Goal: Task Accomplishment & Management: Complete application form

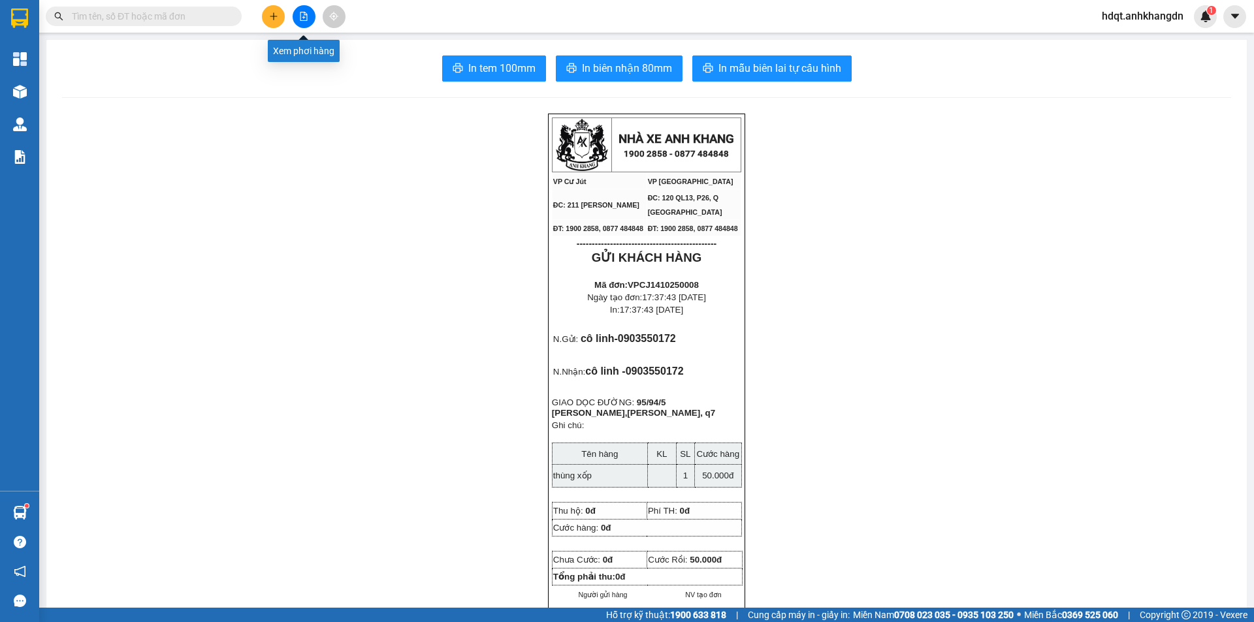
click at [299, 23] on button at bounding box center [304, 16] width 23 height 23
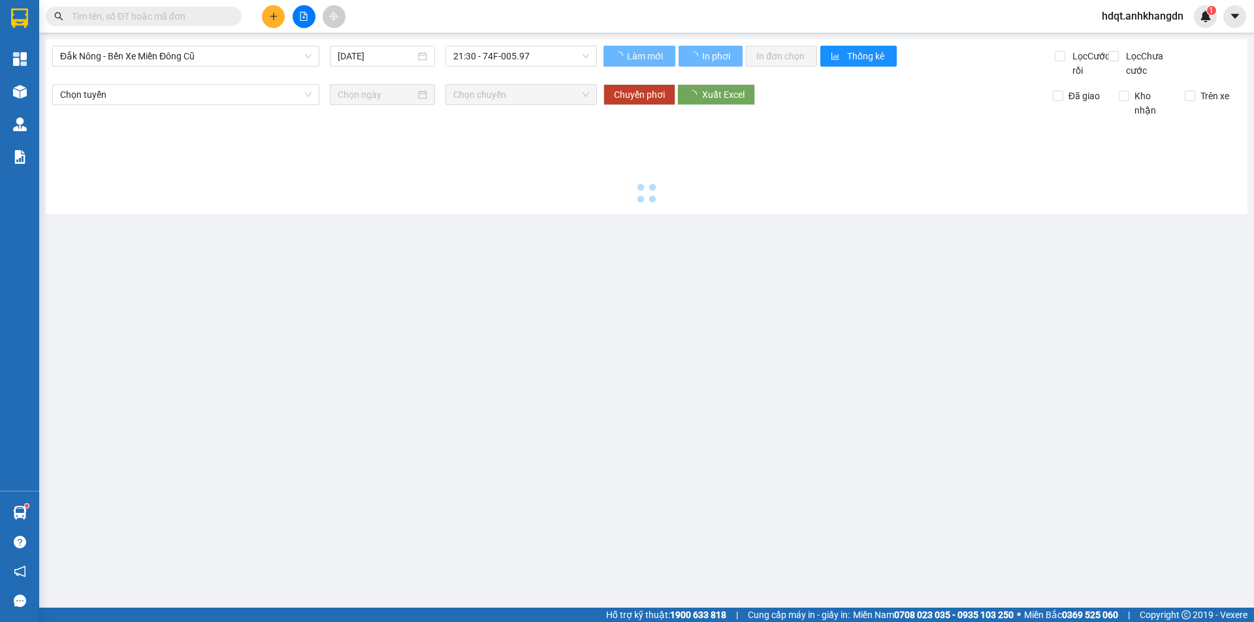
drag, startPoint x: 277, startPoint y: 57, endPoint x: 257, endPoint y: 80, distance: 30.5
click at [276, 57] on span "Đắk Nông - Bến Xe Miền Đông Cũ" at bounding box center [185, 56] width 251 height 20
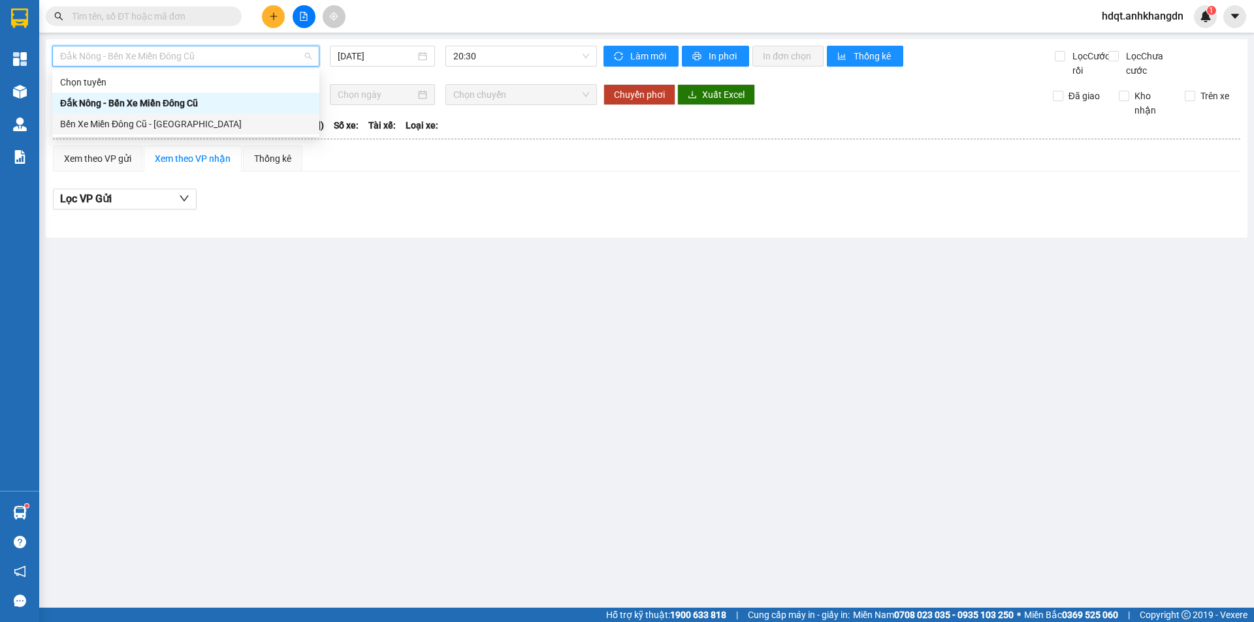
click at [227, 127] on div "Bến Xe Miền Đông Cũ - [GEOGRAPHIC_DATA]" at bounding box center [185, 124] width 251 height 14
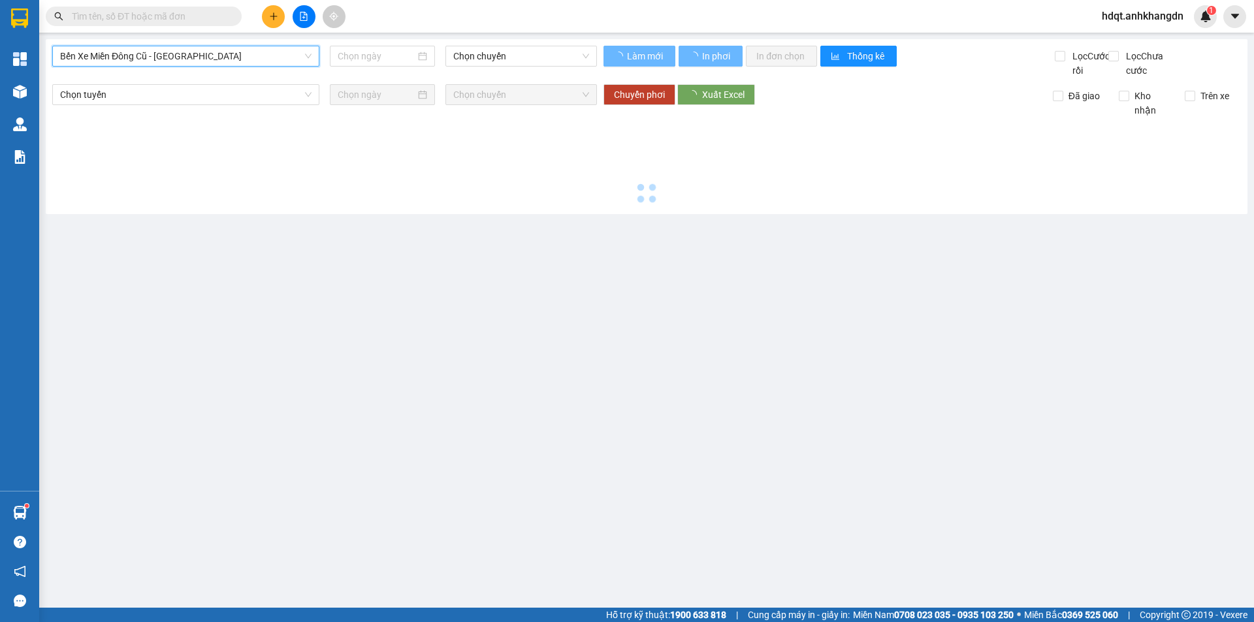
type input "[DATE]"
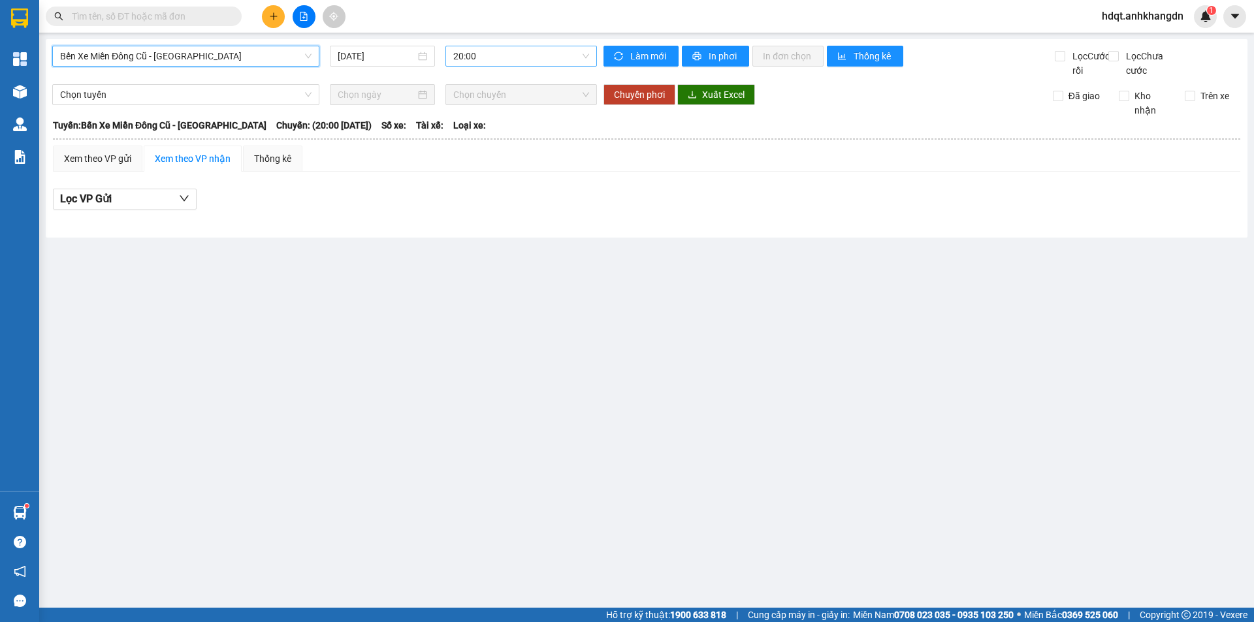
click at [499, 61] on span "20:00" at bounding box center [521, 56] width 136 height 20
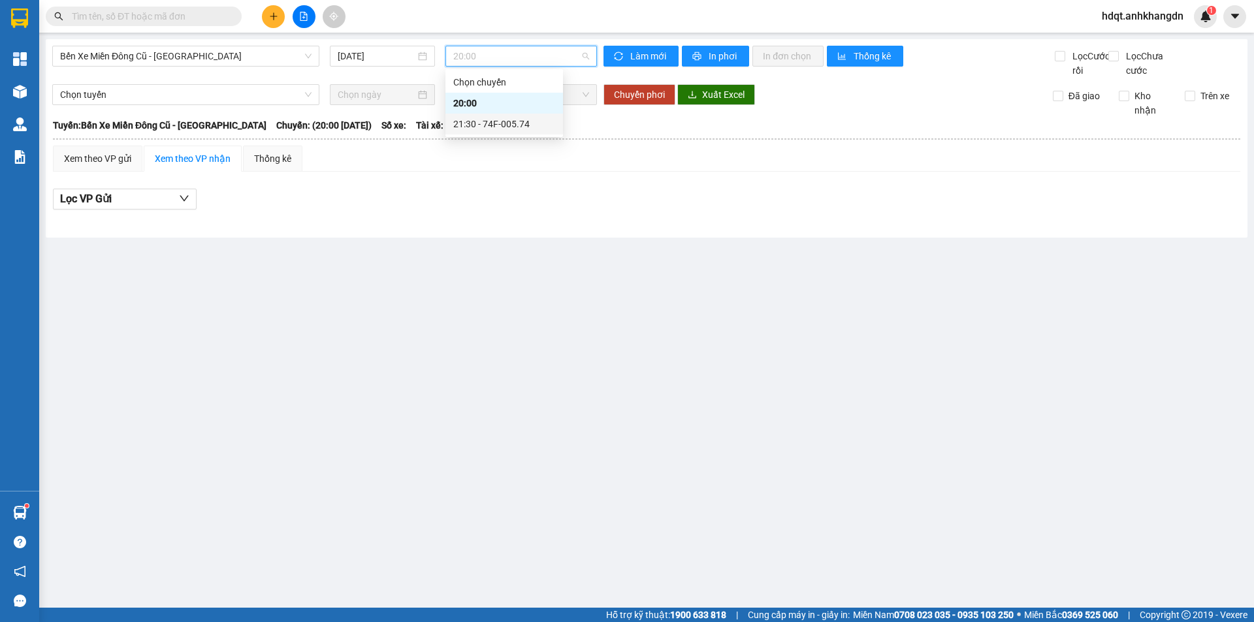
click at [511, 118] on div "21:30 - 74F-005.74" at bounding box center [504, 124] width 102 height 14
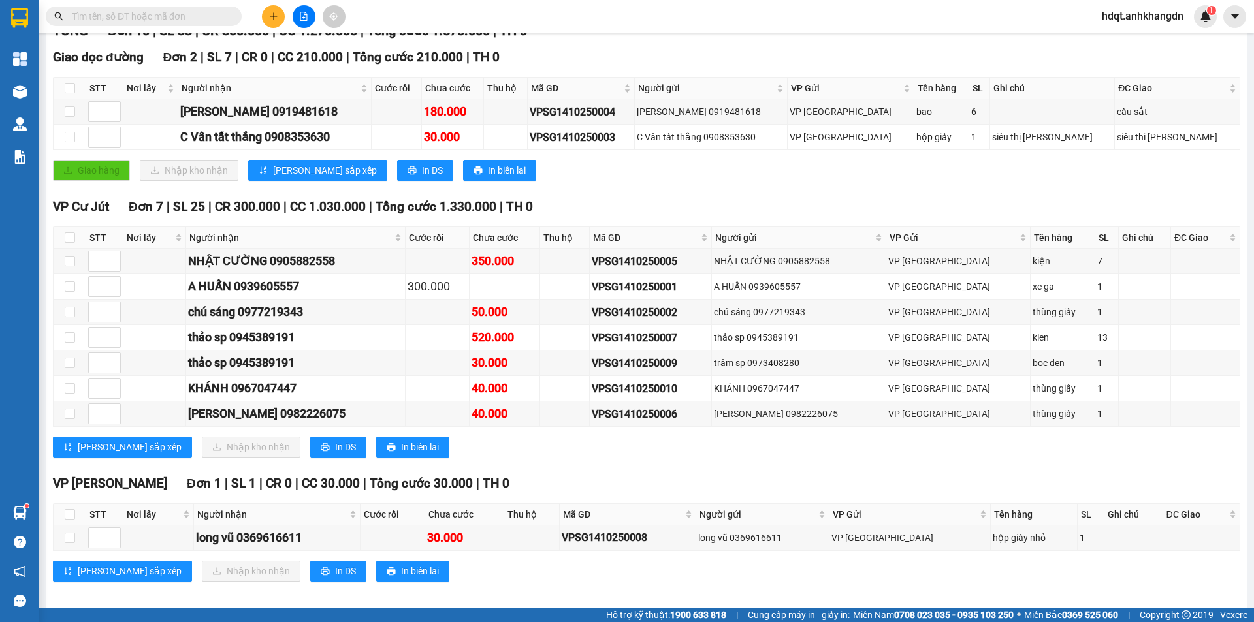
scroll to position [221, 0]
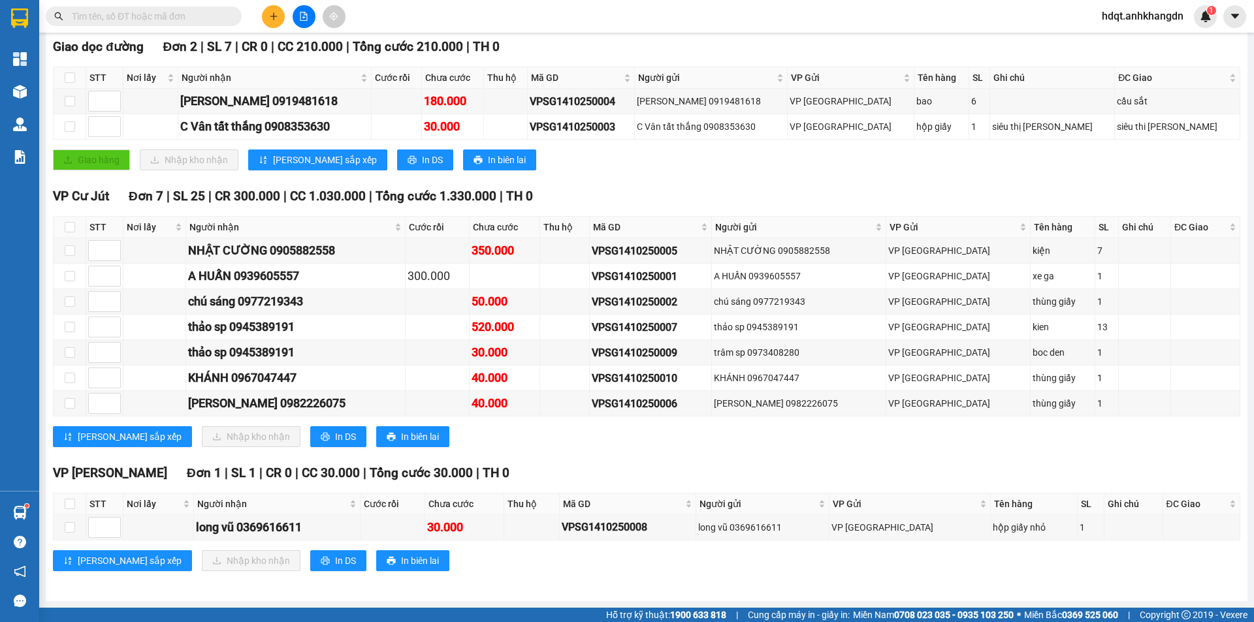
click at [749, 170] on div "Giao hàng Nhập kho nhận Lưu sắp xếp In DS In biên lai" at bounding box center [647, 160] width 1188 height 21
click at [810, 166] on div "Giao hàng Nhập kho nhận Lưu sắp xếp In DS In biên lai" at bounding box center [647, 160] width 1188 height 21
click at [647, 459] on div "TỔNG Đơn 10 | SL 33 | CR 300.000 | CC 1.270.000 | Tổng cước 1.570.000 | TH 0 Gi…" at bounding box center [647, 298] width 1188 height 577
click at [221, 16] on input "text" at bounding box center [149, 16] width 154 height 14
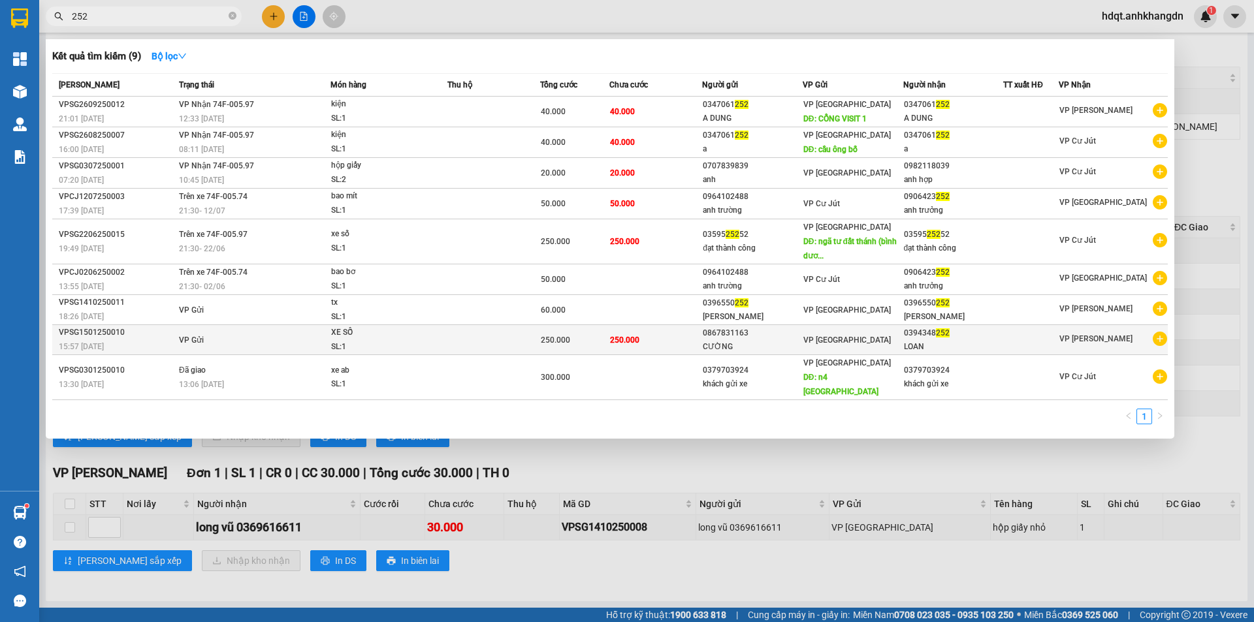
type input "252"
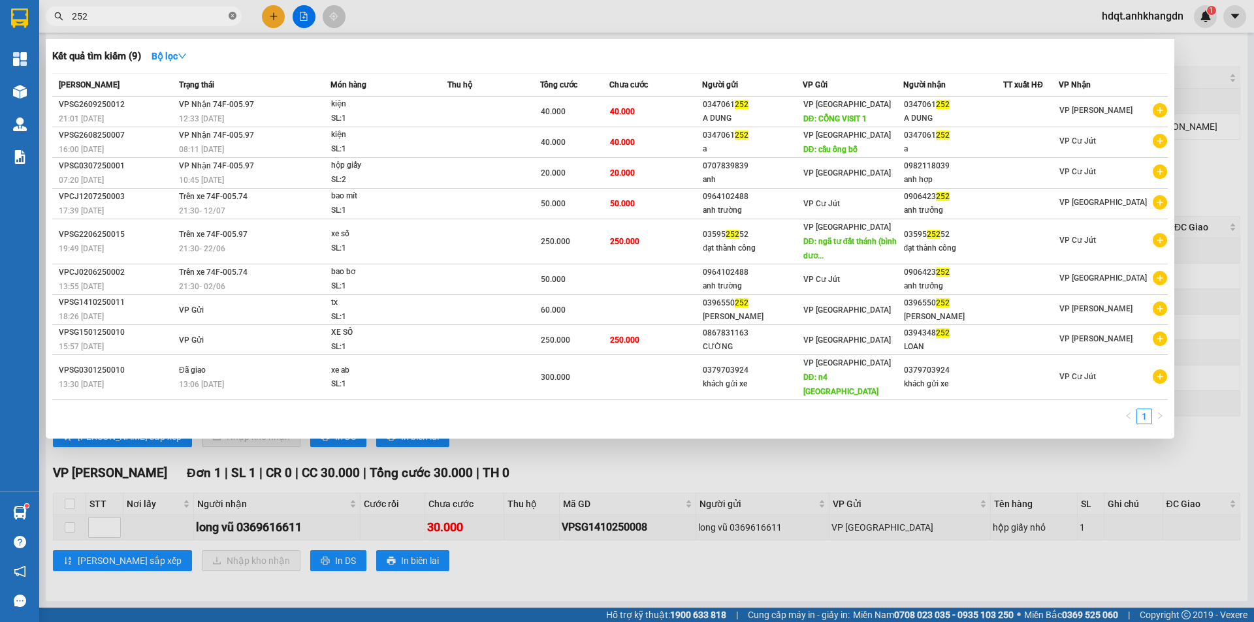
click at [233, 12] on icon "close-circle" at bounding box center [233, 16] width 8 height 8
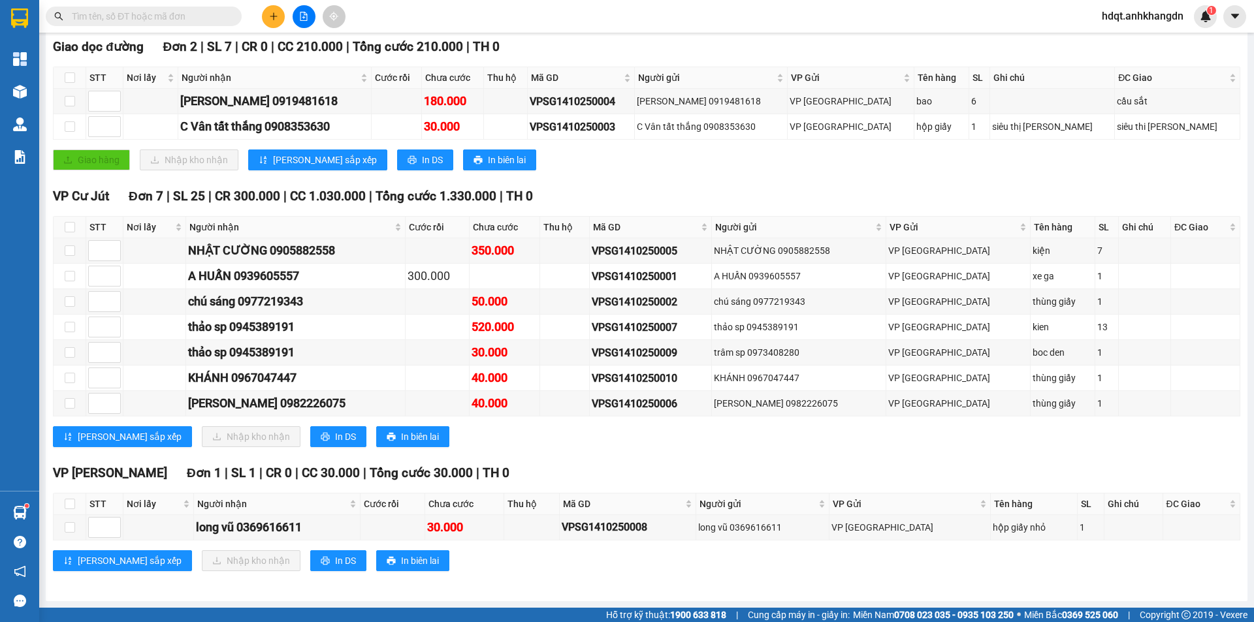
click at [206, 13] on input "text" at bounding box center [149, 16] width 154 height 14
paste input "0396550252"
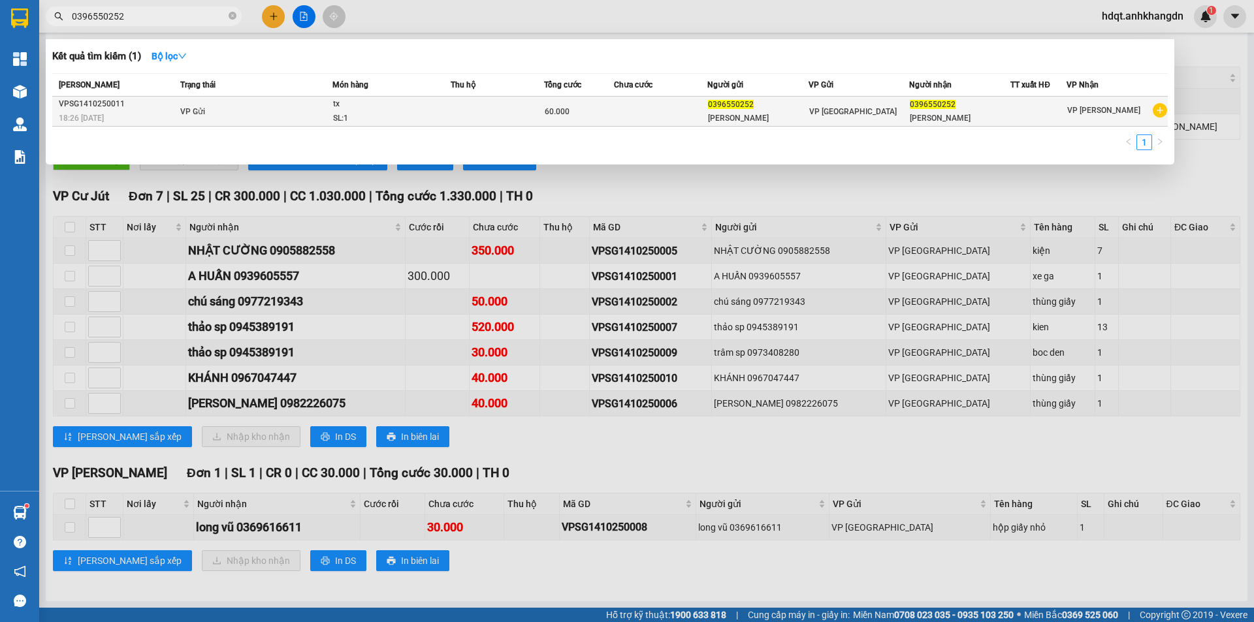
type input "0396550252"
click at [447, 99] on span "tx SL: 1" at bounding box center [391, 111] width 117 height 28
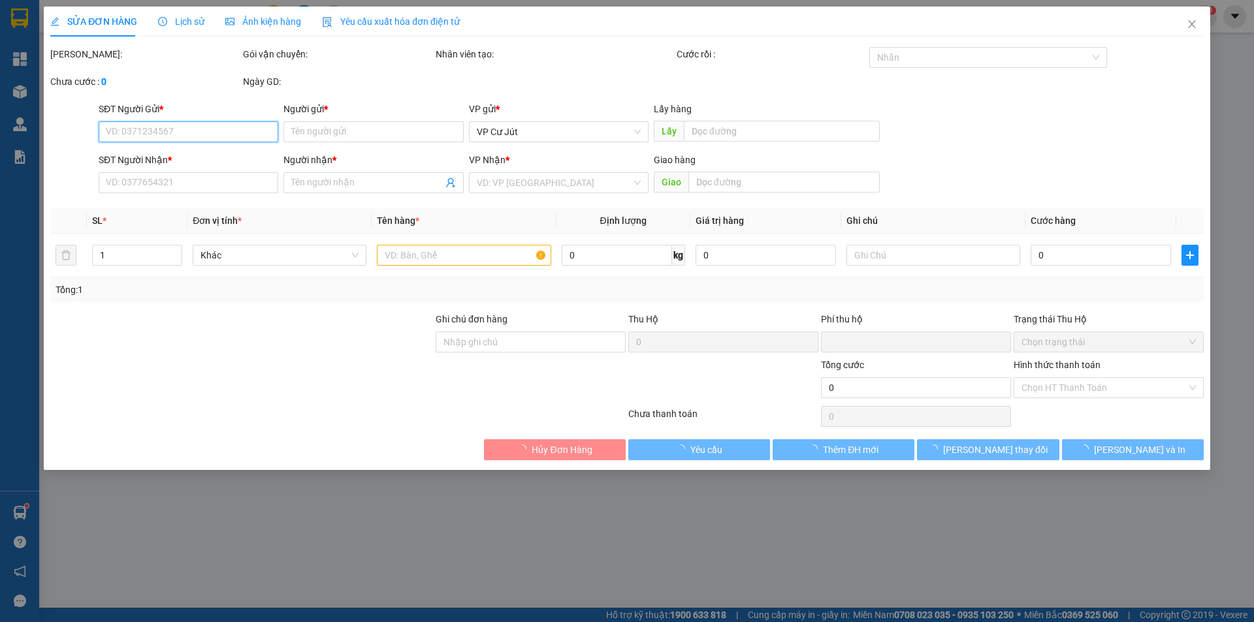
type input "0396550252"
type input "lý nam"
type input "0396550252"
type input "lý nam"
type input "0"
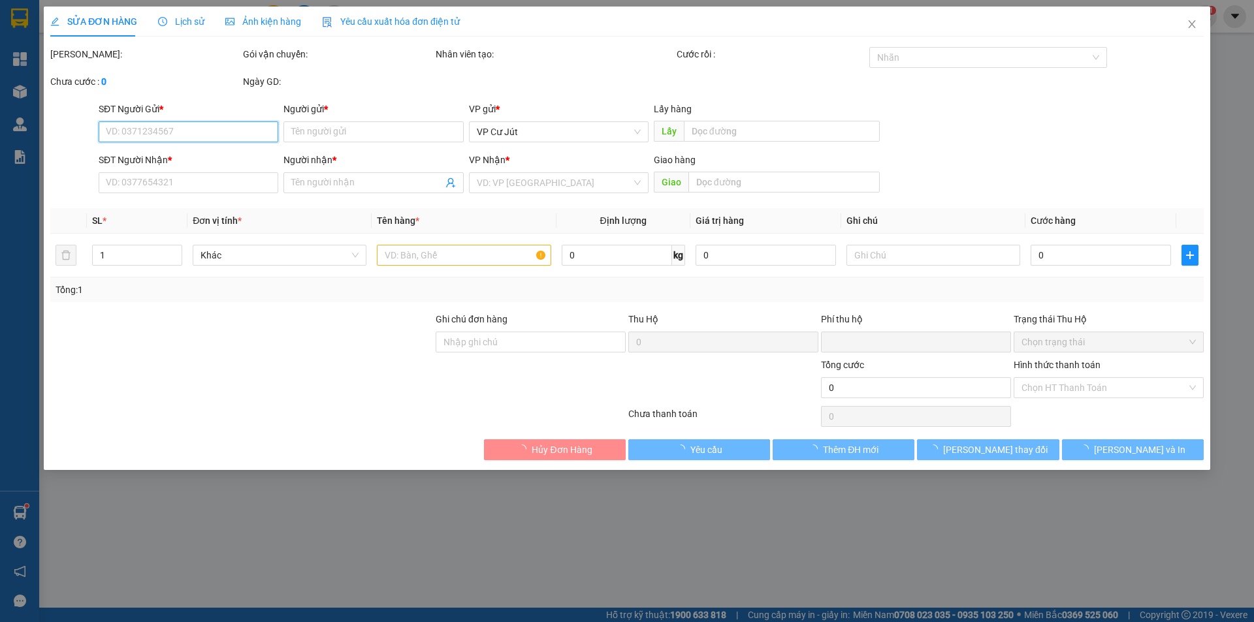
type input "60.000"
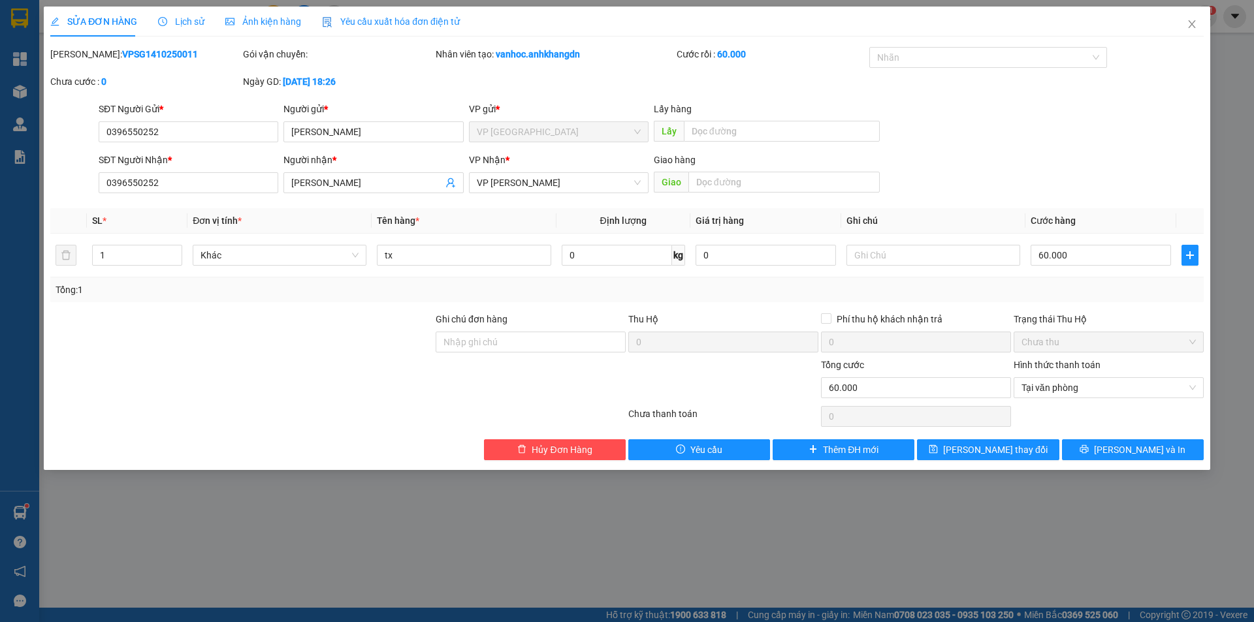
click at [194, 18] on span "Lịch sử" at bounding box center [181, 21] width 46 height 10
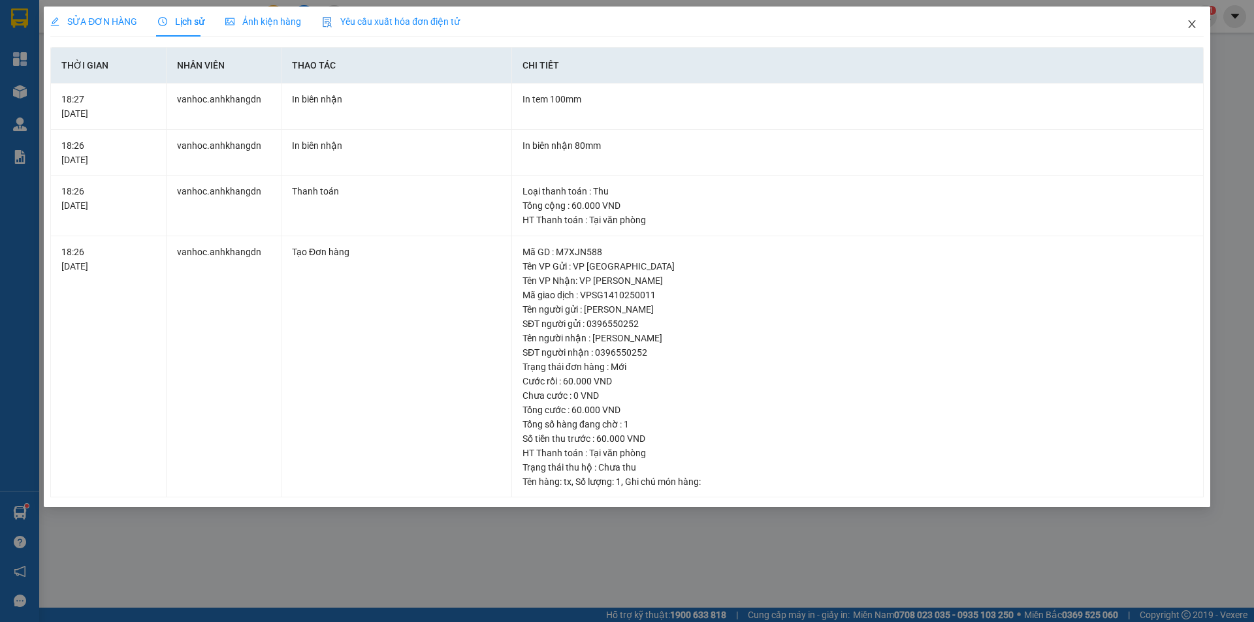
click at [1187, 22] on icon "close" at bounding box center [1192, 24] width 10 height 10
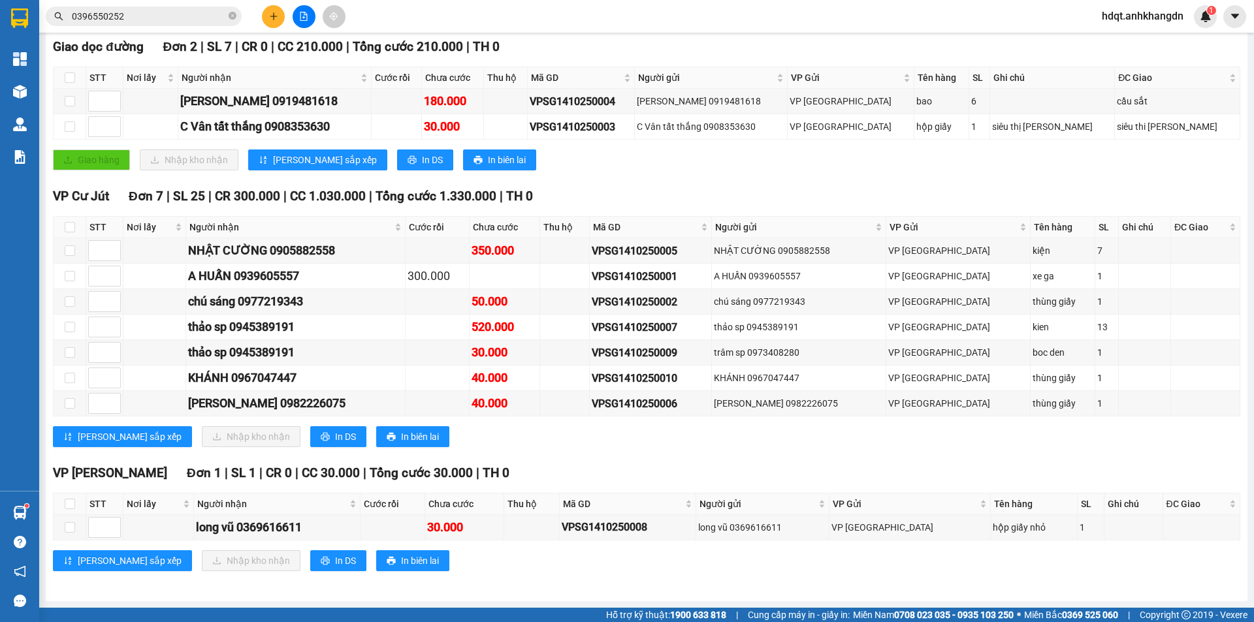
scroll to position [221, 0]
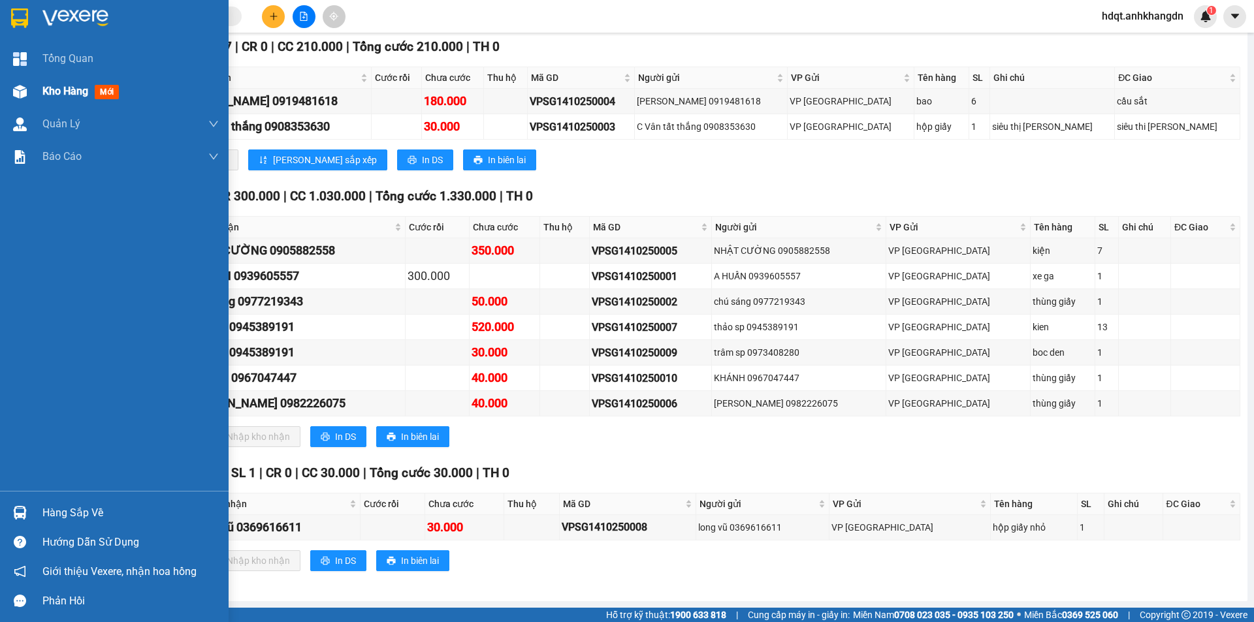
click at [32, 92] on div "Kho hàng mới" at bounding box center [114, 91] width 229 height 33
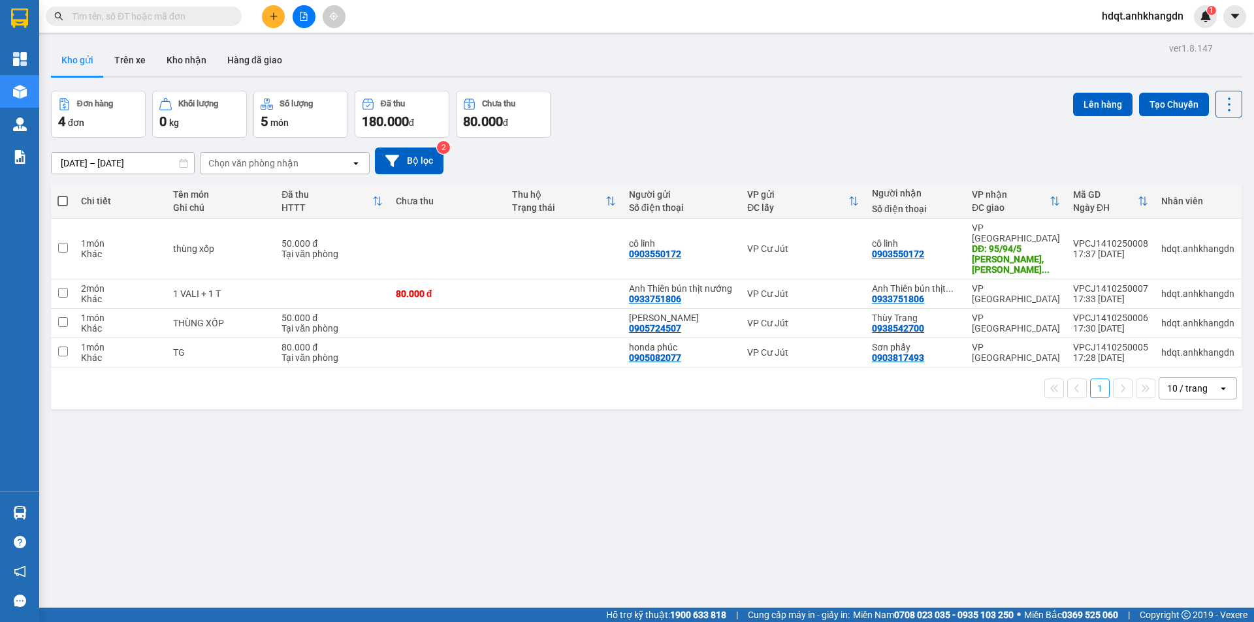
click at [1115, 16] on span "hdqt.anhkhangdn" at bounding box center [1142, 16] width 103 height 16
click at [1121, 31] on li "Đăng xuất" at bounding box center [1141, 40] width 105 height 21
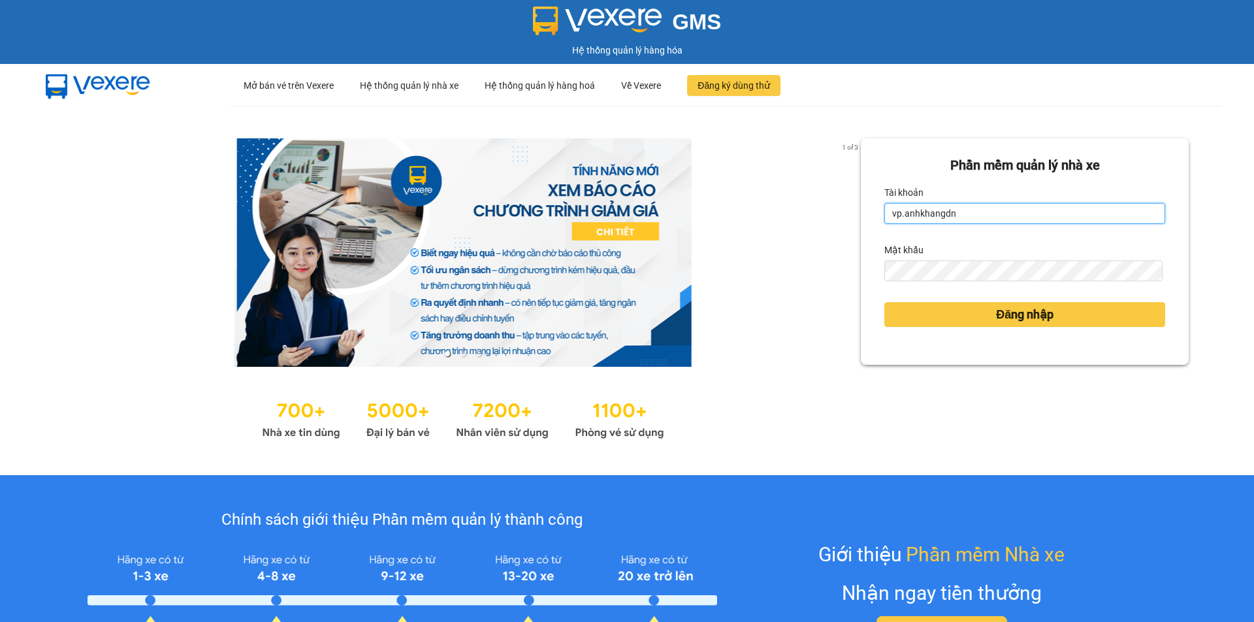
drag, startPoint x: 970, startPoint y: 212, endPoint x: 814, endPoint y: 212, distance: 156.1
click at [814, 212] on div "1 of 3 Phần mềm quản lý nhà xe Tài khoản vp.anhkhangdn Mật khẩu Đăng nhập" at bounding box center [627, 291] width 1254 height 370
drag, startPoint x: 974, startPoint y: 208, endPoint x: 831, endPoint y: 209, distance: 143.1
click at [831, 209] on div "1 of 3 Phần mềm quản lý nhà xe Tài khoản vp.anhkhangdn Mật khẩu Đăng nhập" at bounding box center [627, 291] width 1254 height 370
type input "vp.anhkhangdnd"
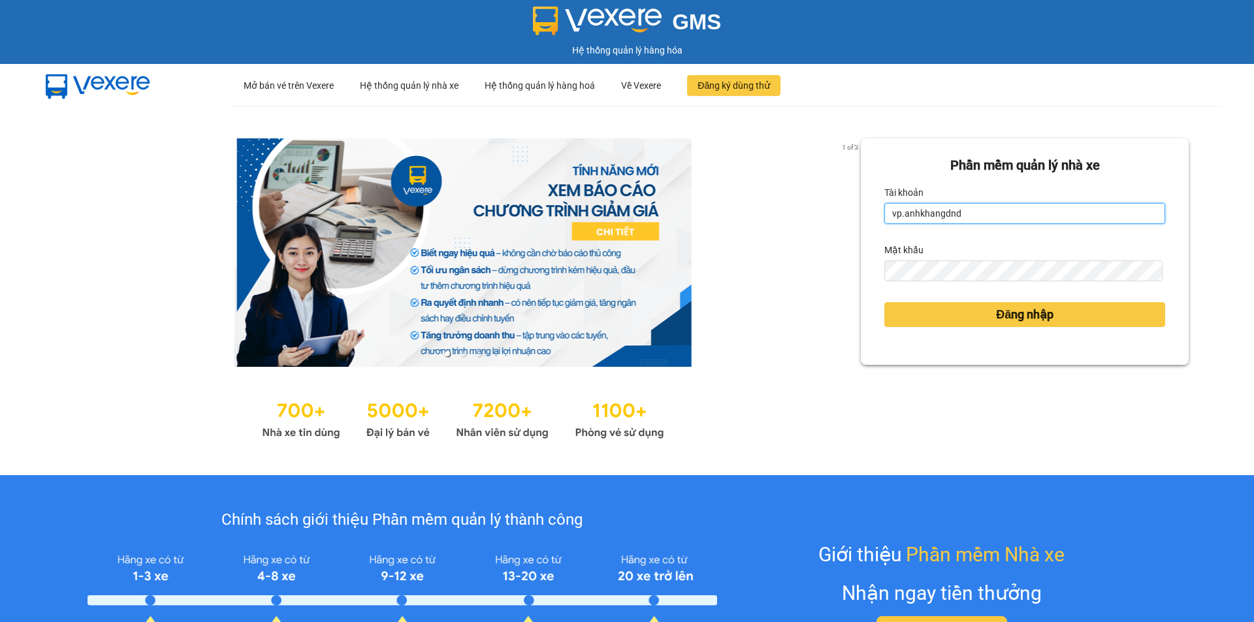
drag, startPoint x: 982, startPoint y: 214, endPoint x: 869, endPoint y: 219, distance: 113.8
click at [869, 219] on div "Phần mềm quản lý nhà xe Tài khoản vp.anhkhangdnd Mật khẩu Đăng nhập" at bounding box center [1025, 251] width 328 height 227
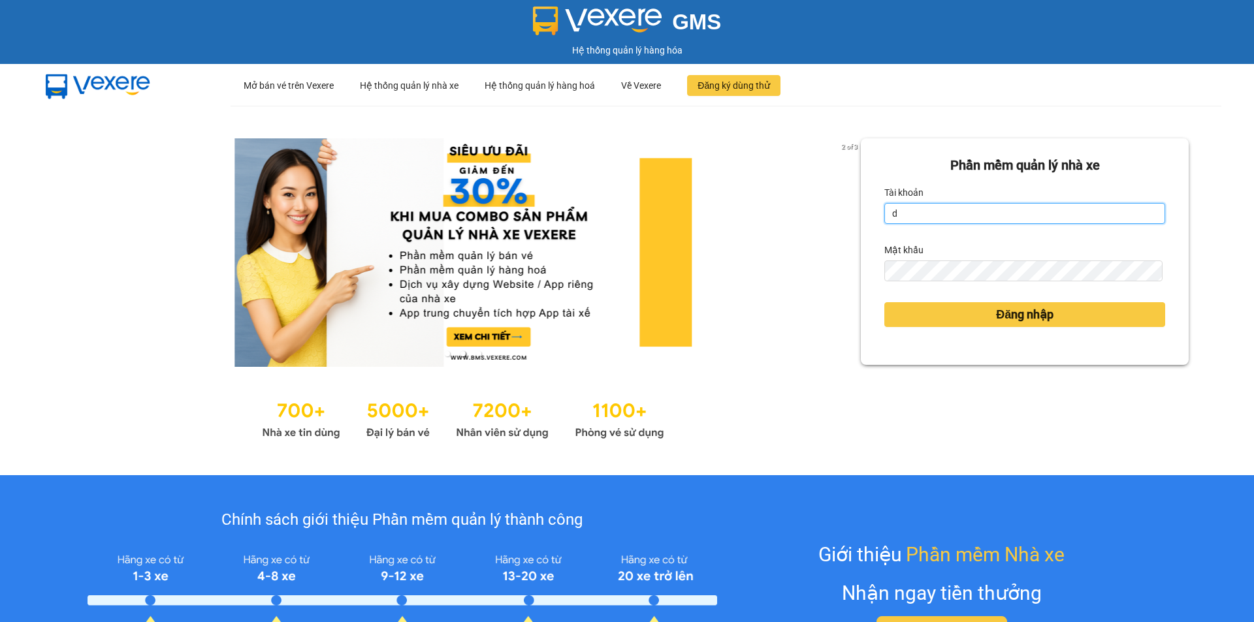
type input "dinhvu.anhkhangdn"
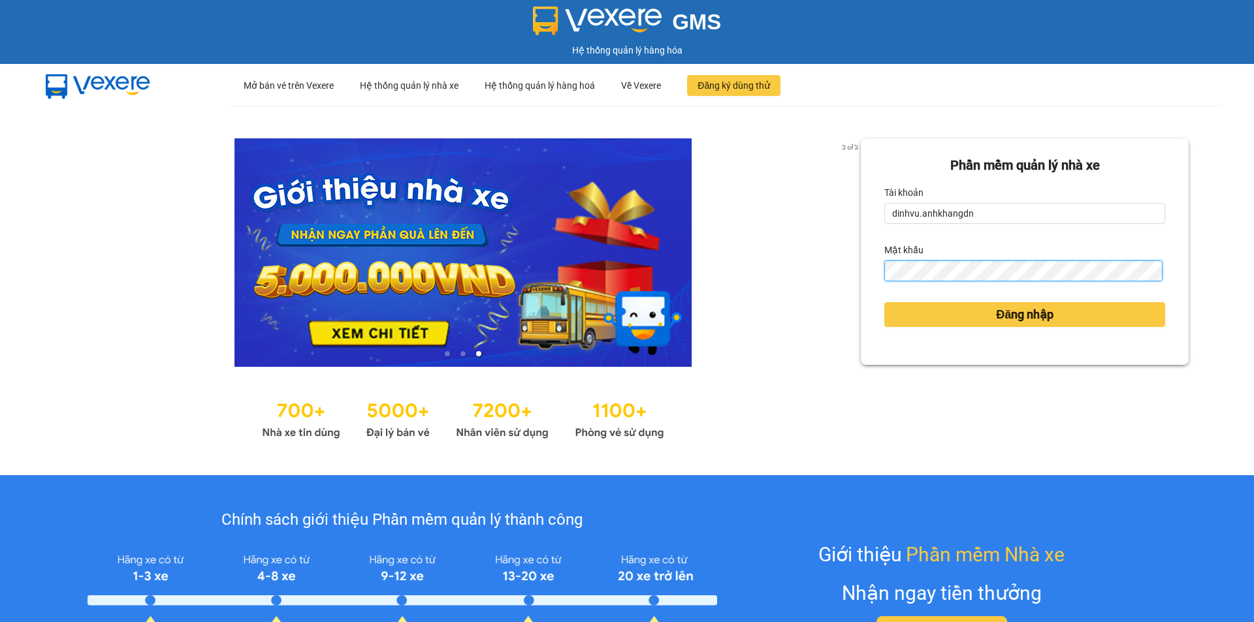
click at [791, 288] on div "3 of 3 Phần mềm quản lý nhà xe Tài khoản dinhvu.anhkhangdn Mật khẩu Đăng nhập" at bounding box center [627, 291] width 1254 height 370
click at [884, 302] on button "Đăng nhập" at bounding box center [1024, 314] width 281 height 25
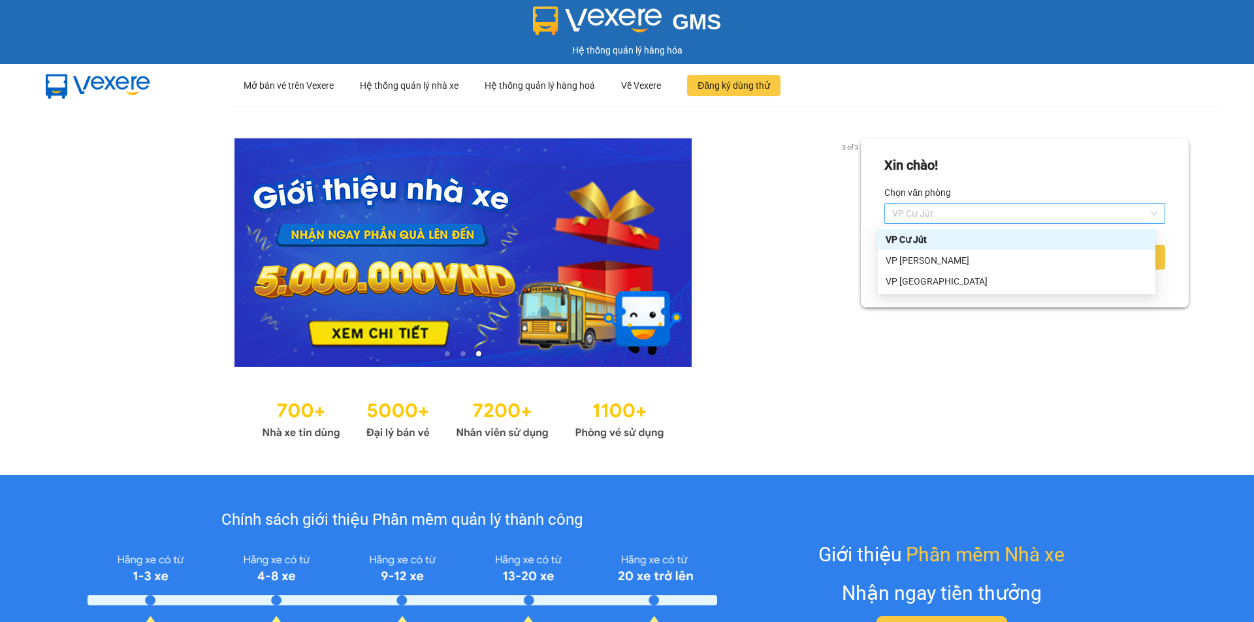
drag, startPoint x: 952, startPoint y: 204, endPoint x: 945, endPoint y: 215, distance: 12.3
click at [950, 204] on span "VP Cư Jút" at bounding box center [1024, 214] width 265 height 20
click at [939, 265] on div "VP [PERSON_NAME]" at bounding box center [1017, 260] width 262 height 14
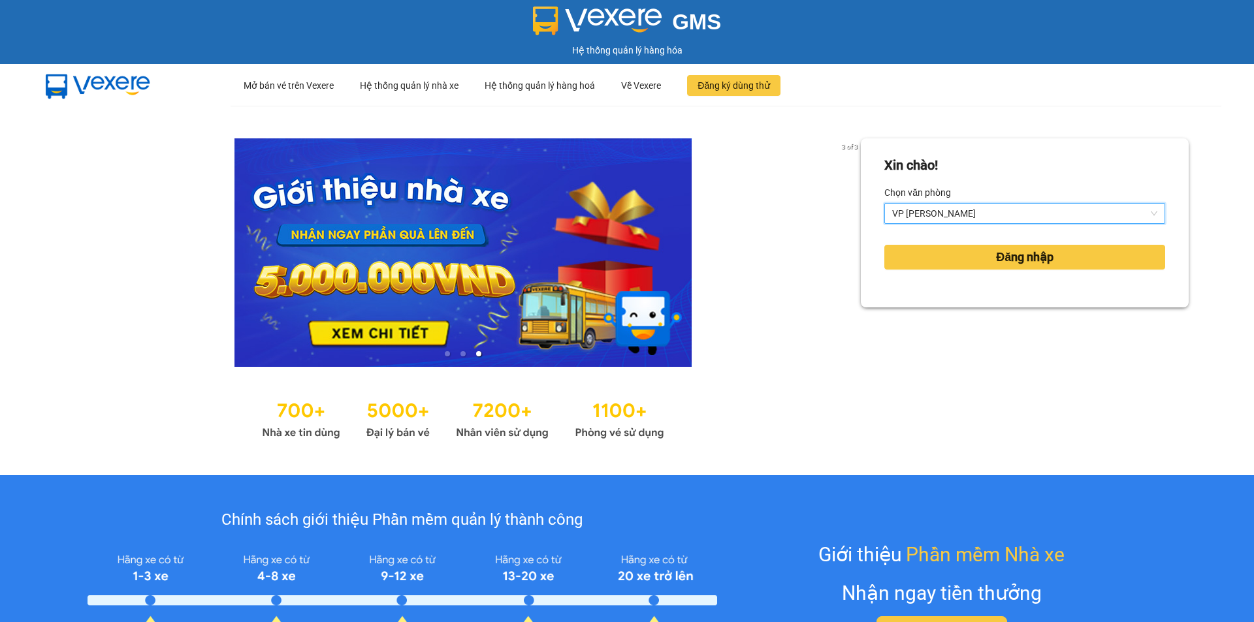
click at [942, 218] on span "VP [PERSON_NAME]" at bounding box center [1024, 214] width 265 height 20
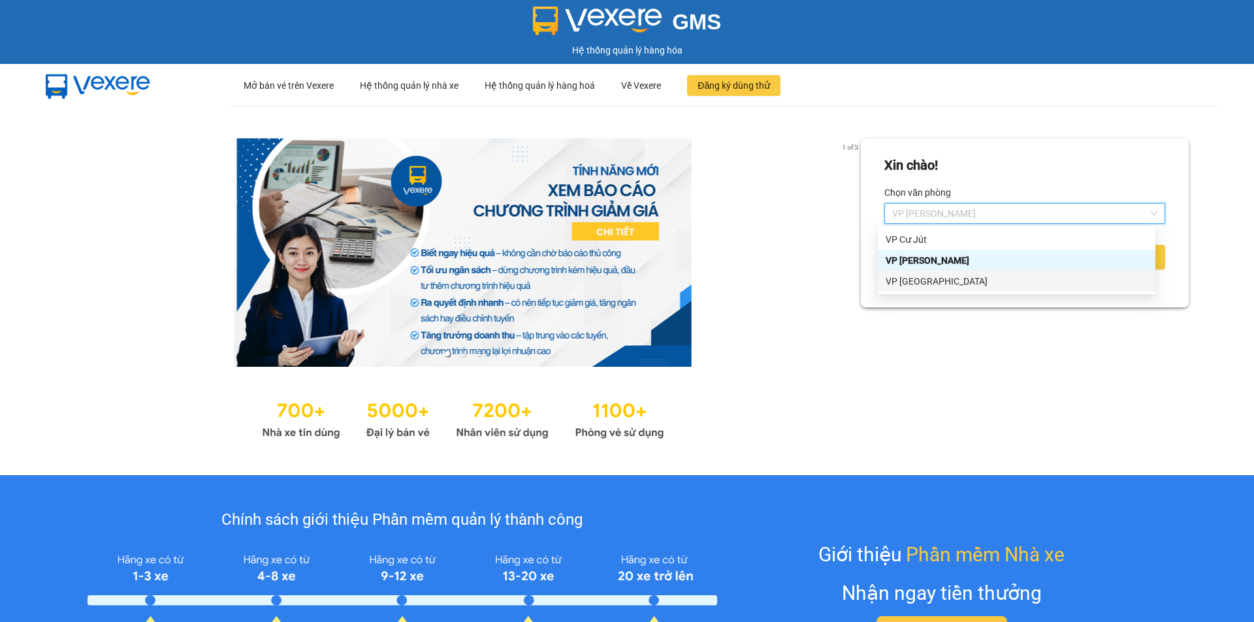
click at [935, 280] on div "VP [GEOGRAPHIC_DATA]" at bounding box center [1017, 281] width 262 height 14
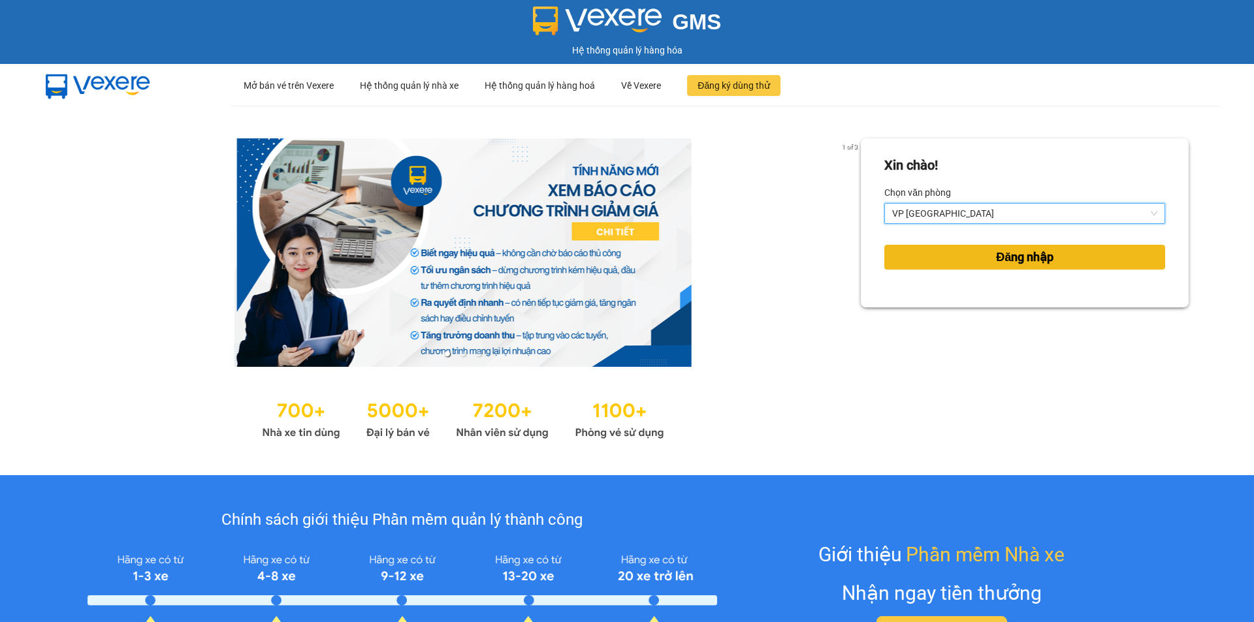
click at [943, 257] on button "Đăng nhập" at bounding box center [1024, 257] width 281 height 25
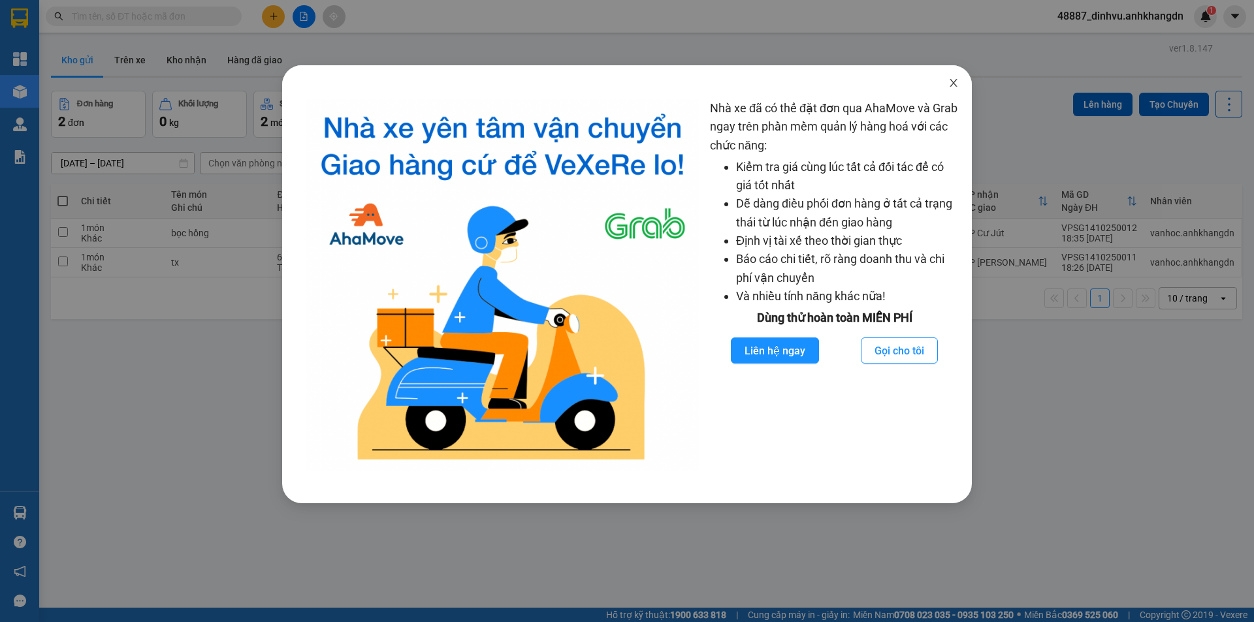
click at [952, 88] on icon "close" at bounding box center [953, 83] width 10 height 10
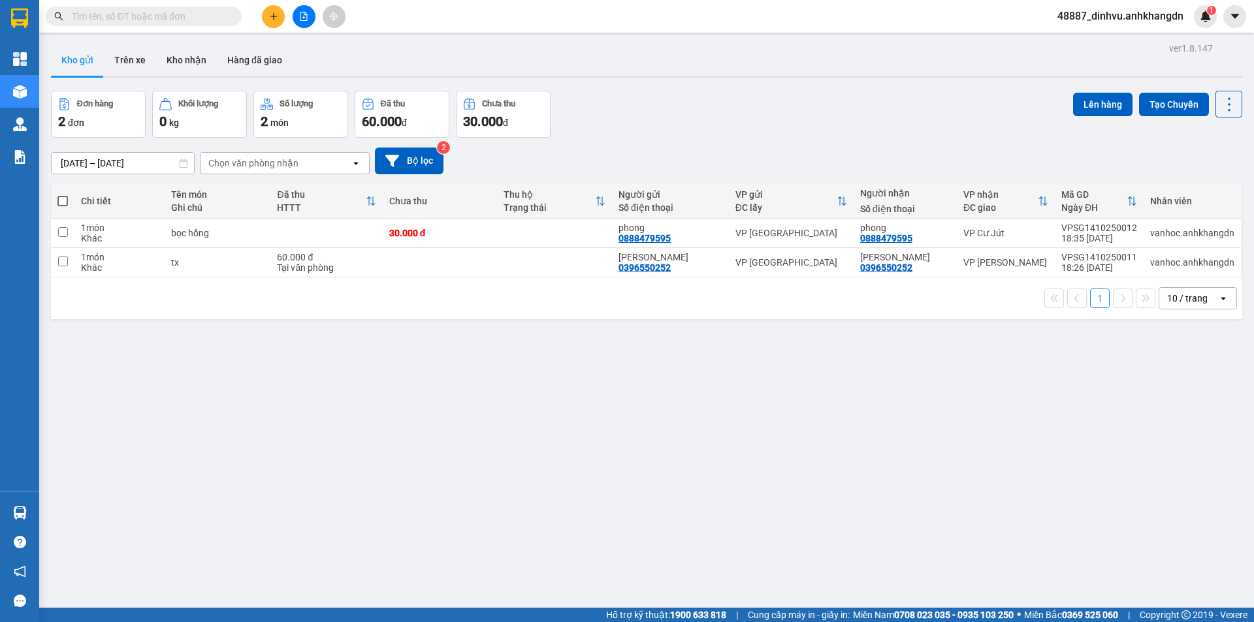
click at [950, 88] on div "ver 1.8.147 Kho gửi Trên xe Kho nhận Hàng đã giao Đơn hàng 2 đơn Khối lượng 0 k…" at bounding box center [647, 350] width 1202 height 622
click at [735, 69] on div "Kho gửi Trên xe Kho nhận Hàng đã giao" at bounding box center [646, 61] width 1191 height 35
drag, startPoint x: 1129, startPoint y: 16, endPoint x: 1116, endPoint y: 22, distance: 14.3
click at [1129, 16] on span "48887_dinhvu.anhkhangdn" at bounding box center [1120, 16] width 147 height 16
click at [1105, 39] on span "Đăng xuất" at bounding box center [1126, 40] width 120 height 14
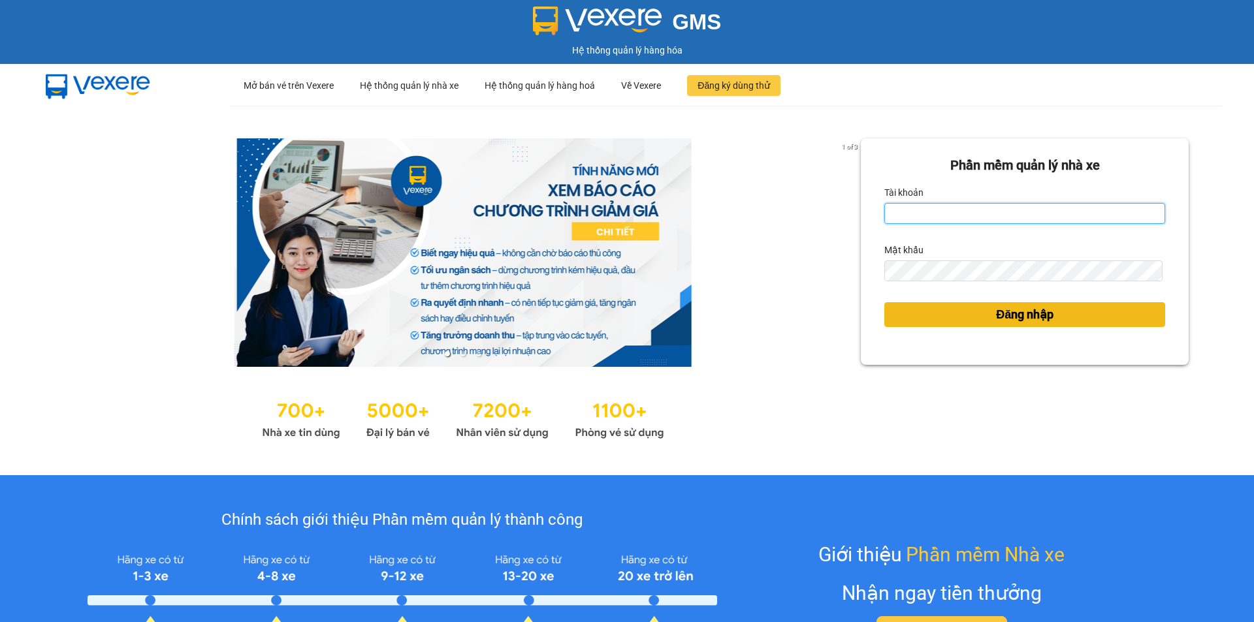
type input "vp.anhkhangdn"
click at [1039, 311] on span "Đăng nhập" at bounding box center [1024, 315] width 57 height 18
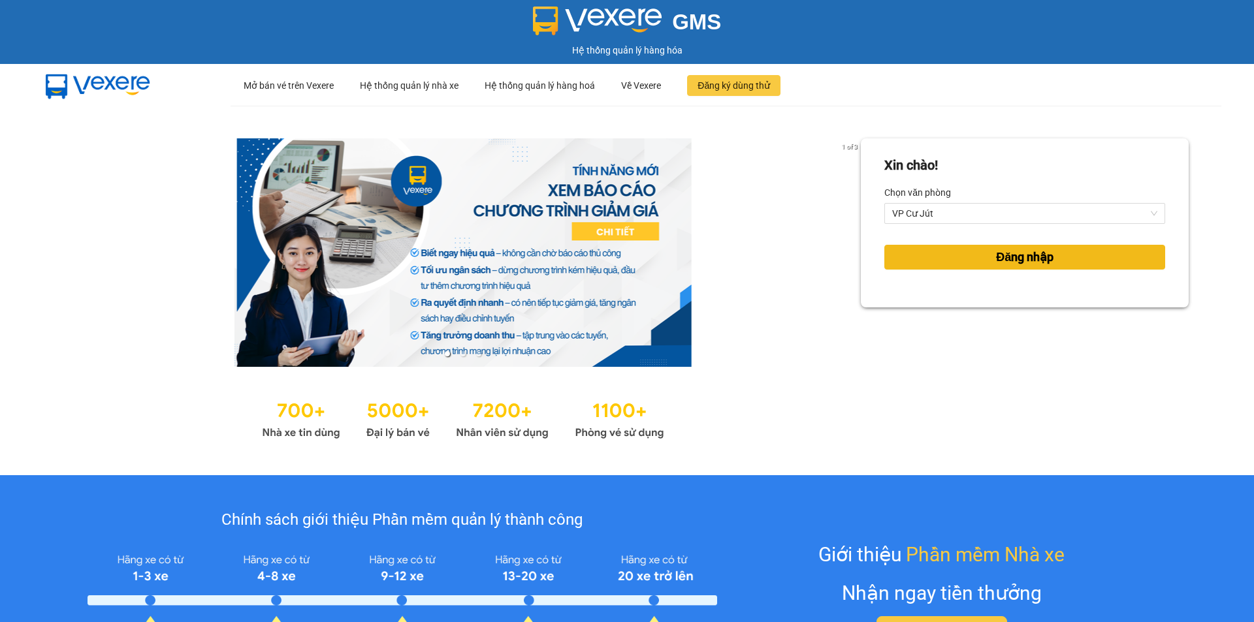
click at [950, 263] on button "Đăng nhập" at bounding box center [1024, 257] width 281 height 25
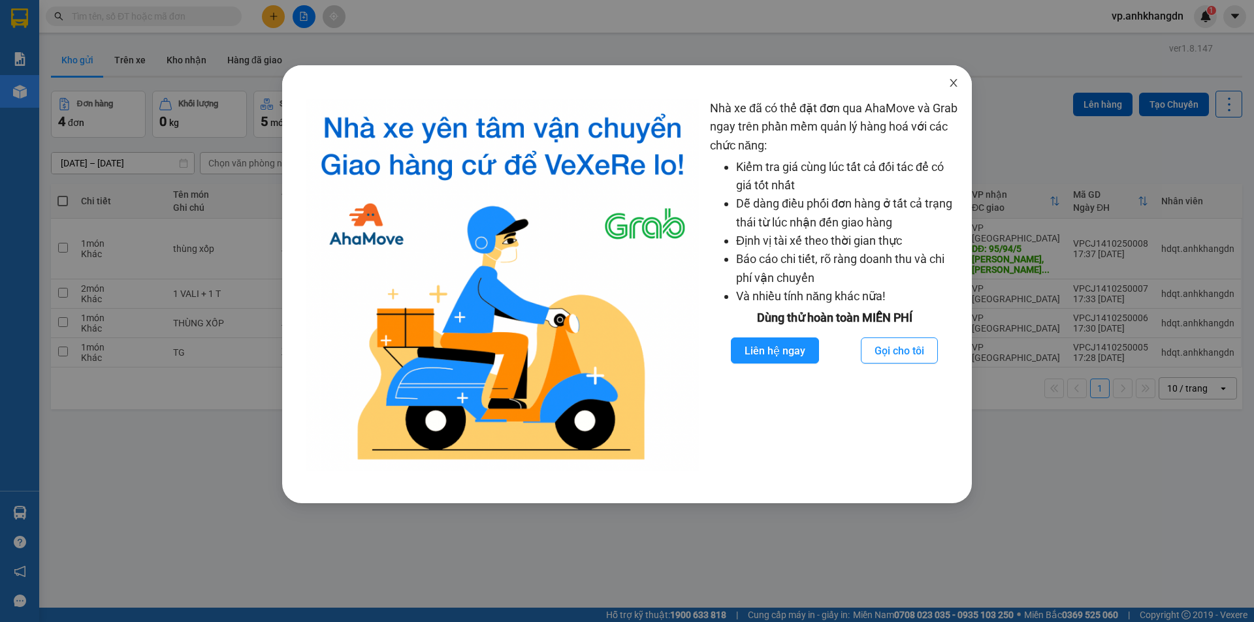
click at [954, 78] on icon "close" at bounding box center [953, 83] width 10 height 10
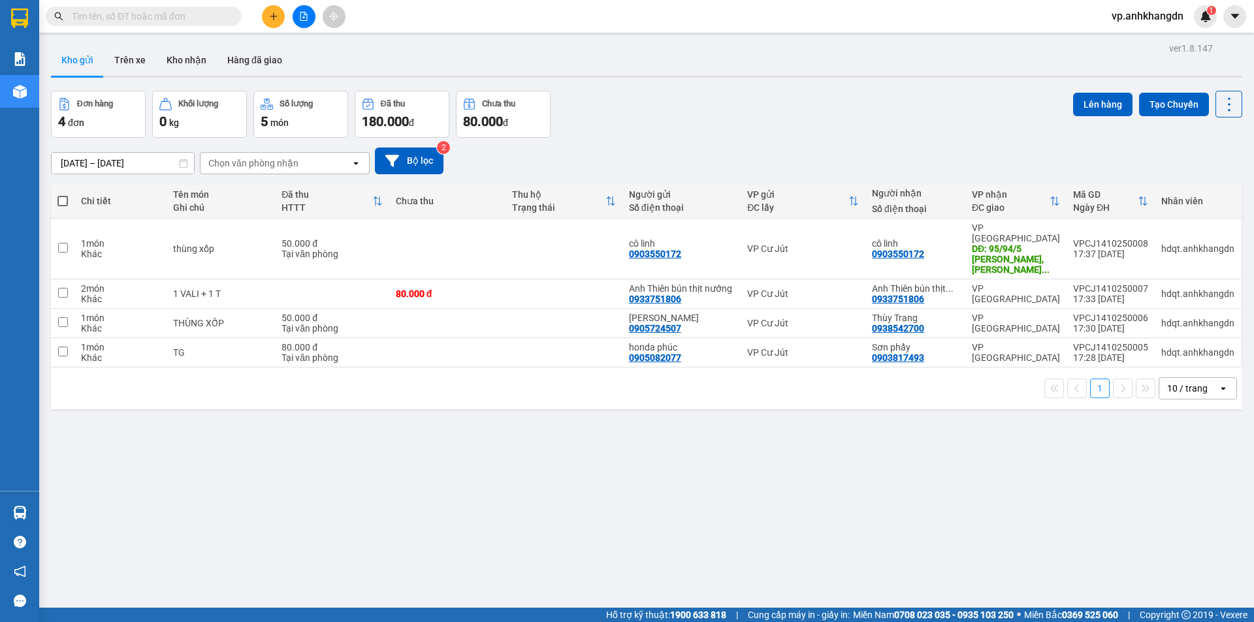
drag, startPoint x: 953, startPoint y: 84, endPoint x: 907, endPoint y: 109, distance: 52.9
click at [952, 86] on div "ver 1.8.147 Kho gửi Trên xe Kho nhận Hàng đã giao Đơn hàng 4 đơn Khối lượng 0 k…" at bounding box center [647, 350] width 1202 height 622
click at [824, 123] on div "Đơn hàng 4 đơn Khối lượng 0 kg Số lượng 5 món Đã thu 180.000 đ Chưa thu 80.000 …" at bounding box center [646, 114] width 1191 height 47
click at [890, 130] on div "Đơn hàng 4 đơn Khối lượng 0 kg Số lượng 5 món Đã thu 180.000 đ Chưa thu 80.000 …" at bounding box center [646, 114] width 1191 height 47
click at [272, 18] on icon "plus" at bounding box center [273, 16] width 9 height 9
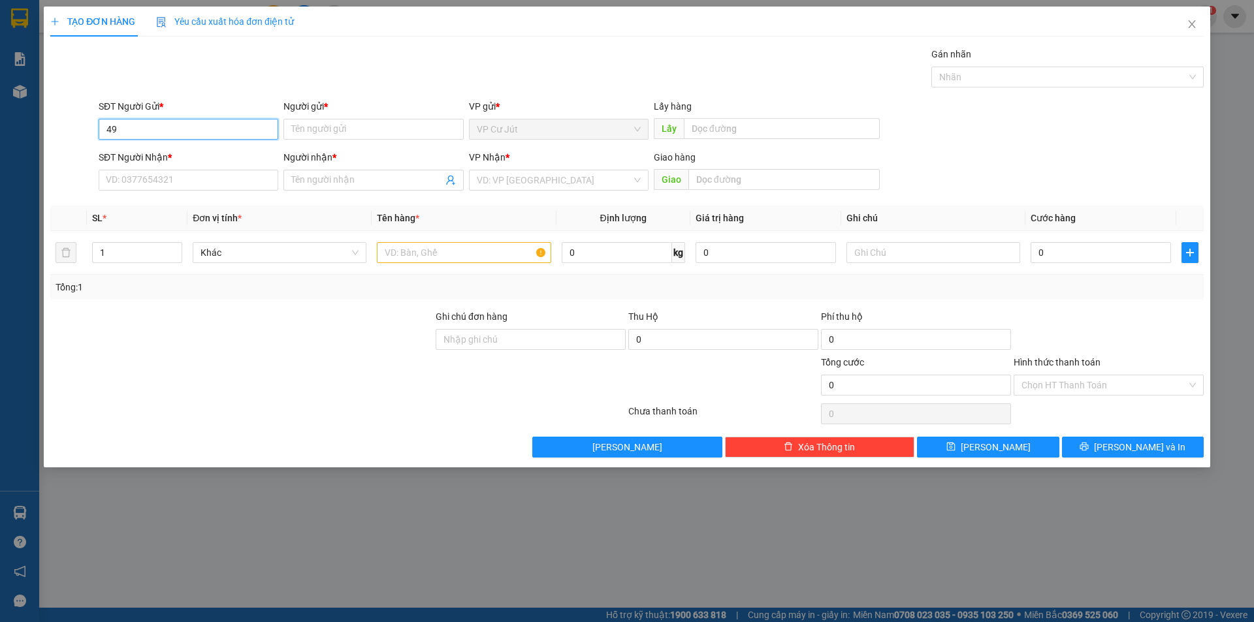
type input "4"
click at [219, 180] on input "SĐT Người Nhận *" at bounding box center [189, 180] width 180 height 21
type input "4"
click at [348, 132] on input "Người gửi *" at bounding box center [373, 129] width 180 height 21
type input "C PHƯỚC"
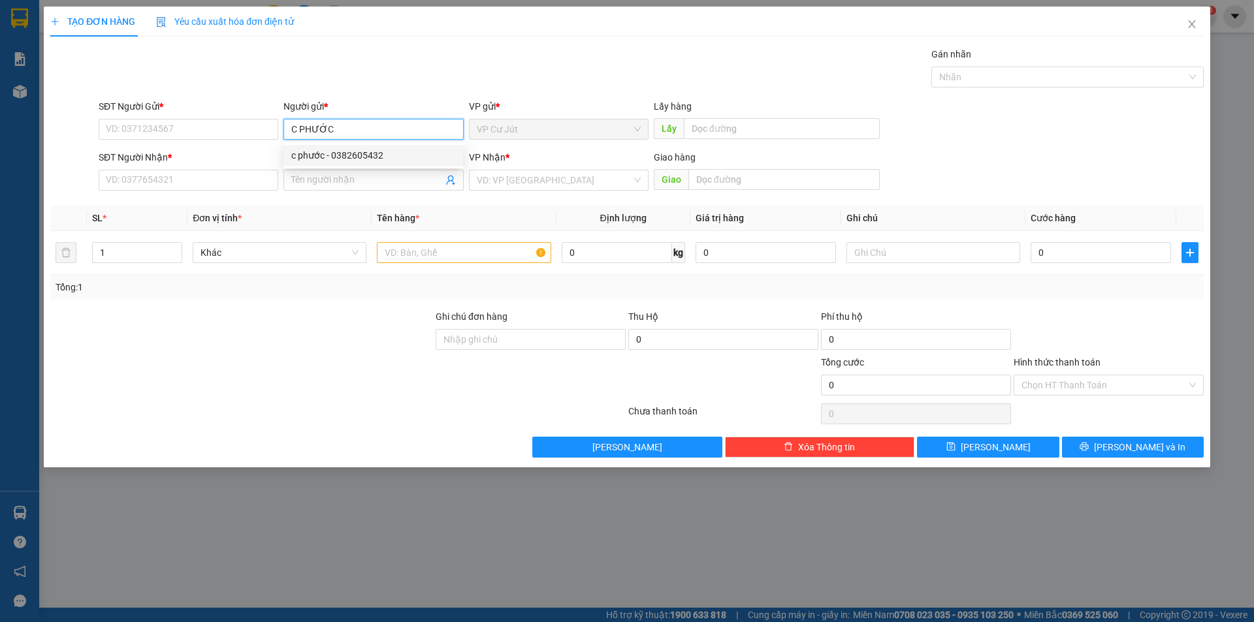
click at [349, 148] on div "c phước - 0382605432" at bounding box center [373, 155] width 164 height 14
type input "0382605432"
type input "c phước"
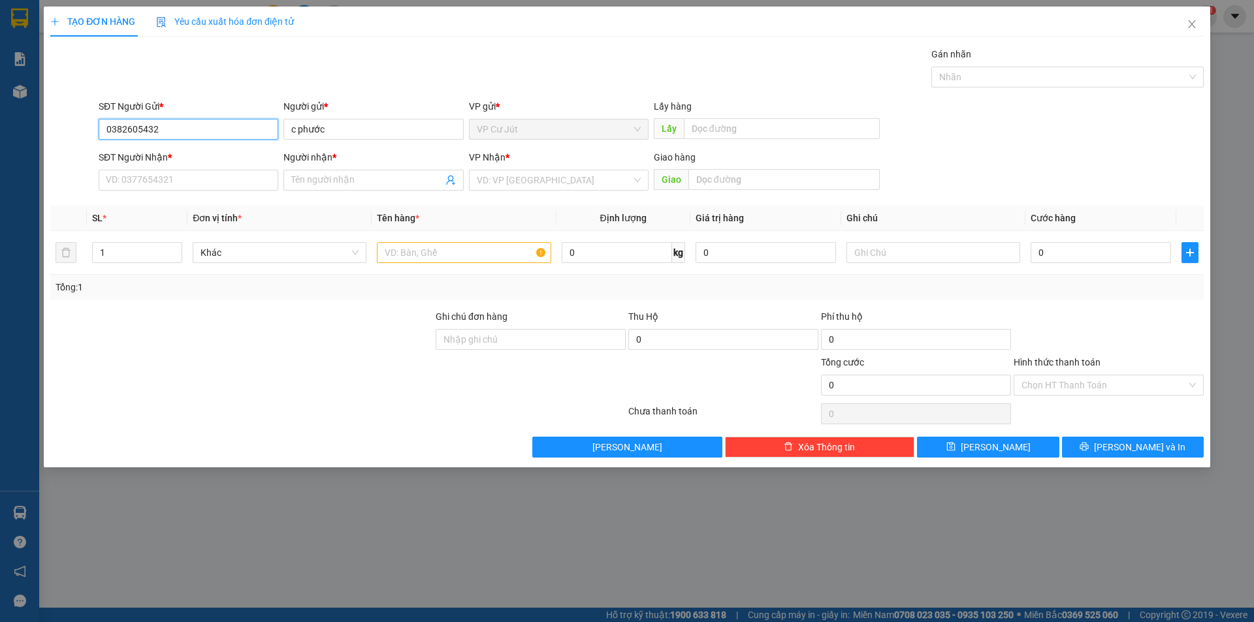
drag, startPoint x: 215, startPoint y: 133, endPoint x: 78, endPoint y: 129, distance: 136.6
click at [78, 129] on div "SĐT Người Gửi * 0382605432 0382605432 Người gửi * c phước VP gửi * VP Cư Jút Lấ…" at bounding box center [627, 122] width 1156 height 46
click at [146, 178] on input "SĐT Người Nhận *" at bounding box center [189, 180] width 180 height 21
paste input "0382605432"
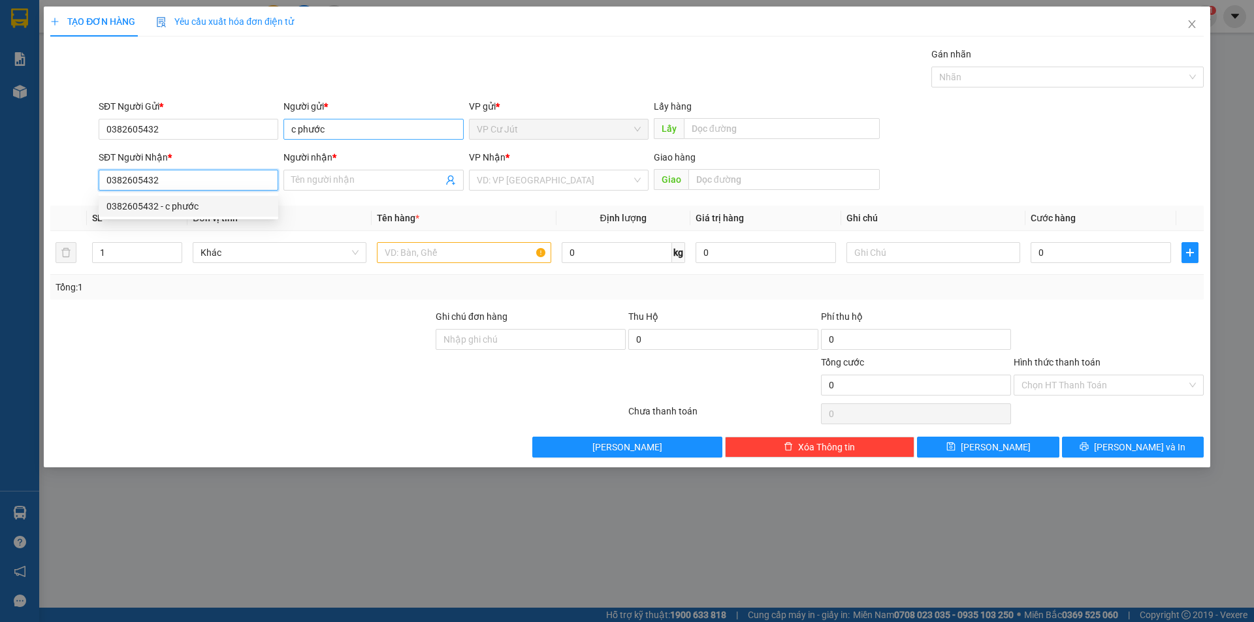
type input "0382605432"
drag, startPoint x: 340, startPoint y: 130, endPoint x: 241, endPoint y: 126, distance: 98.7
click at [241, 126] on div "SĐT Người Gửi * 0382605432 Người gửi * c phước c phước VP gửi * VP Cư Jút Lấy h…" at bounding box center [651, 122] width 1110 height 46
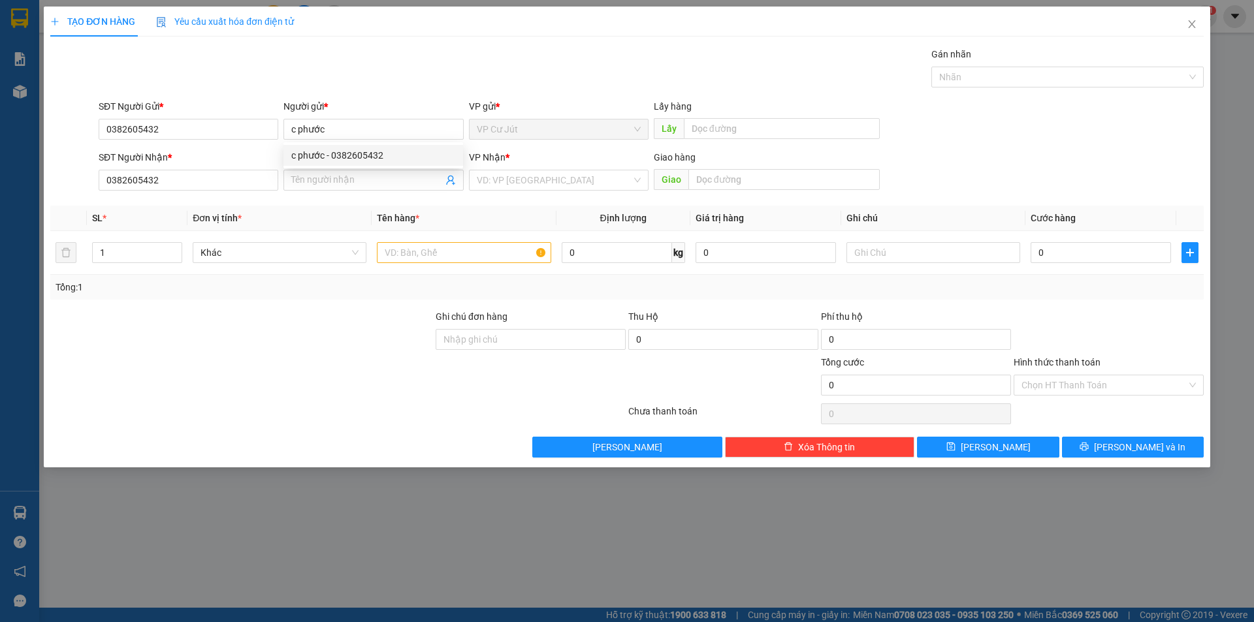
click at [284, 66] on div "Gán nhãn Nhãn" at bounding box center [651, 70] width 1110 height 46
click at [319, 184] on input "Người nhận *" at bounding box center [366, 180] width 151 height 14
paste input "c phước"
type input "c phước"
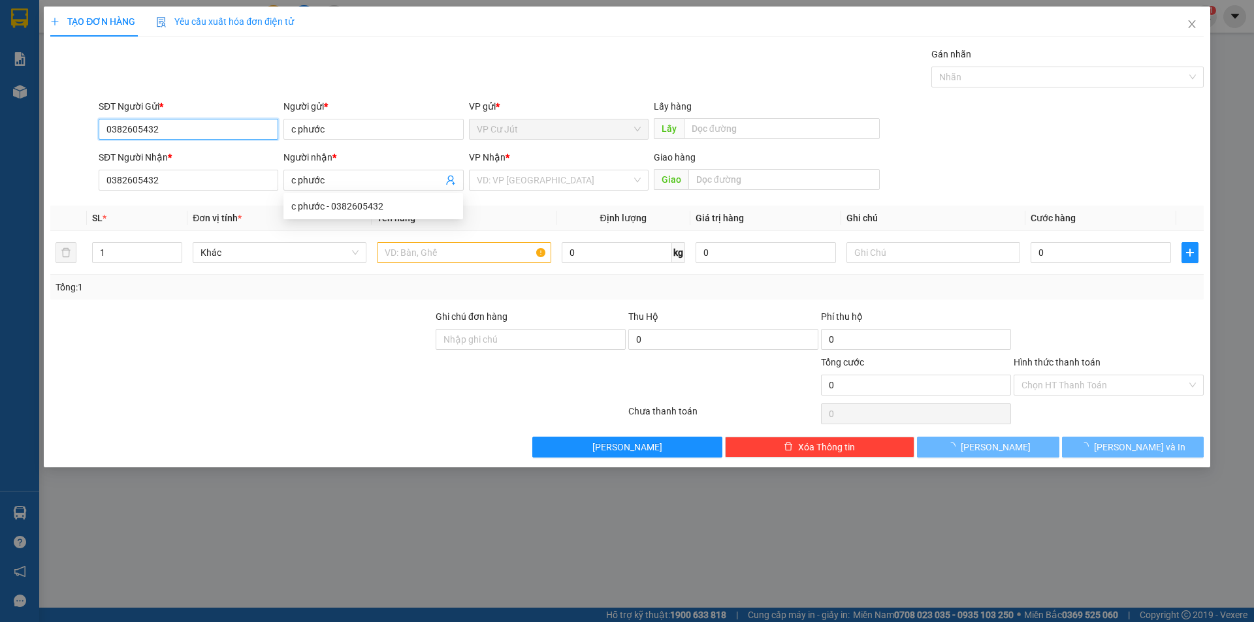
drag, startPoint x: 140, startPoint y: 129, endPoint x: 62, endPoint y: 133, distance: 78.5
click at [62, 133] on div "SĐT Người Gửi * 0382605432 0382605432 Người gửi * c phước VP gửi * VP Cư Jút Lấ…" at bounding box center [627, 122] width 1156 height 46
type input "0393114950"
type input "a Lập"
type input "140.000"
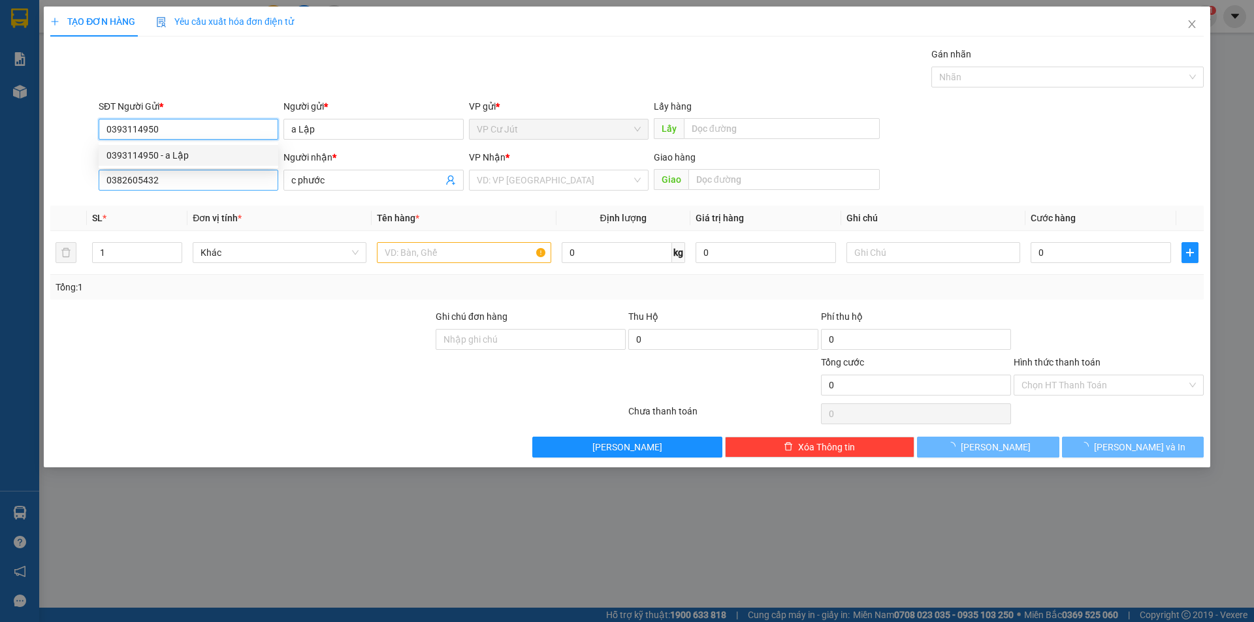
type input "140.000"
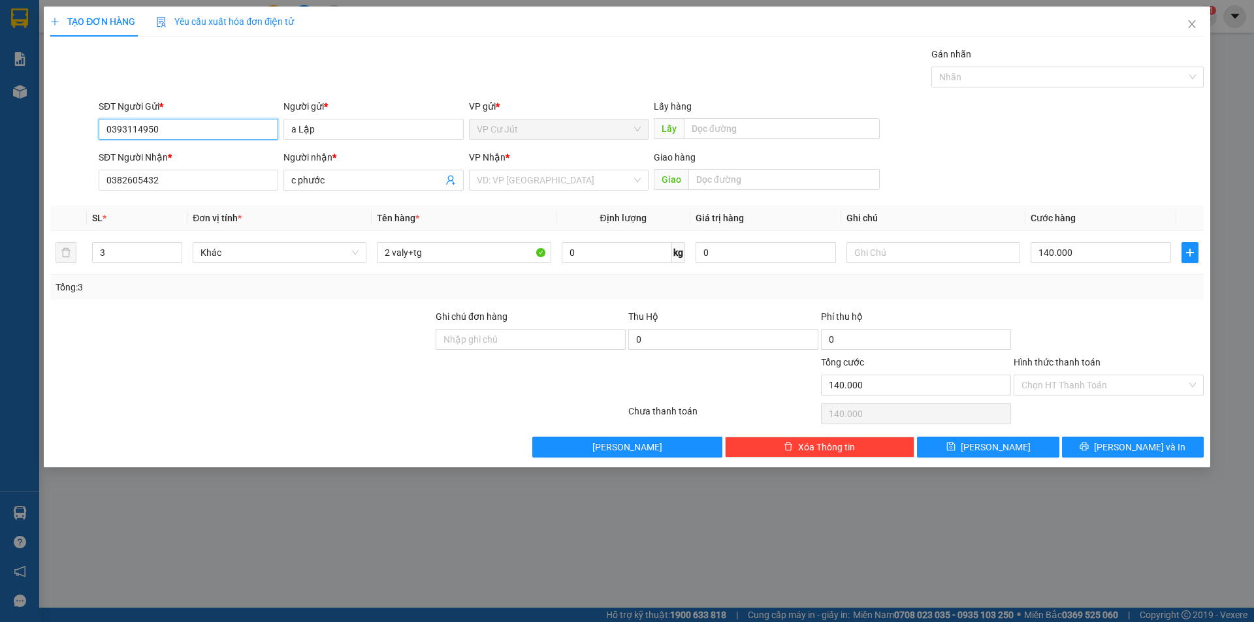
drag, startPoint x: 144, startPoint y: 128, endPoint x: 35, endPoint y: 140, distance: 109.7
click at [35, 140] on div "TẠO ĐƠN HÀNG Yêu cầu xuất hóa đơn điện tử Transit Pickup Surcharge Ids Transit …" at bounding box center [627, 311] width 1254 height 622
type input "0393961498"
drag, startPoint x: 327, startPoint y: 129, endPoint x: 274, endPoint y: 135, distance: 52.7
click at [274, 135] on div "SĐT Người Gửi * 0393961498 Người gửi * a Lập a Lập VP gửi * VP Cư Jút Lấy hàng …" at bounding box center [651, 122] width 1110 height 46
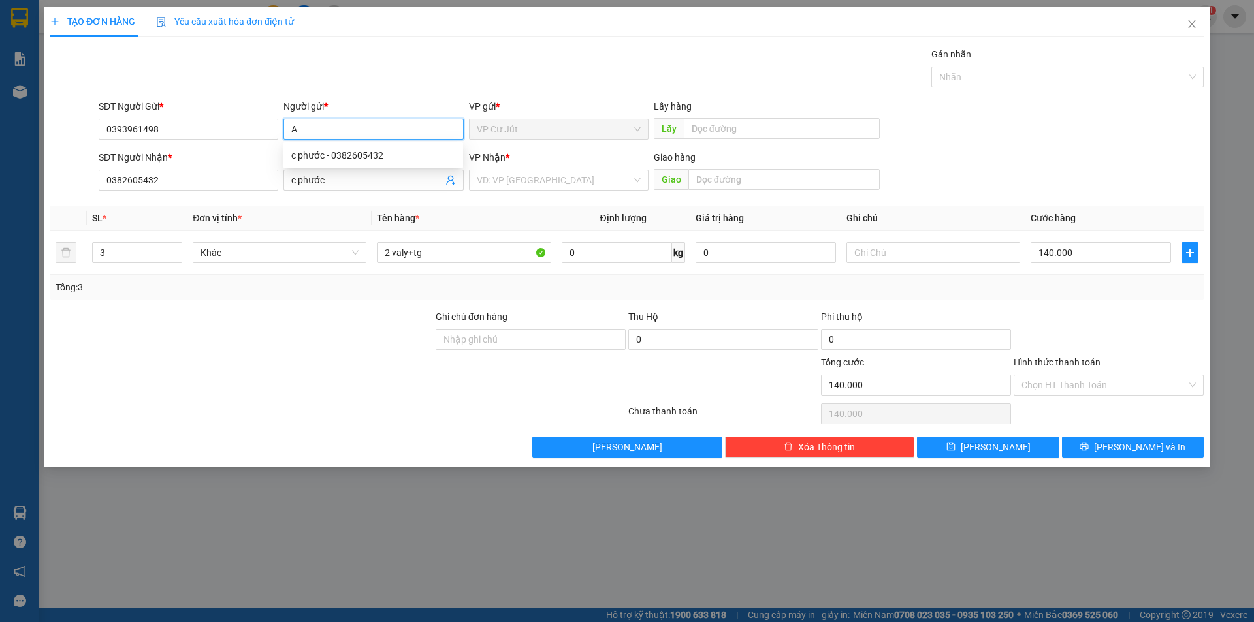
type input "A"
drag, startPoint x: 406, startPoint y: 38, endPoint x: 491, endPoint y: 155, distance: 144.5
click at [406, 39] on div "TẠO ĐƠN HÀNG Yêu cầu xuất hóa đơn điện tử Transit Pickup Surcharge Ids Transit …" at bounding box center [627, 232] width 1154 height 451
click at [513, 184] on input "search" at bounding box center [554, 180] width 155 height 20
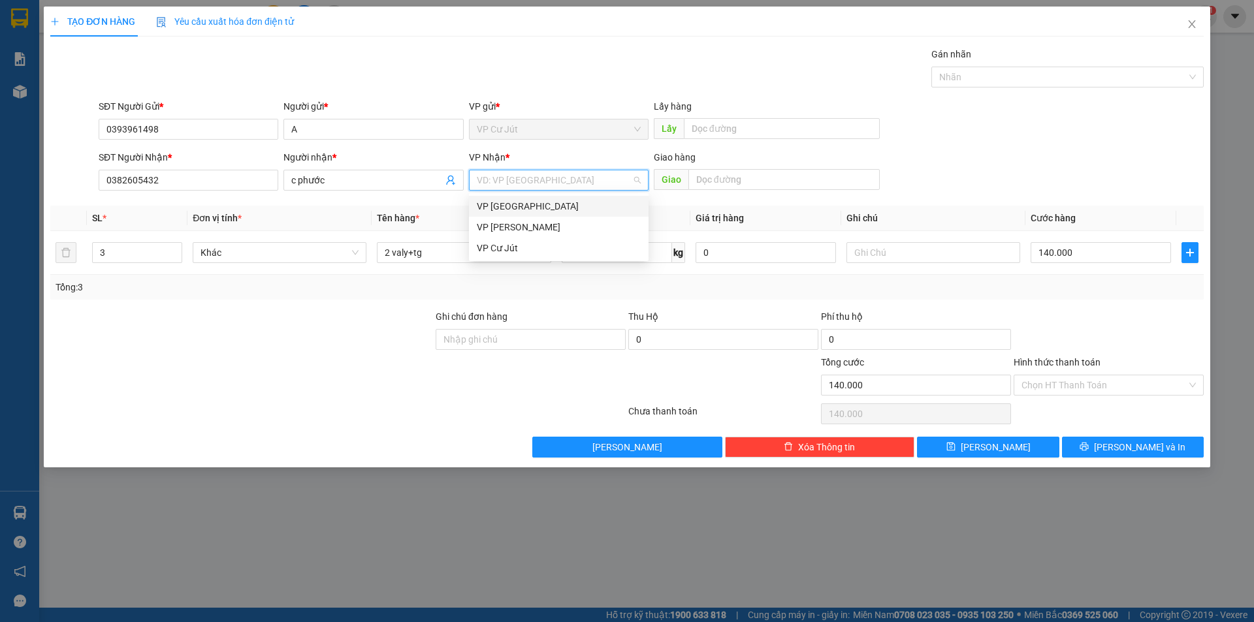
click at [522, 210] on div "VP [GEOGRAPHIC_DATA]" at bounding box center [559, 206] width 164 height 14
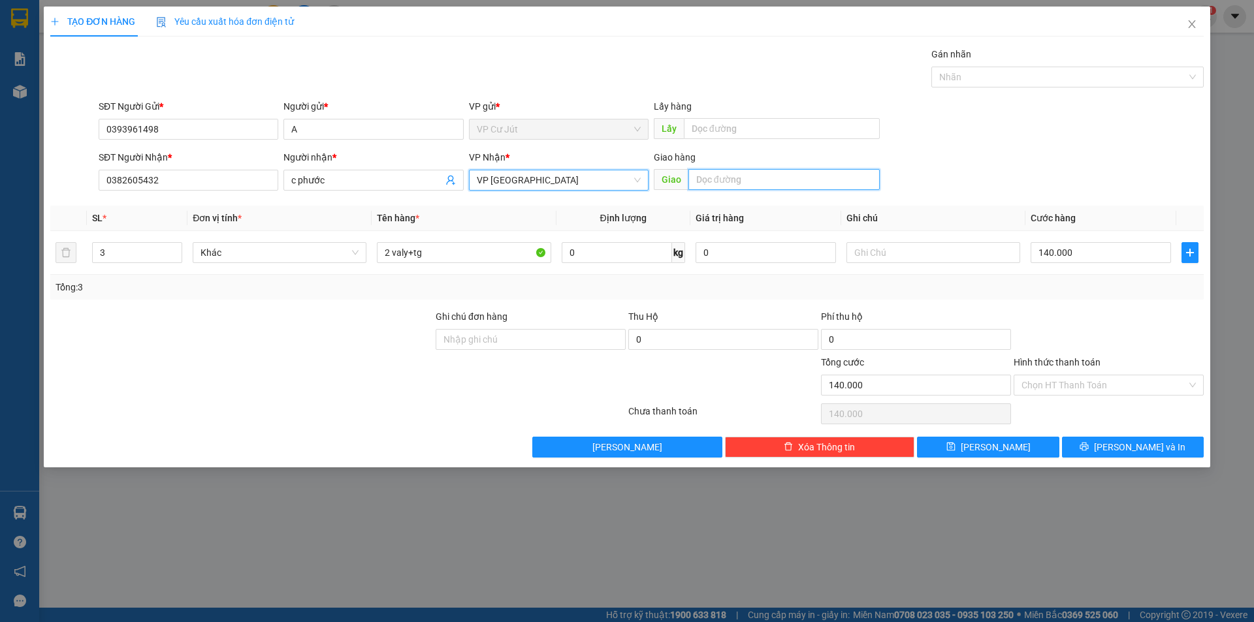
click at [705, 182] on input "text" at bounding box center [783, 179] width 191 height 21
click at [718, 128] on input "text" at bounding box center [782, 128] width 196 height 21
type input "d"
type input "đ"
type input "D"
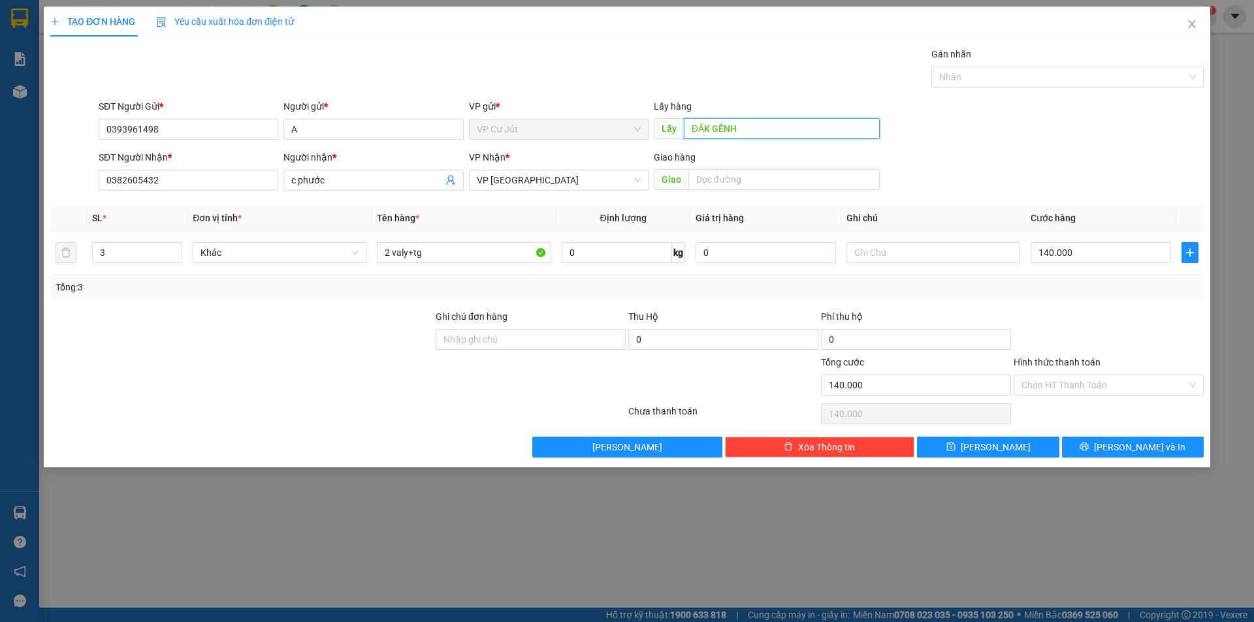
type input "ĐĂK GỀNH"
drag, startPoint x: 720, startPoint y: 98, endPoint x: 970, endPoint y: 193, distance: 267.1
click at [722, 98] on div "Transit Pickup Surcharge Ids Transit Deliver Surcharge Ids Transit Deliver Surc…" at bounding box center [627, 252] width 1154 height 411
click at [1064, 251] on input "140.000" at bounding box center [1101, 252] width 140 height 21
type input "0"
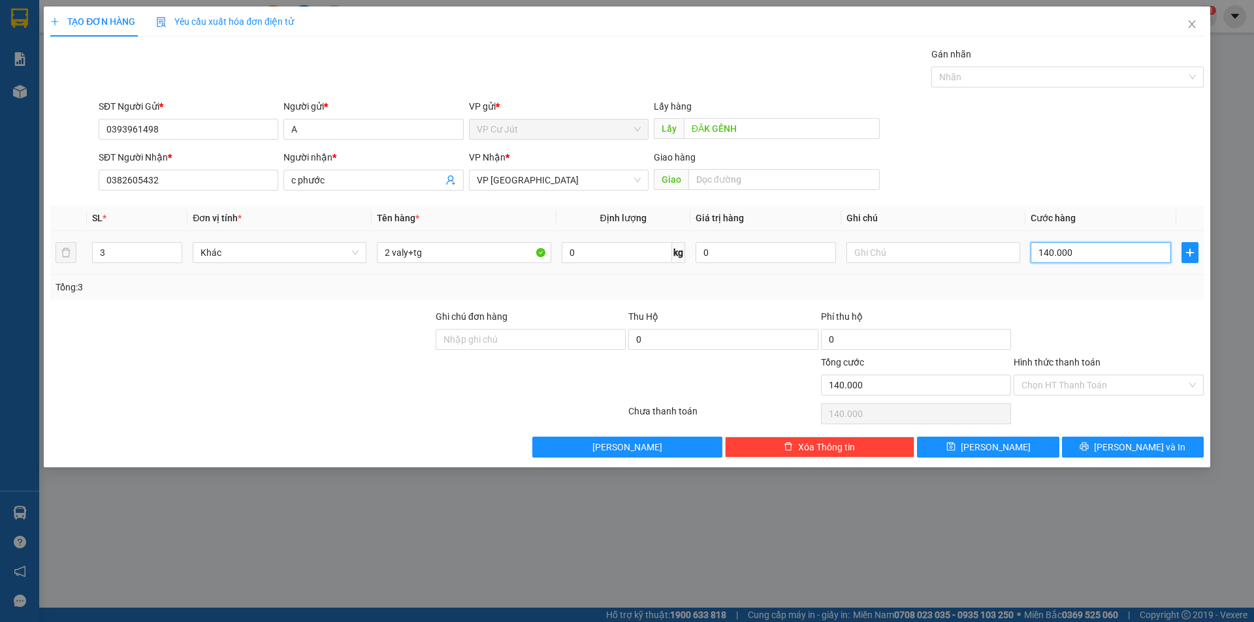
type input "0"
type input "50"
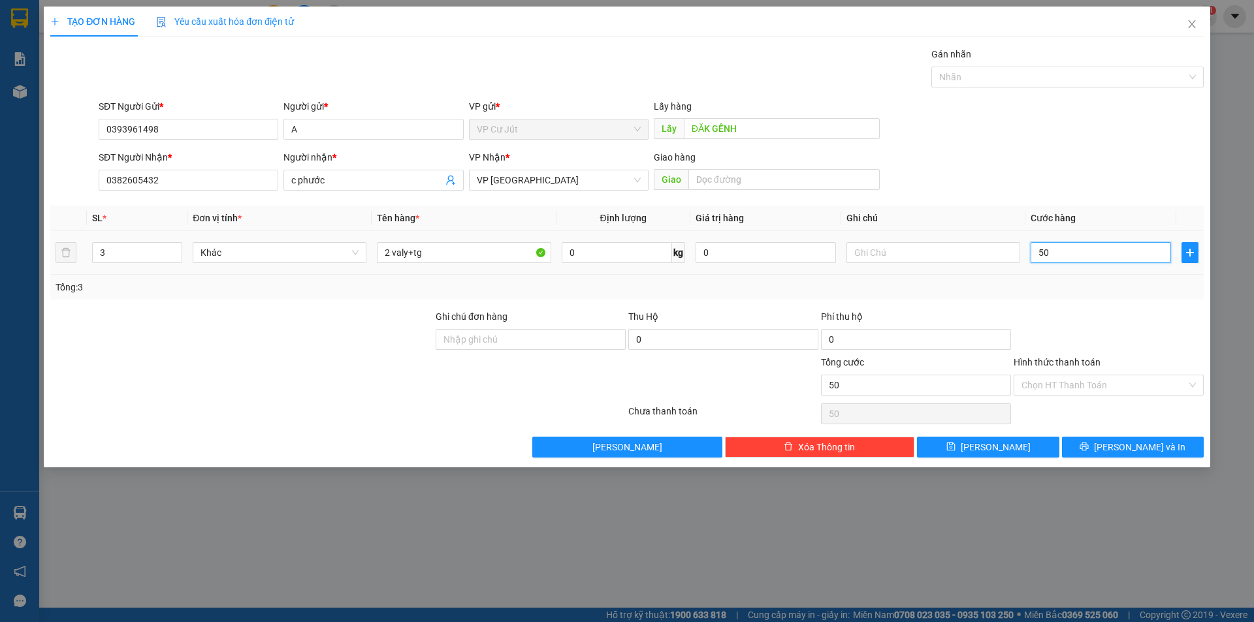
type input "500"
type input "5.000"
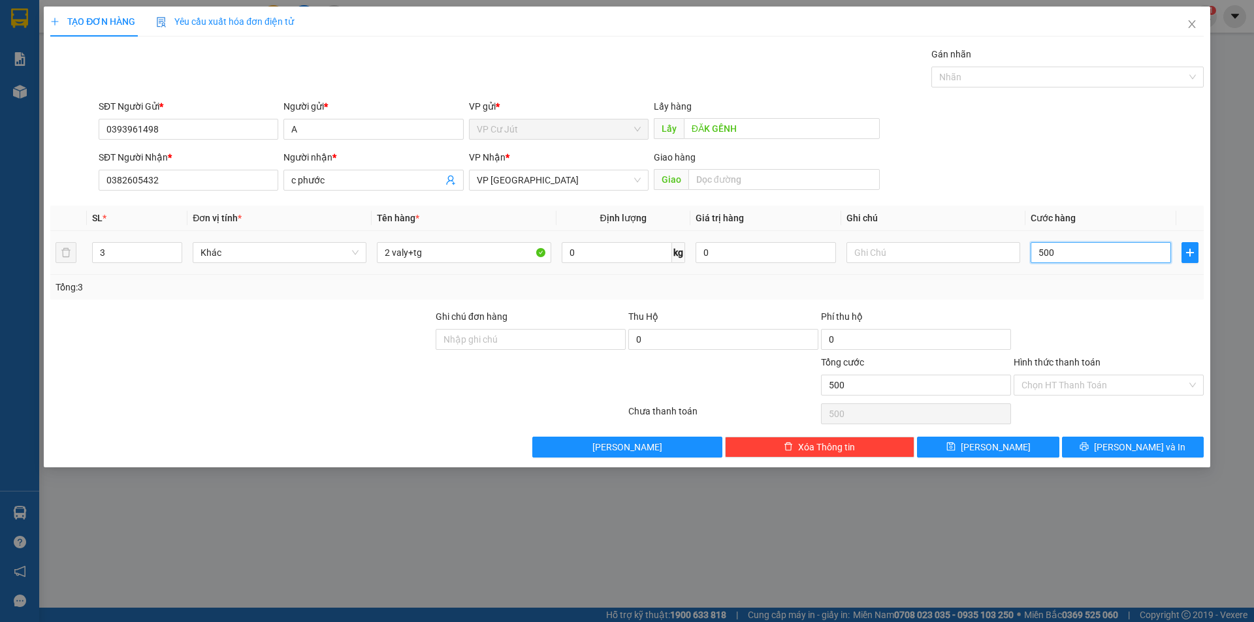
type input "5.000"
type input "50.000"
type input "500.000"
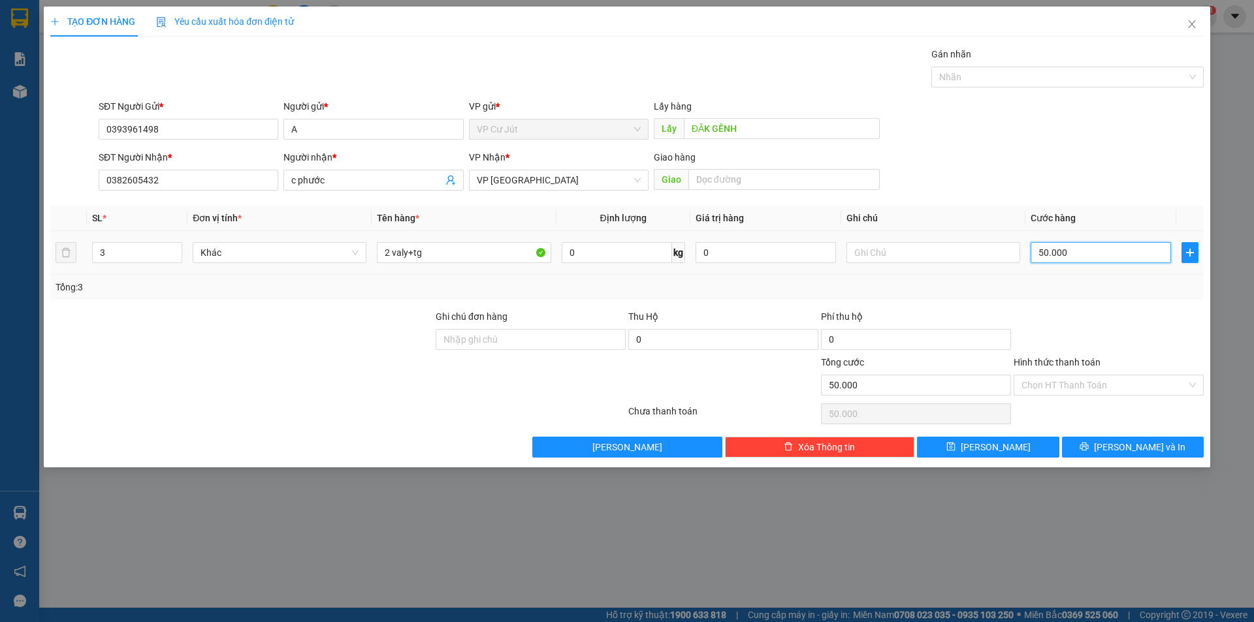
type input "500.000"
type input "50.000"
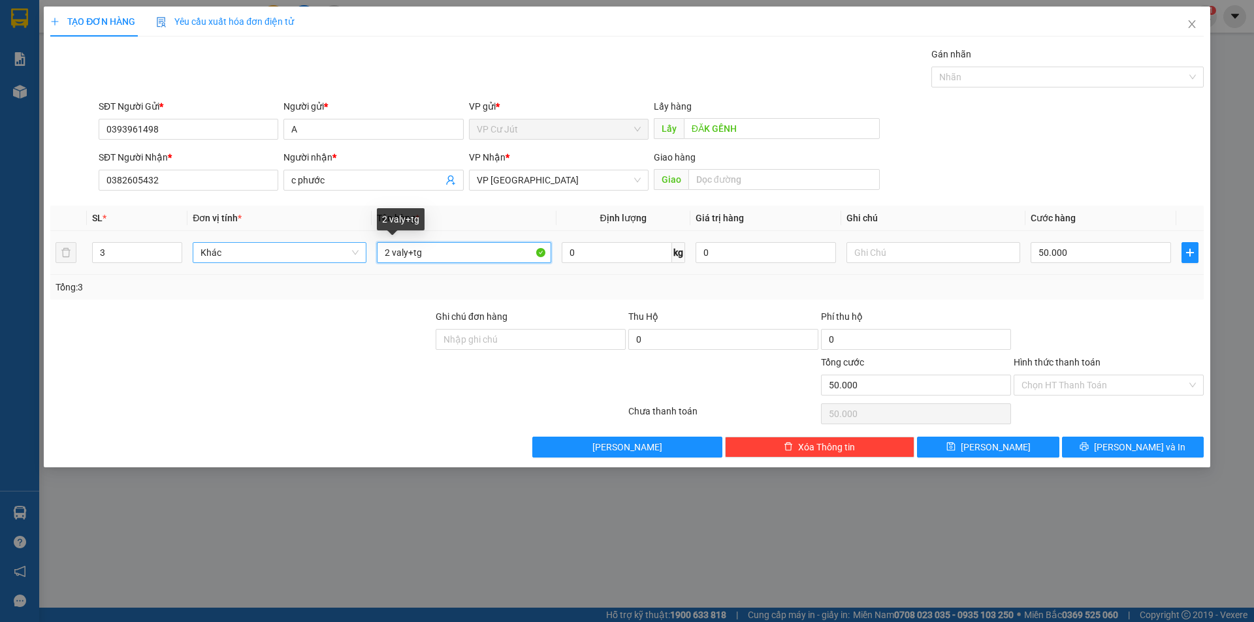
drag, startPoint x: 395, startPoint y: 255, endPoint x: 336, endPoint y: 257, distance: 59.5
click at [336, 257] on tr "3 Khác 2 valy+tg 0 kg 0 50.000" at bounding box center [627, 253] width 1154 height 44
type input "[GEOGRAPHIC_DATA]"
click at [150, 254] on input "3" at bounding box center [137, 253] width 89 height 20
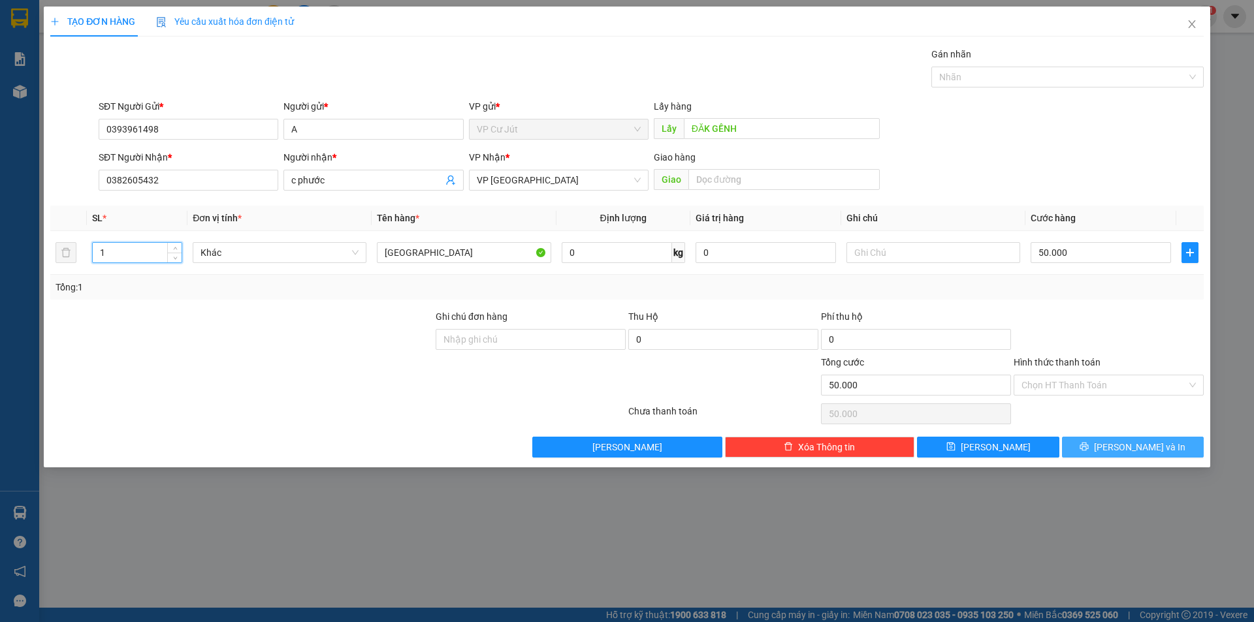
type input "1"
click at [1119, 452] on button "[PERSON_NAME] và In" at bounding box center [1133, 447] width 142 height 21
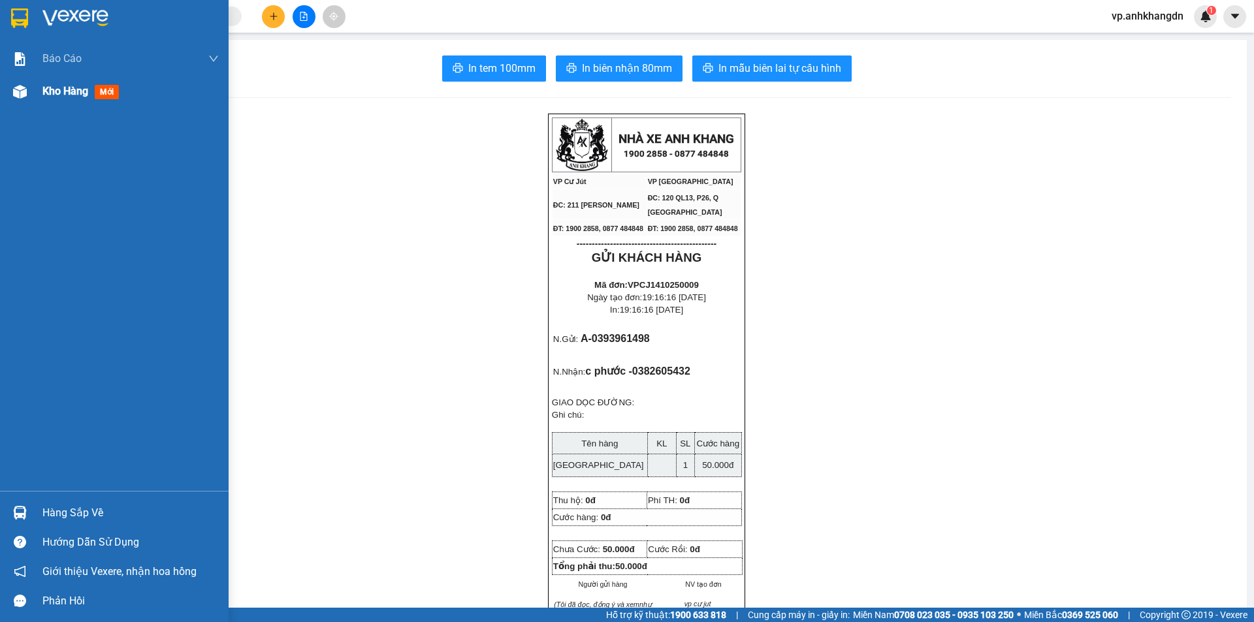
click at [35, 83] on div "Kho hàng mới" at bounding box center [114, 91] width 229 height 33
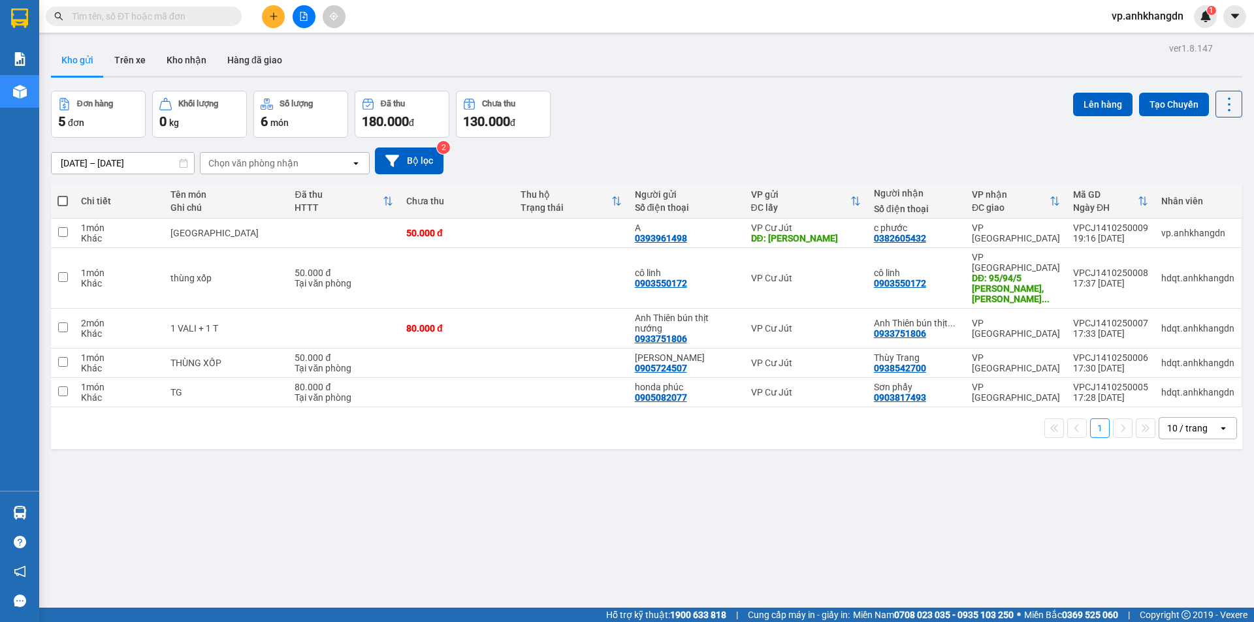
click at [709, 104] on div "Đơn hàng 5 đơn Khối lượng 0 kg Số lượng 6 món Đã thu 180.000 đ Chưa thu 130.000…" at bounding box center [646, 114] width 1191 height 47
click at [631, 135] on div "Đơn hàng 5 đơn Khối lượng 0 kg Số lượng 6 món Đã thu 180.000 đ Chưa thu 130.000…" at bounding box center [646, 114] width 1191 height 47
click at [693, 129] on div "Đơn hàng 5 đơn Khối lượng 0 kg Số lượng 6 món Đã thu 180.000 đ Chưa thu 130.000…" at bounding box center [646, 114] width 1191 height 47
click at [304, 22] on button at bounding box center [304, 16] width 23 height 23
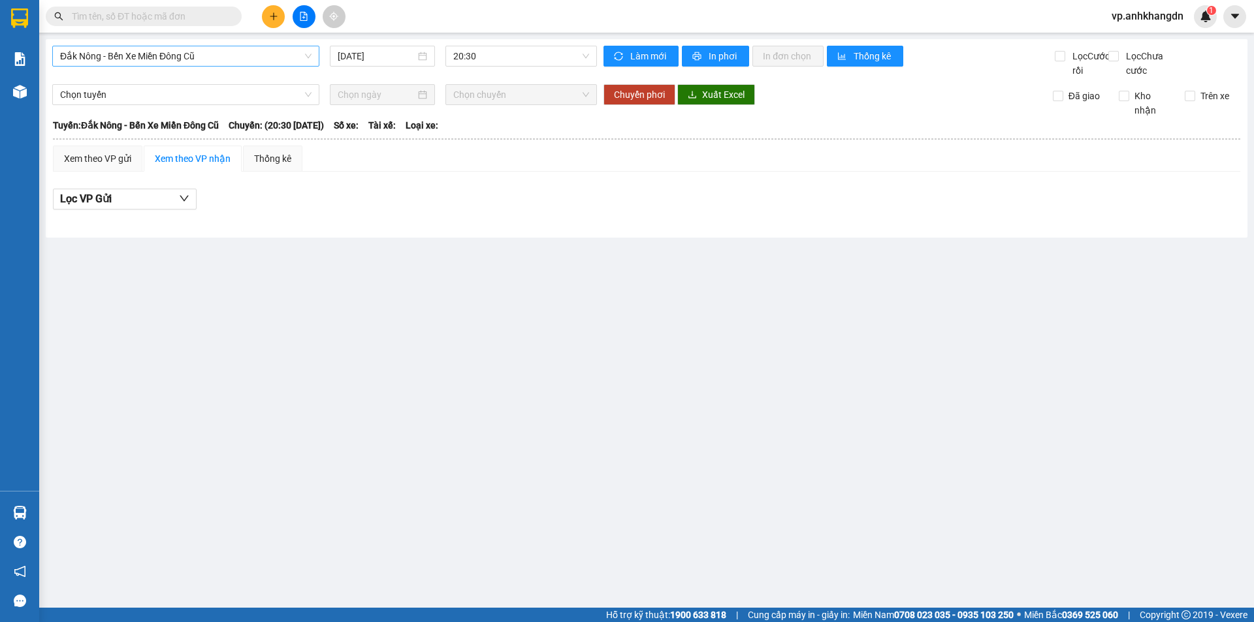
click at [287, 63] on span "Đắk Nông - Bến Xe Miền Đông Cũ" at bounding box center [185, 56] width 251 height 20
click at [457, 57] on span "20:30" at bounding box center [521, 56] width 136 height 20
click at [479, 121] on div "21:30 - 74F-005.97" at bounding box center [504, 124] width 102 height 14
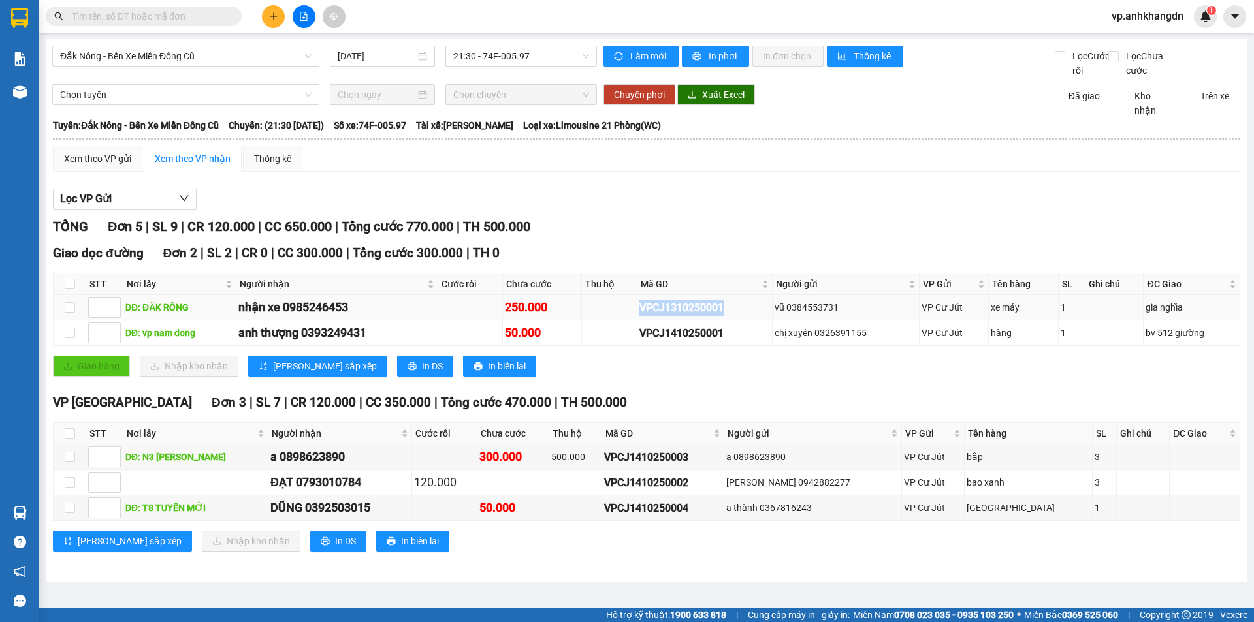
drag, startPoint x: 745, startPoint y: 321, endPoint x: 636, endPoint y: 321, distance: 109.1
click at [636, 321] on tr "DĐ: ĐĂK RÔNG nhận xe 0985246453 250.000 VPCJ1310250001 vũ 0384553731 VP Cư Jút …" at bounding box center [647, 307] width 1187 height 25
copy div "VPCJ1310250001"
click at [169, 22] on input "text" at bounding box center [149, 16] width 154 height 14
paste input "VPCJ1310250001"
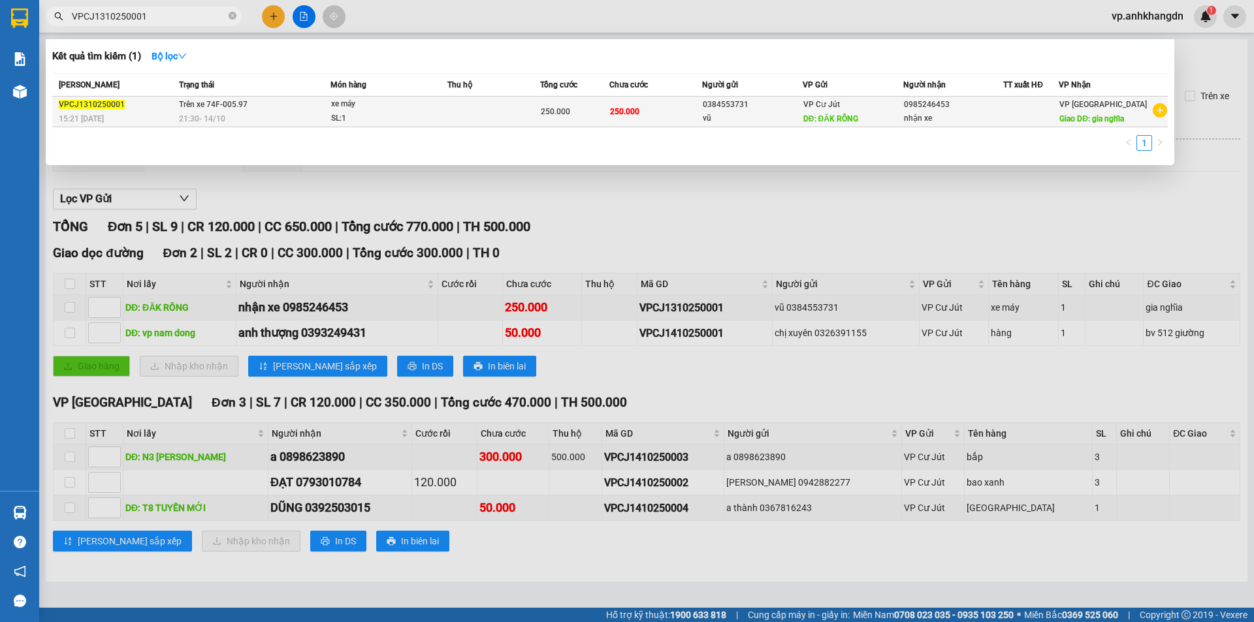
type input "VPCJ1310250001"
click at [354, 106] on div "xe máy" at bounding box center [380, 104] width 98 height 14
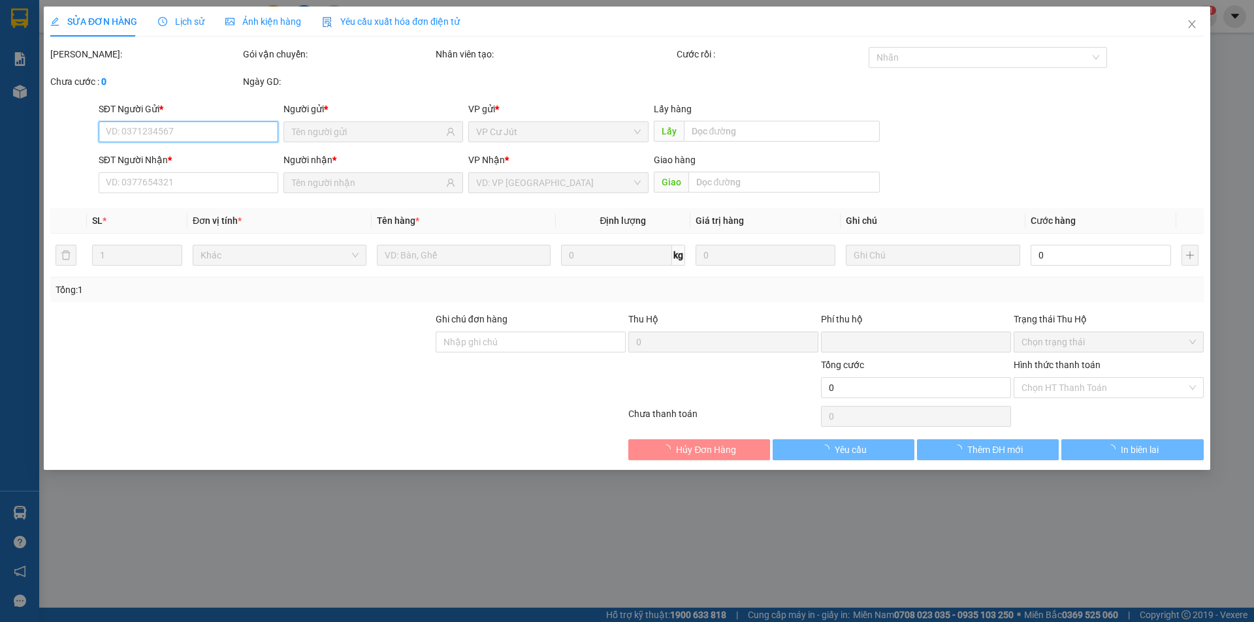
type input "0384553731"
type input "ĐĂK RÔNG"
type input "0985246453"
type input "gia nghĩa"
type input "0"
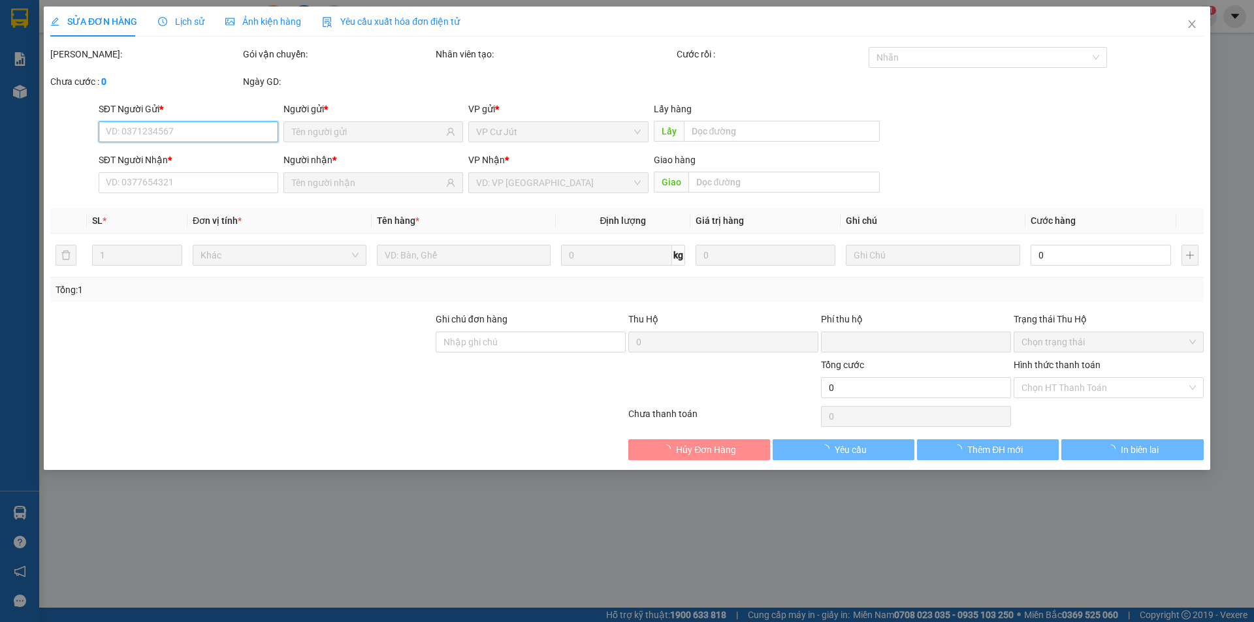
type input "250.000"
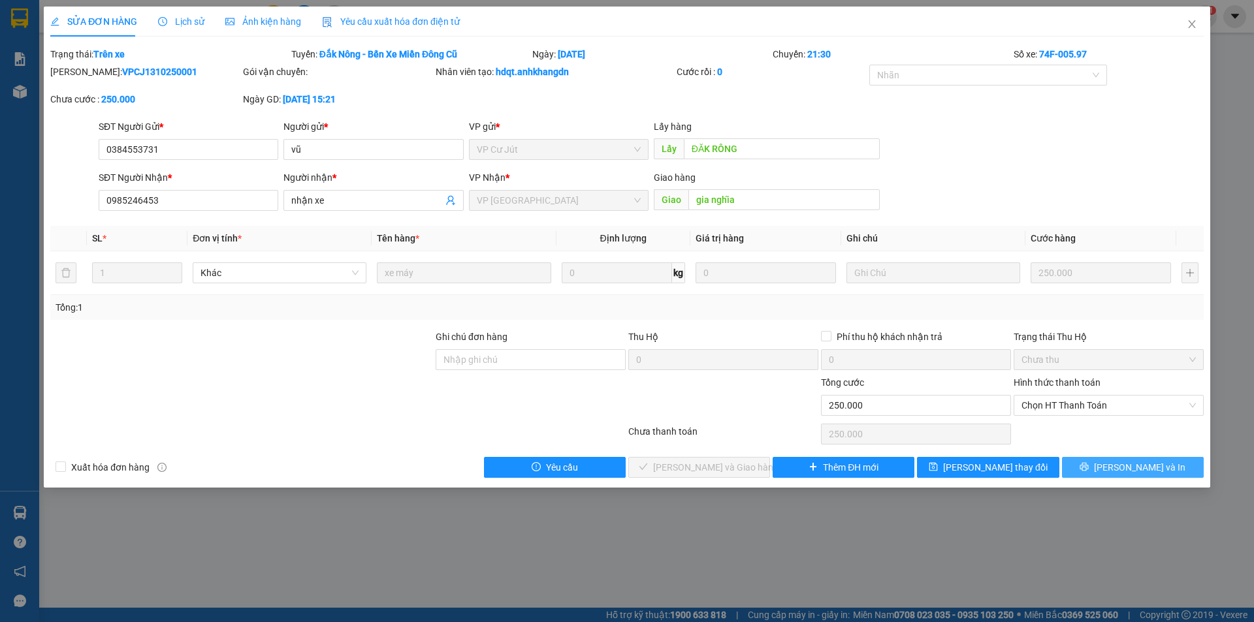
click at [1104, 461] on button "[PERSON_NAME] và In" at bounding box center [1133, 467] width 142 height 21
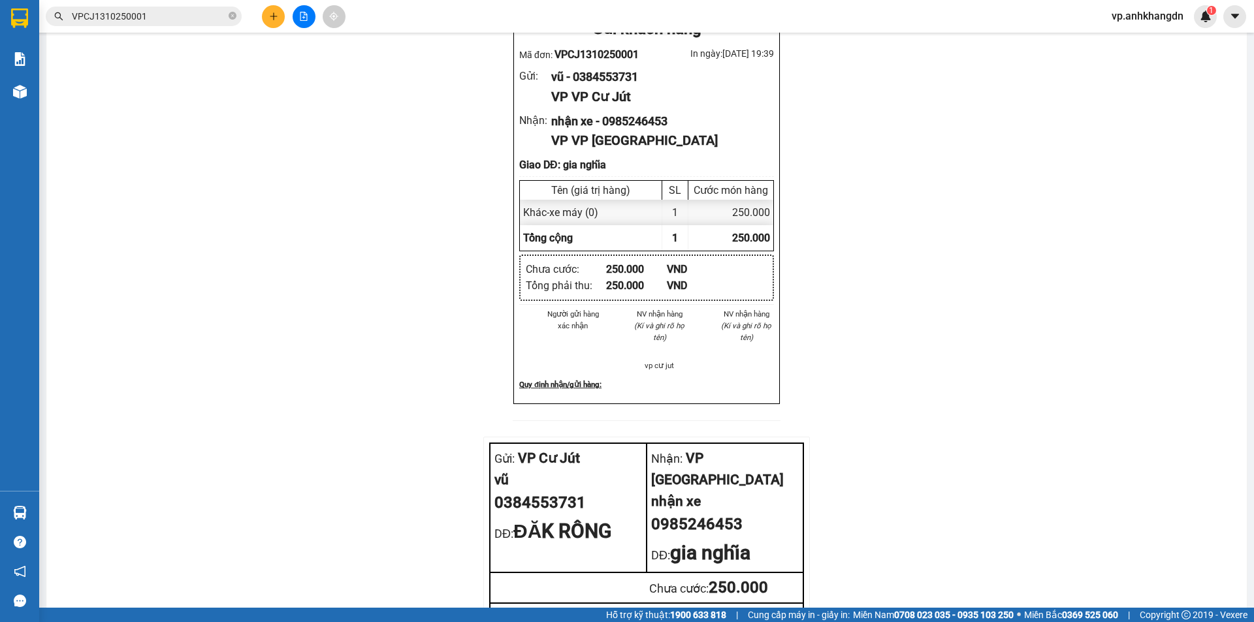
scroll to position [797, 0]
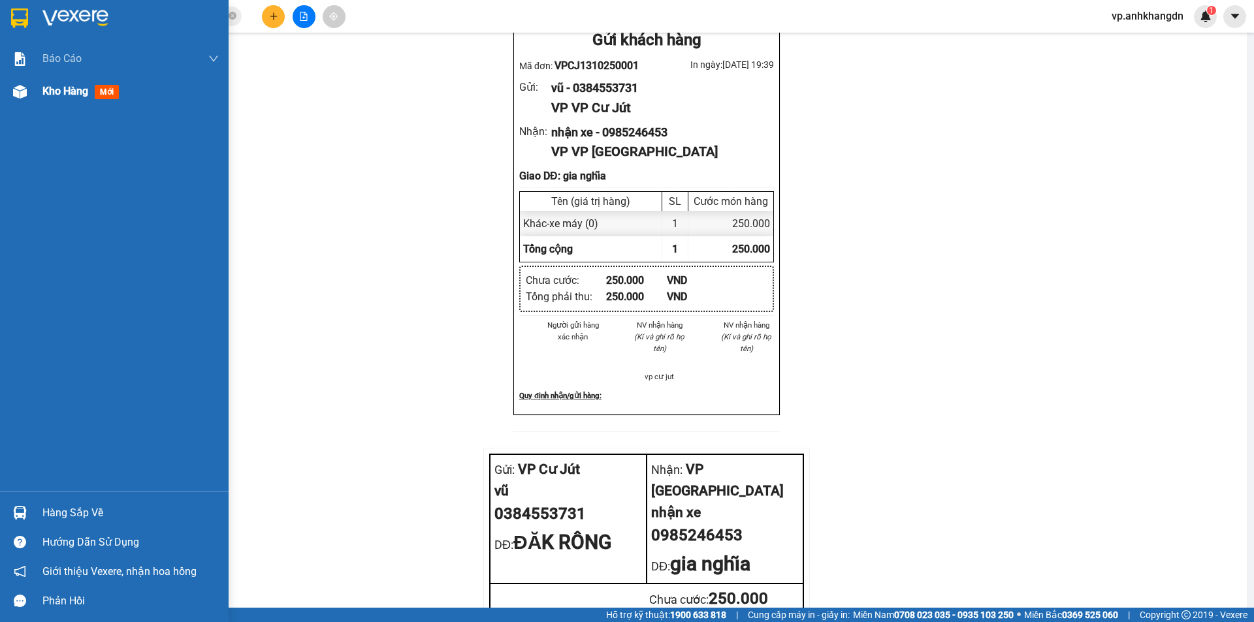
click at [7, 93] on div "Kho hàng mới" at bounding box center [114, 91] width 229 height 33
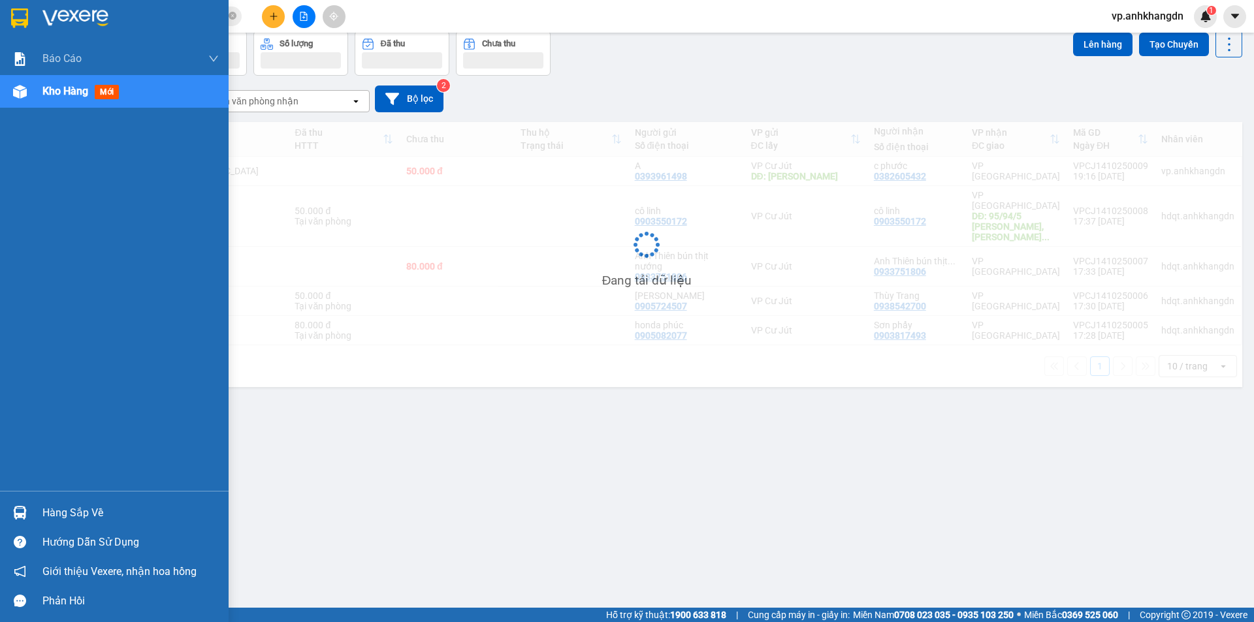
scroll to position [60, 0]
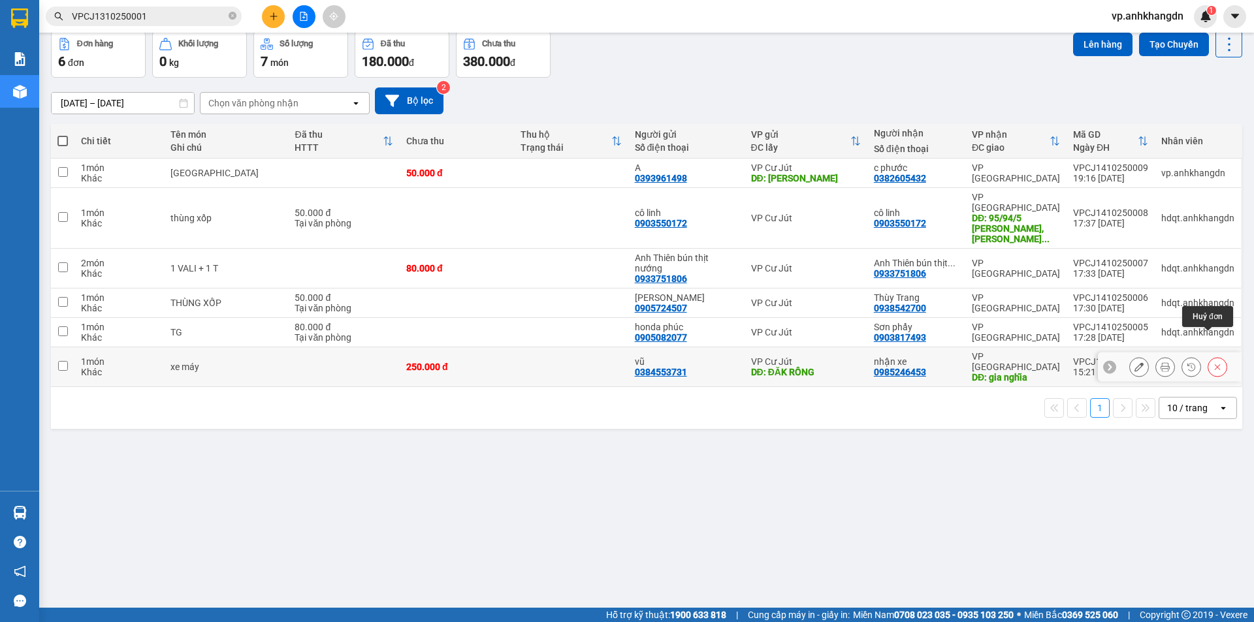
click at [1208, 356] on button at bounding box center [1217, 367] width 18 height 23
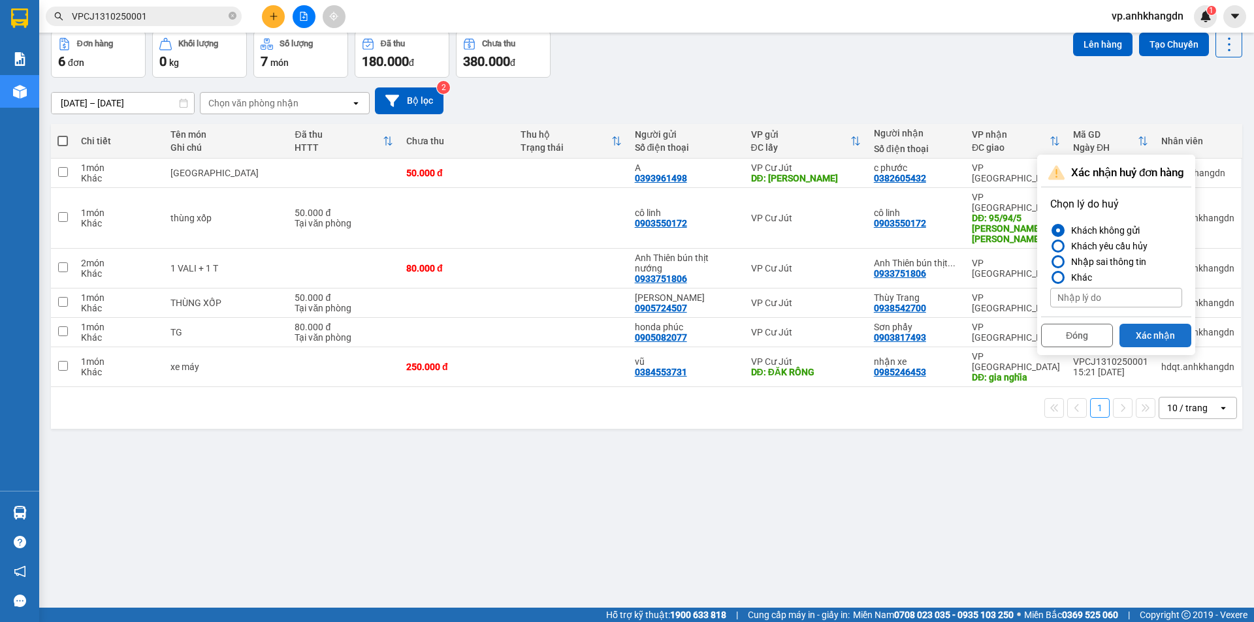
click at [1144, 332] on button "Xác nhận" at bounding box center [1156, 336] width 72 height 24
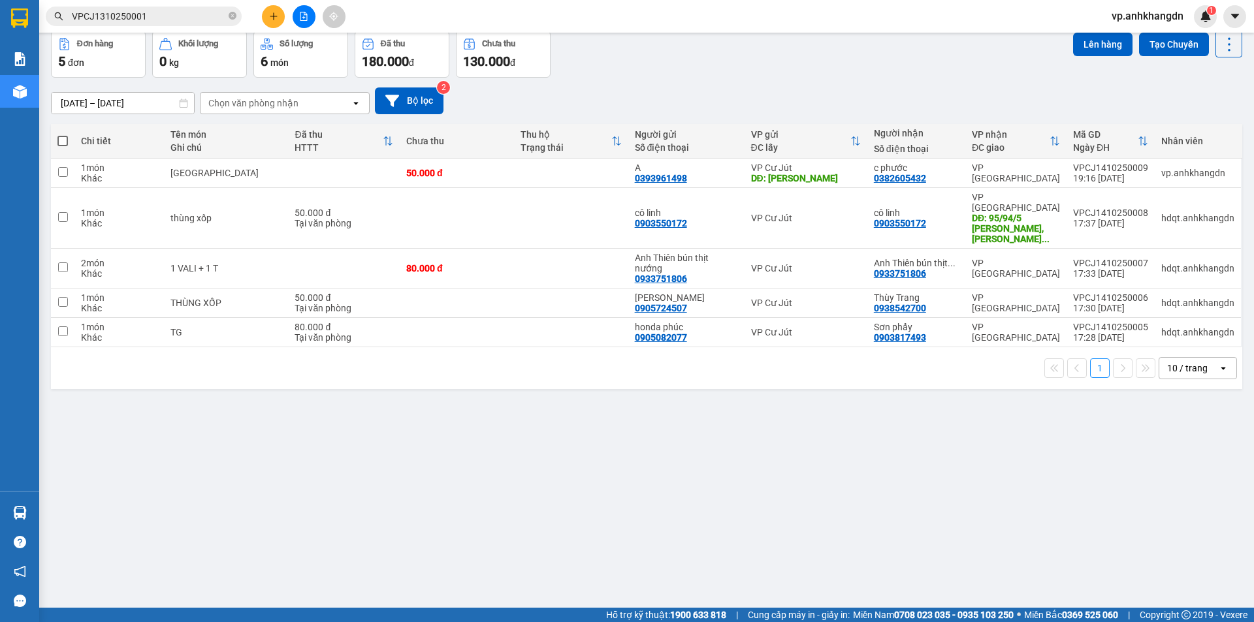
click at [309, 18] on button at bounding box center [304, 16] width 23 height 23
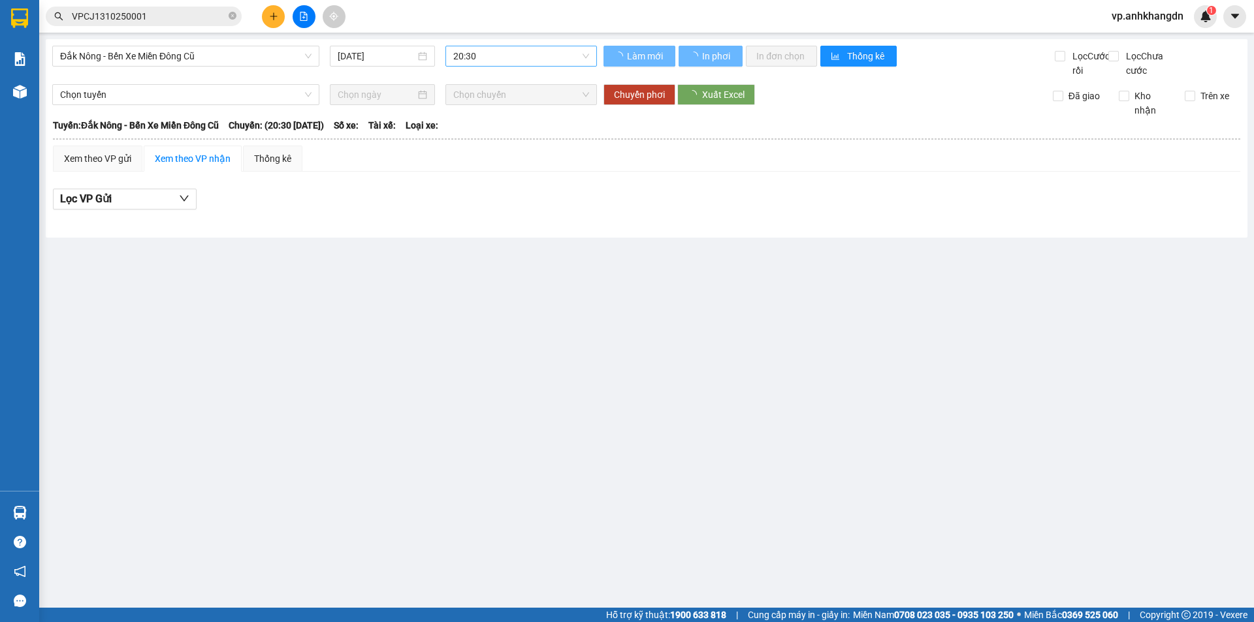
click at [491, 64] on span "20:30" at bounding box center [521, 56] width 136 height 20
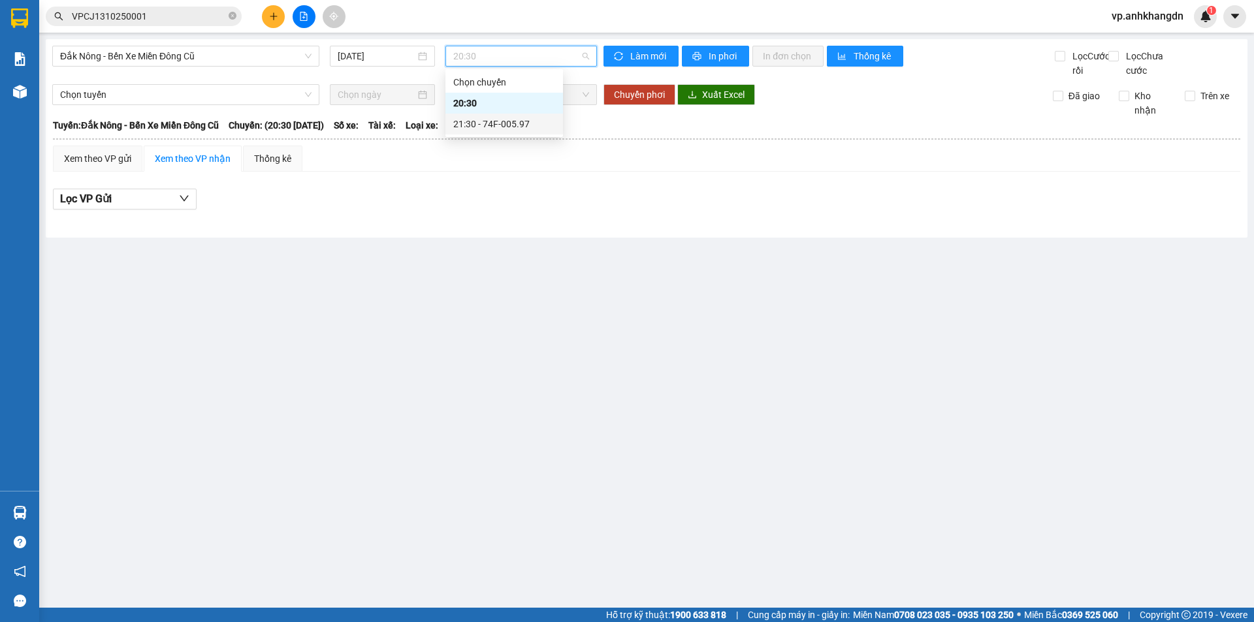
click at [494, 120] on div "21:30 - 74F-005.97" at bounding box center [504, 124] width 102 height 14
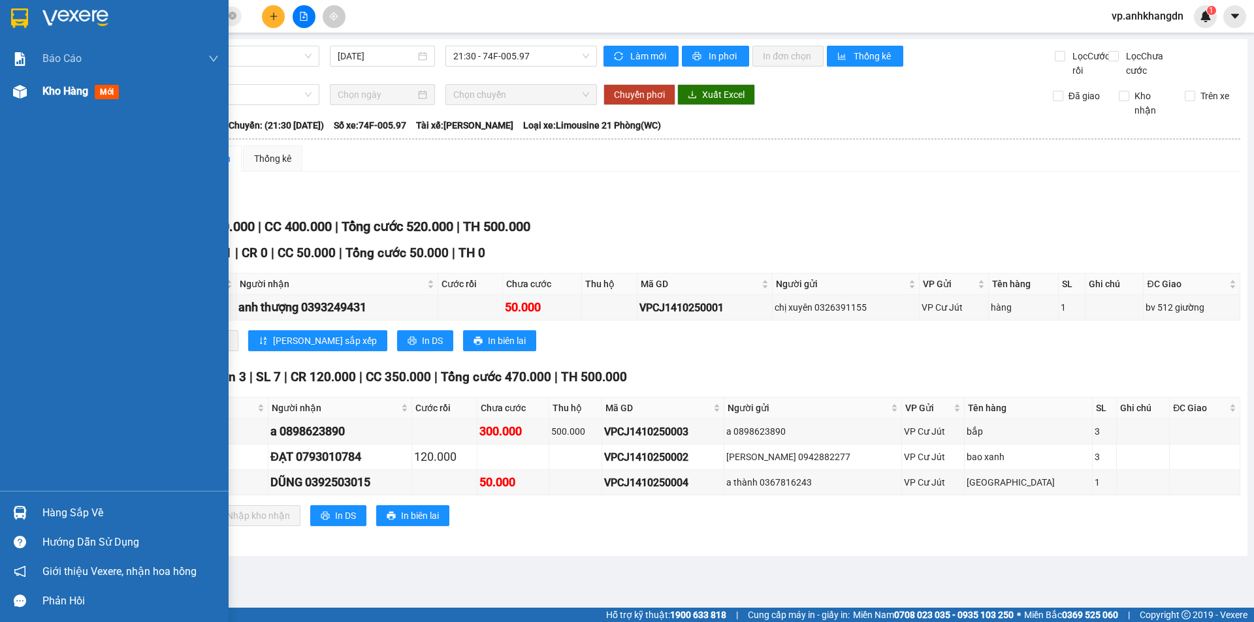
click at [41, 93] on div "Kho hàng mới" at bounding box center [114, 91] width 229 height 33
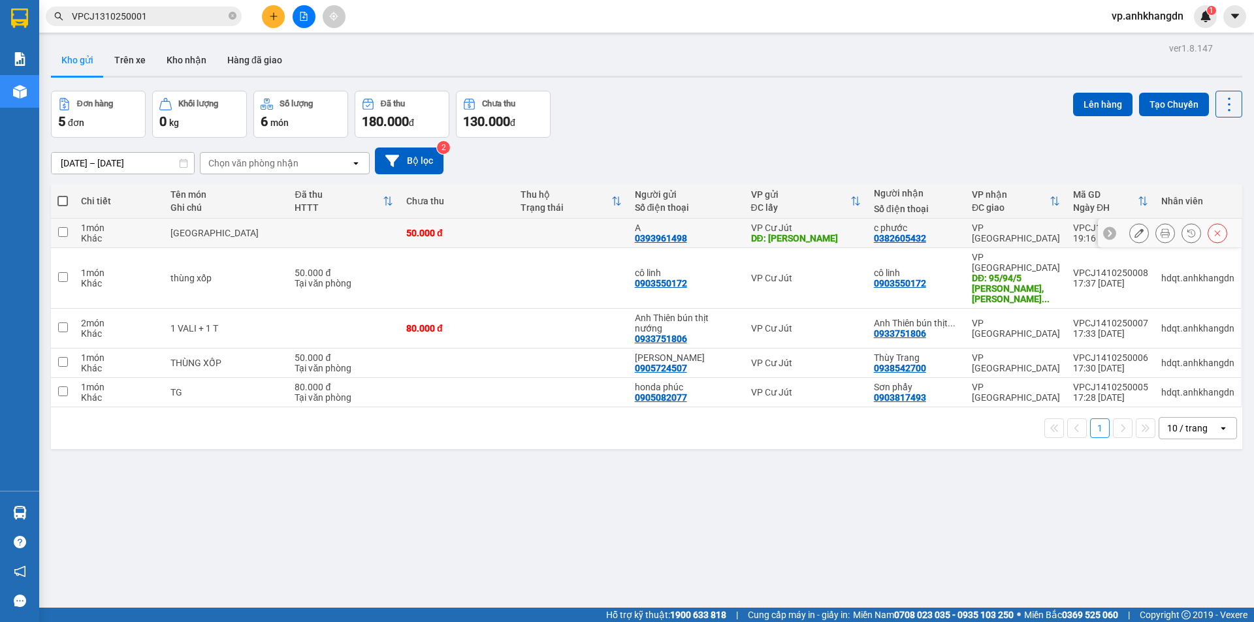
click at [336, 226] on td at bounding box center [343, 233] width 111 height 29
checkbox input "true"
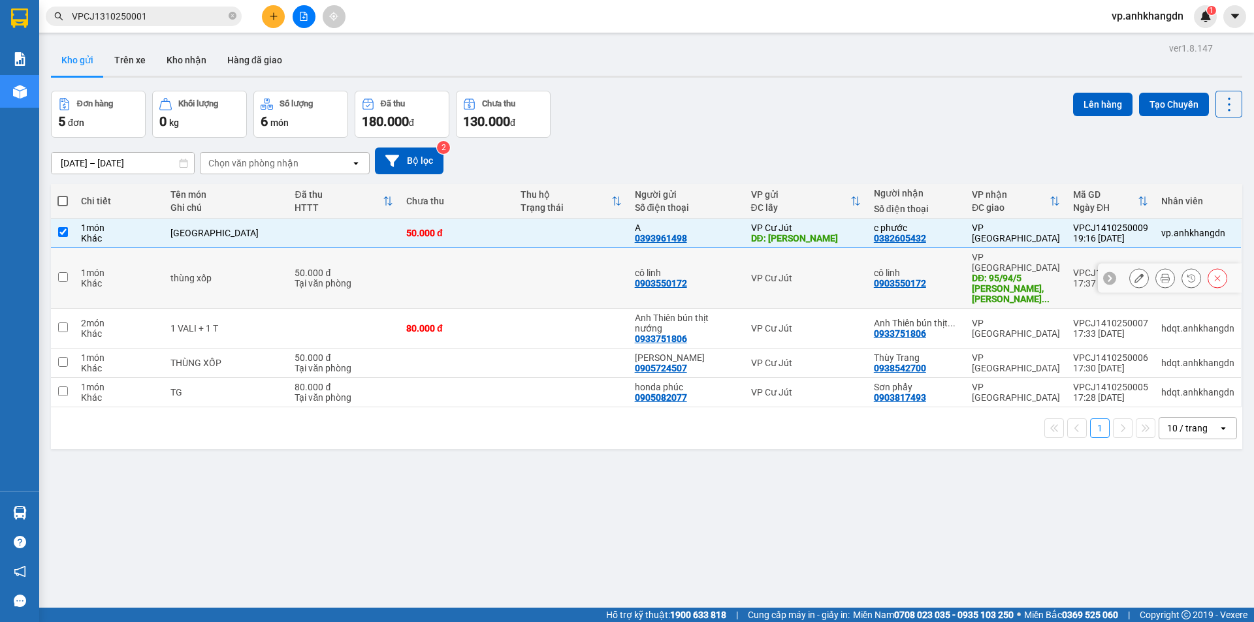
click at [326, 255] on td "50.000 đ Tại văn phòng" at bounding box center [343, 278] width 111 height 61
checkbox input "true"
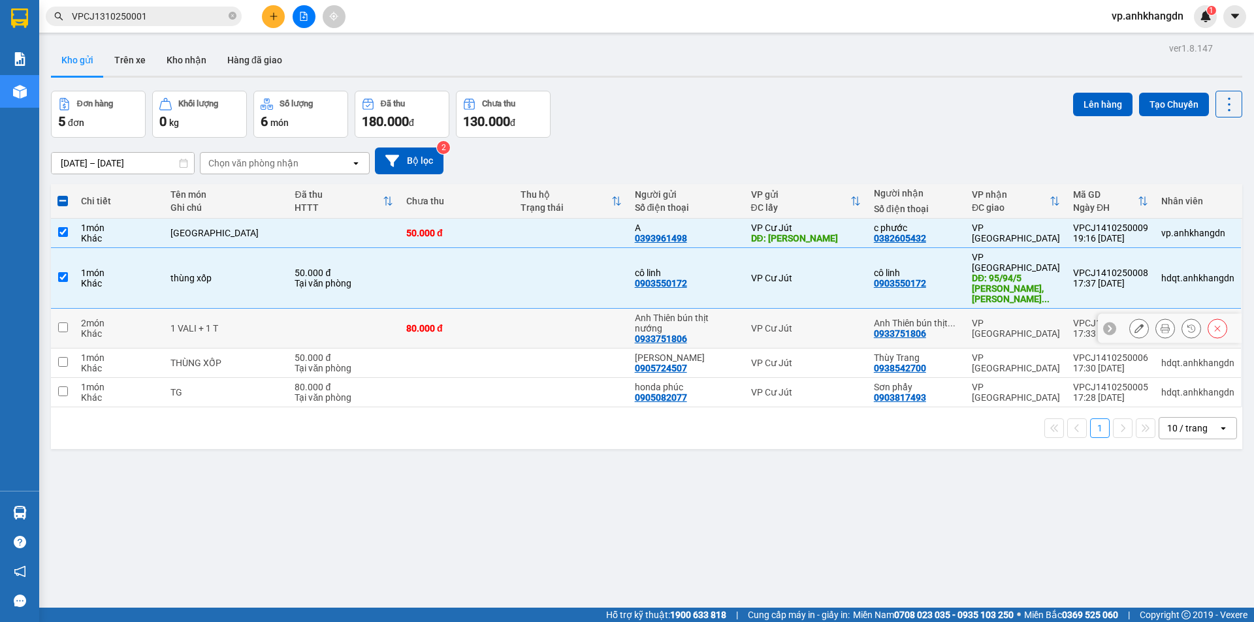
drag, startPoint x: 321, startPoint y: 288, endPoint x: 324, endPoint y: 324, distance: 36.0
click at [321, 309] on td at bounding box center [343, 329] width 111 height 40
checkbox input "true"
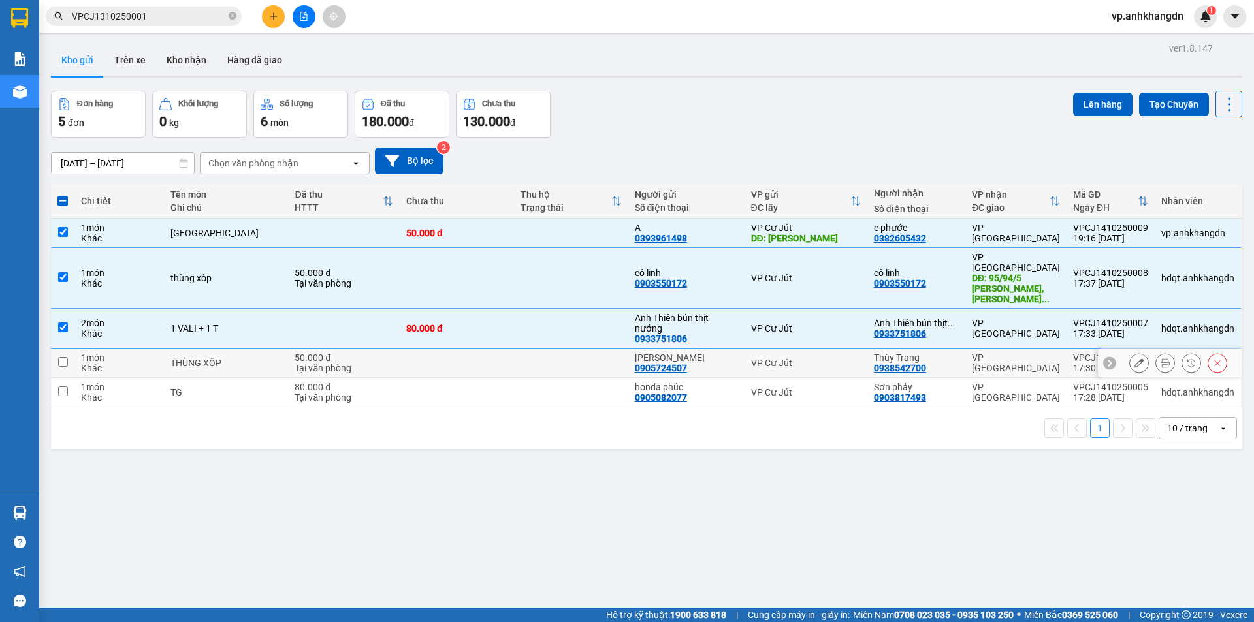
click at [325, 353] on div "50.000 đ" at bounding box center [344, 358] width 98 height 10
checkbox input "true"
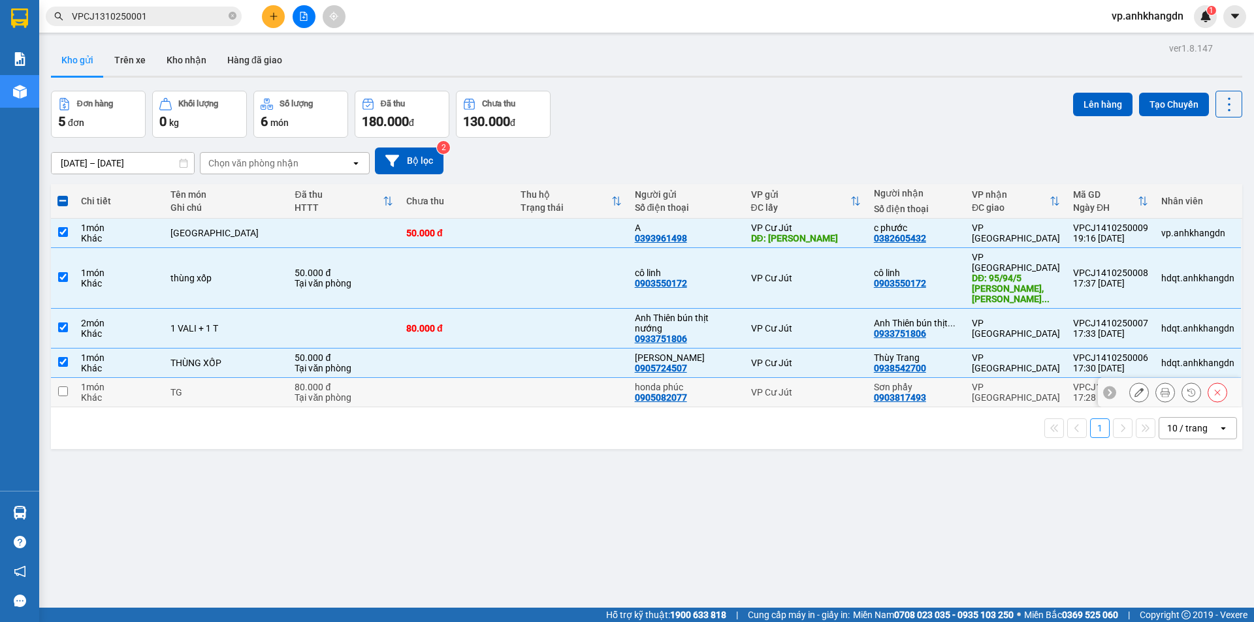
click at [327, 382] on div "80.000 đ" at bounding box center [344, 387] width 98 height 10
checkbox input "true"
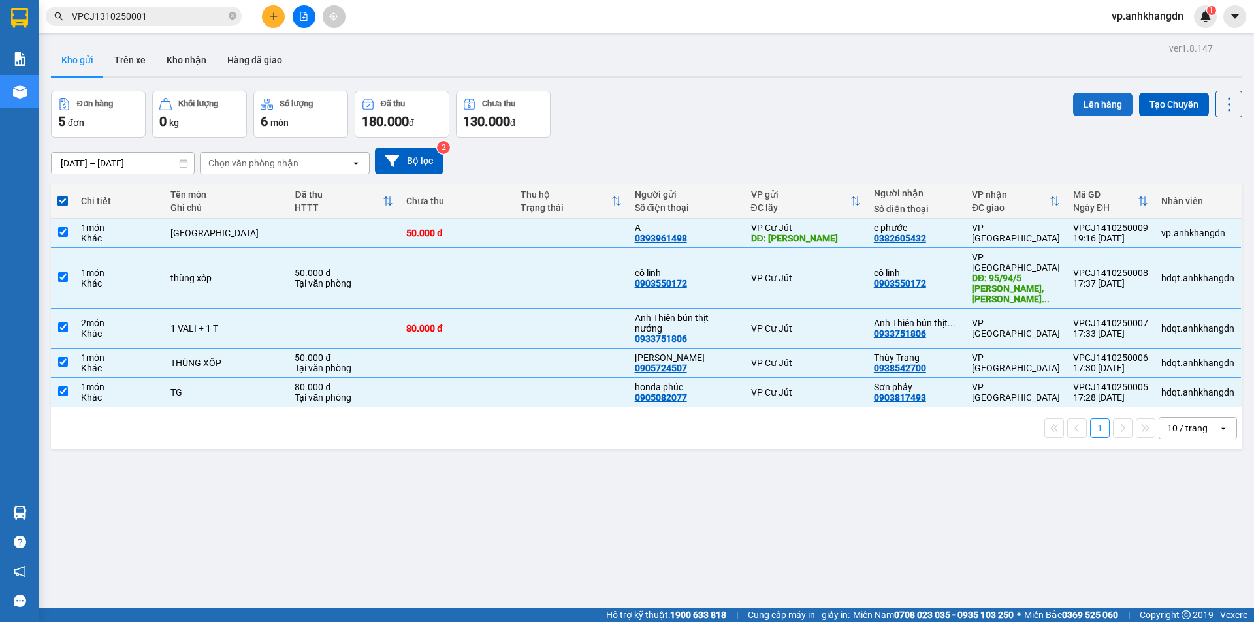
click at [1095, 107] on button "Lên hàng" at bounding box center [1102, 105] width 59 height 24
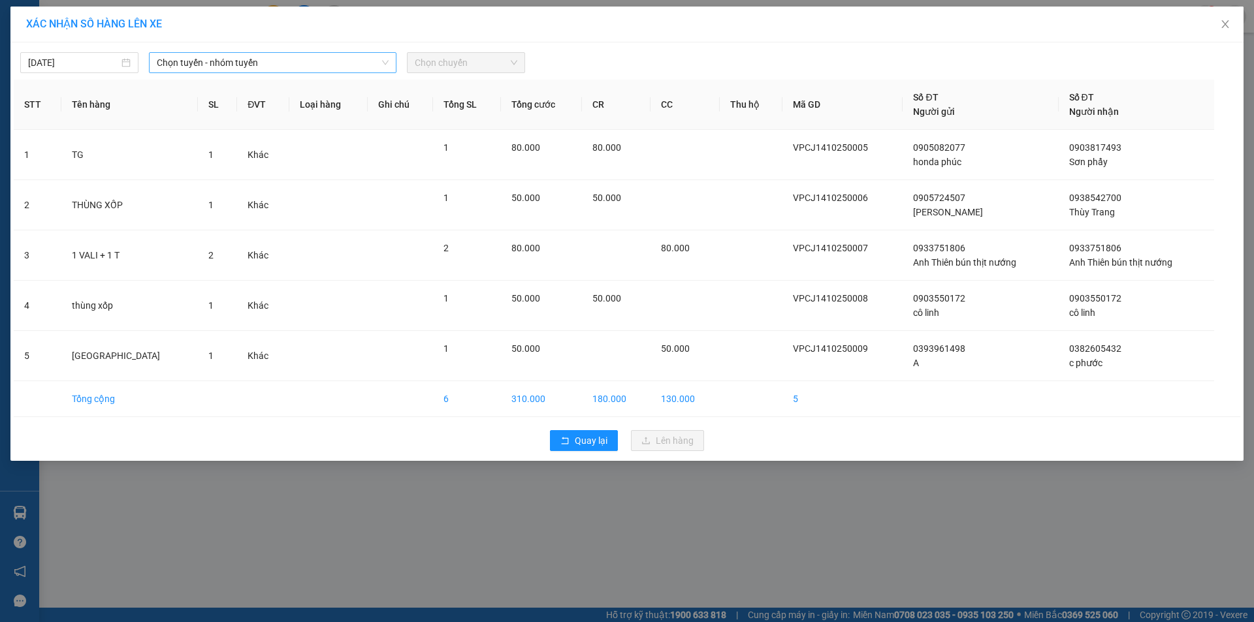
click at [207, 67] on span "Chọn tuyến - nhóm tuyến" at bounding box center [273, 63] width 232 height 20
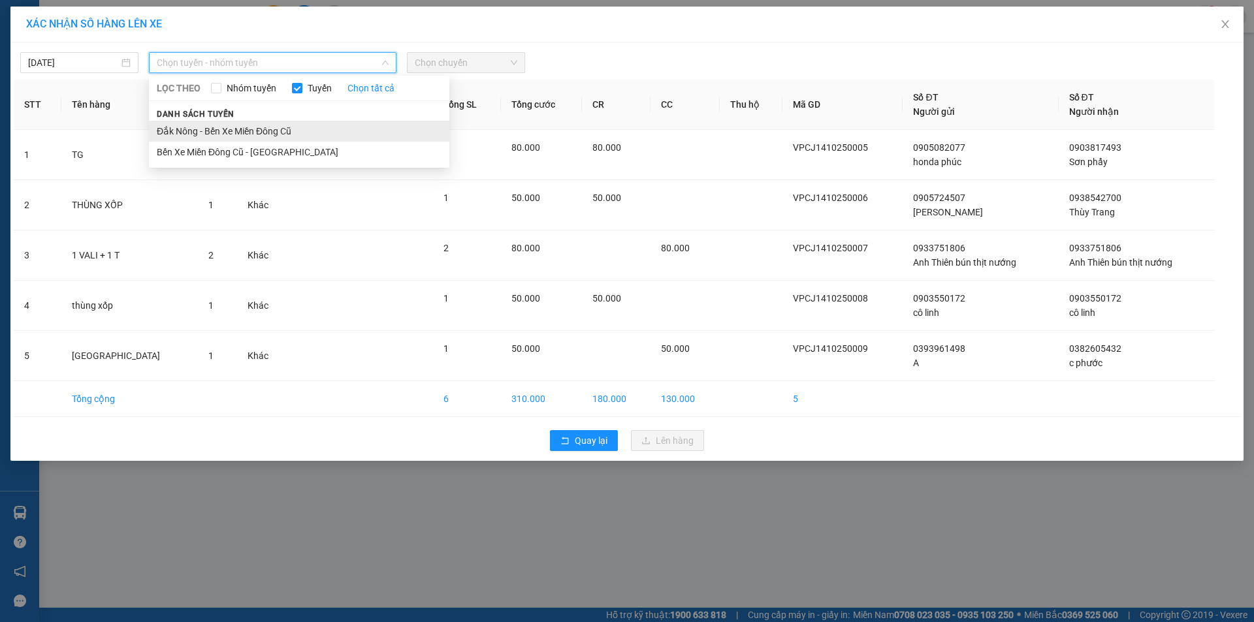
click at [204, 125] on li "Đắk Nông - Bến Xe Miền Đông Cũ" at bounding box center [299, 131] width 300 height 21
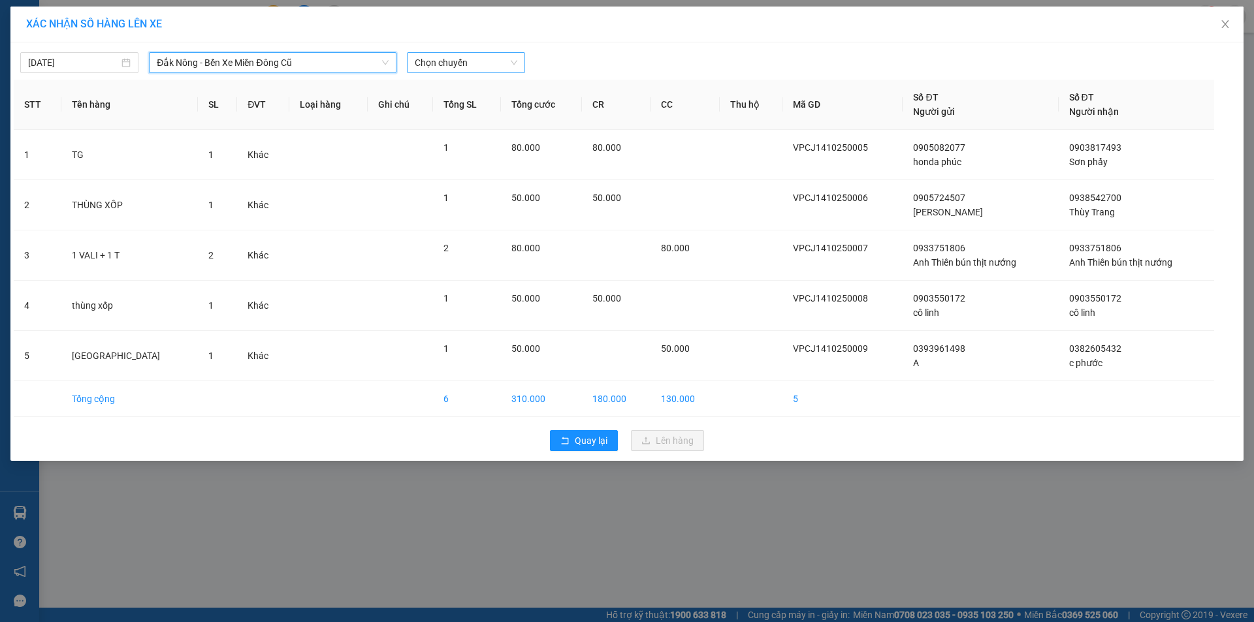
click at [428, 68] on span "Chọn chuyến" at bounding box center [466, 63] width 103 height 20
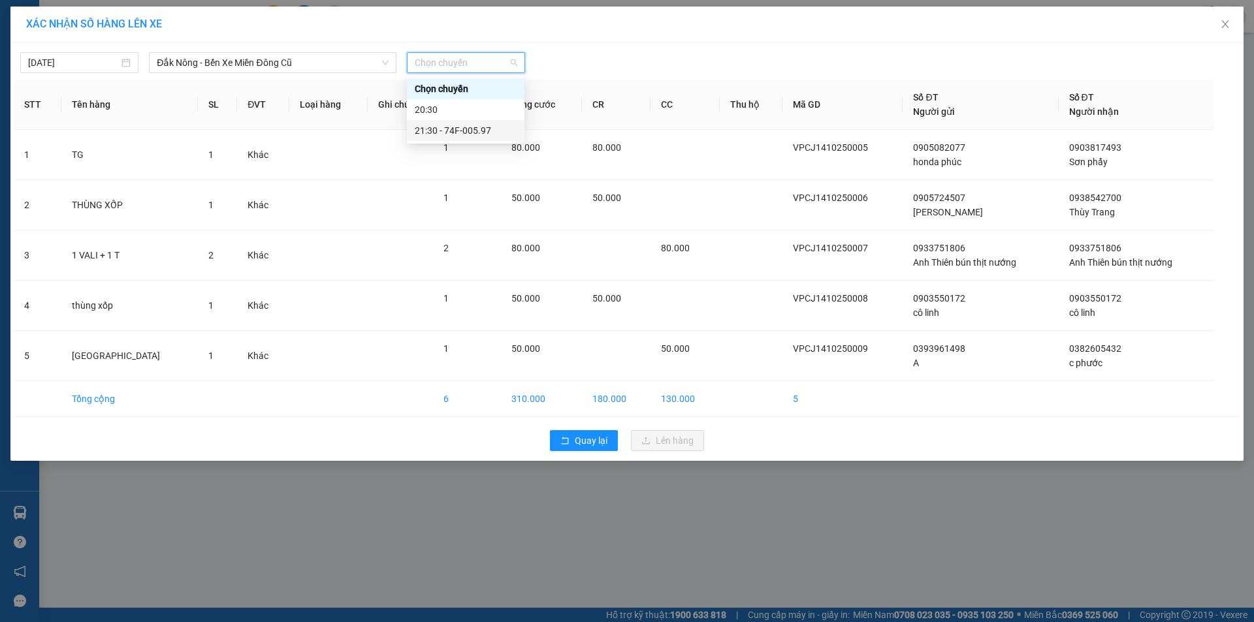
click at [453, 125] on div "21:30 - 74F-005.97" at bounding box center [466, 130] width 102 height 14
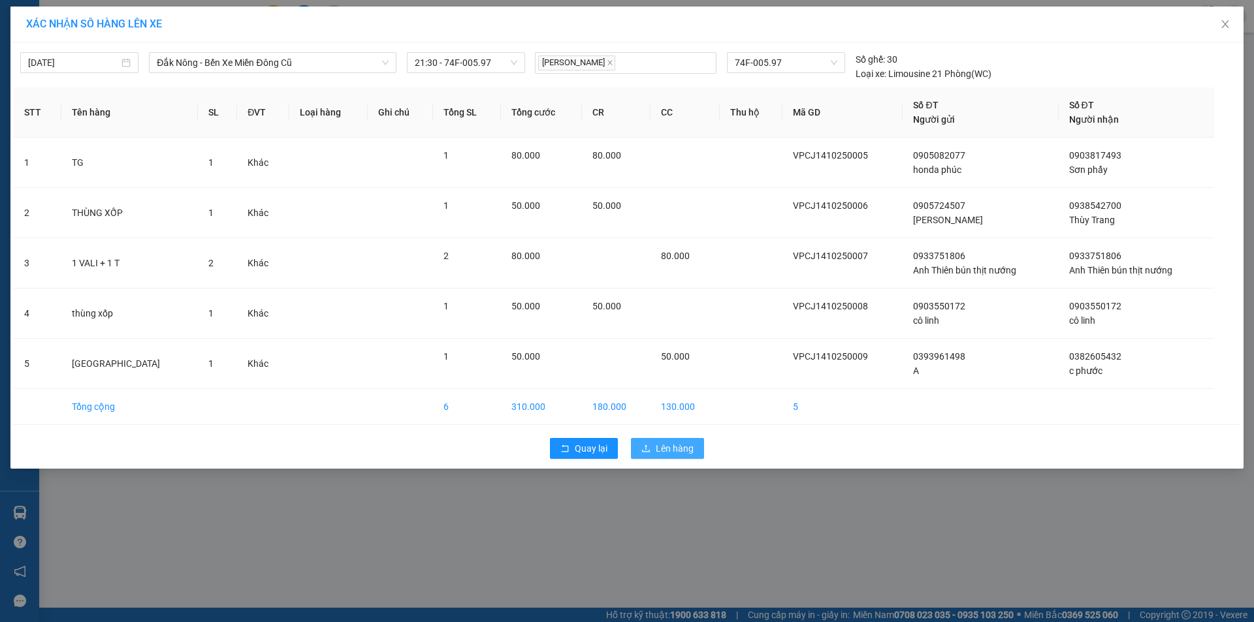
click at [680, 453] on span "Lên hàng" at bounding box center [675, 449] width 38 height 14
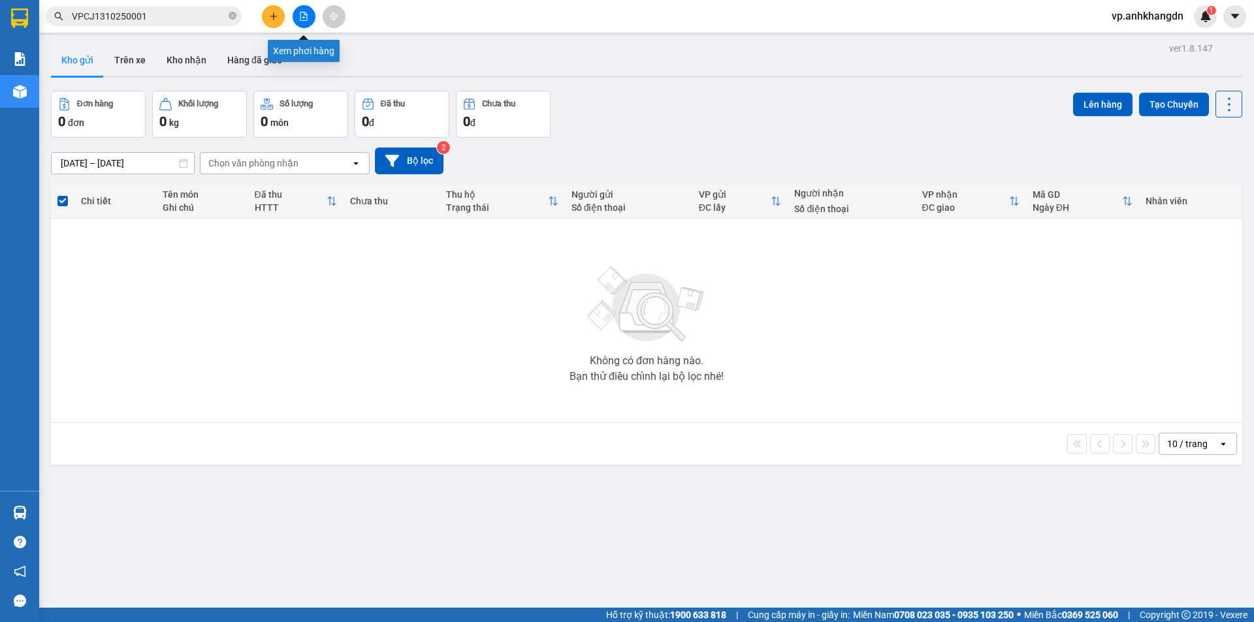
click at [298, 24] on button at bounding box center [304, 16] width 23 height 23
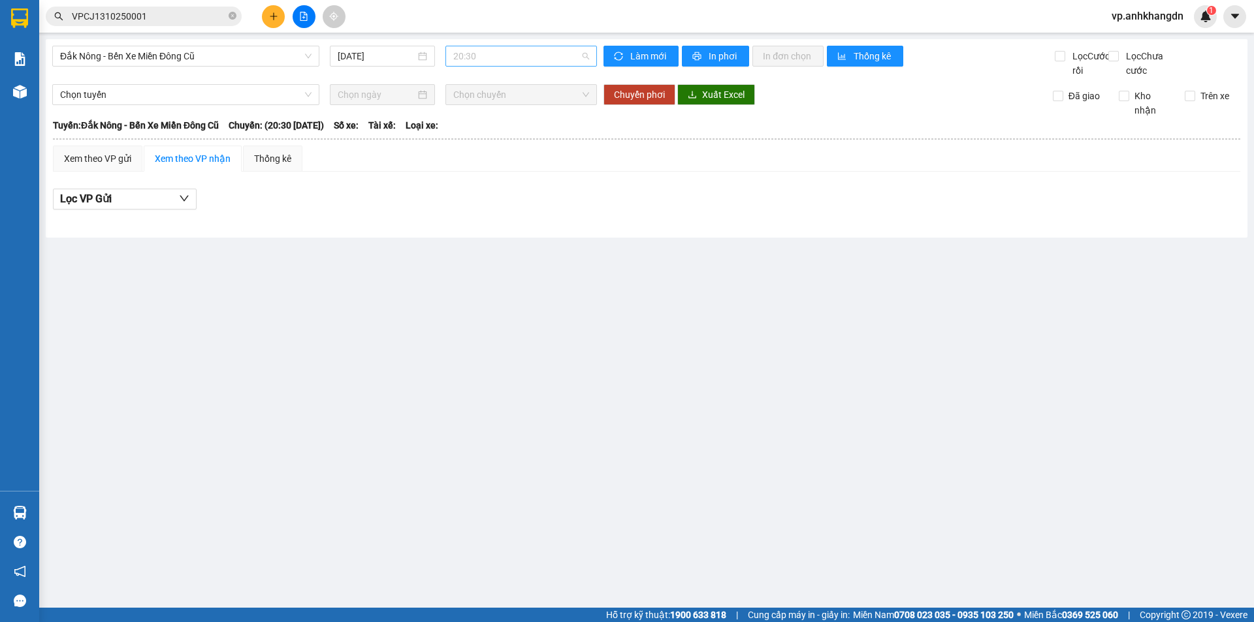
click at [494, 64] on span "20:30" at bounding box center [521, 56] width 136 height 20
click at [500, 118] on div "21:30 - 74F-005.97" at bounding box center [504, 124] width 102 height 14
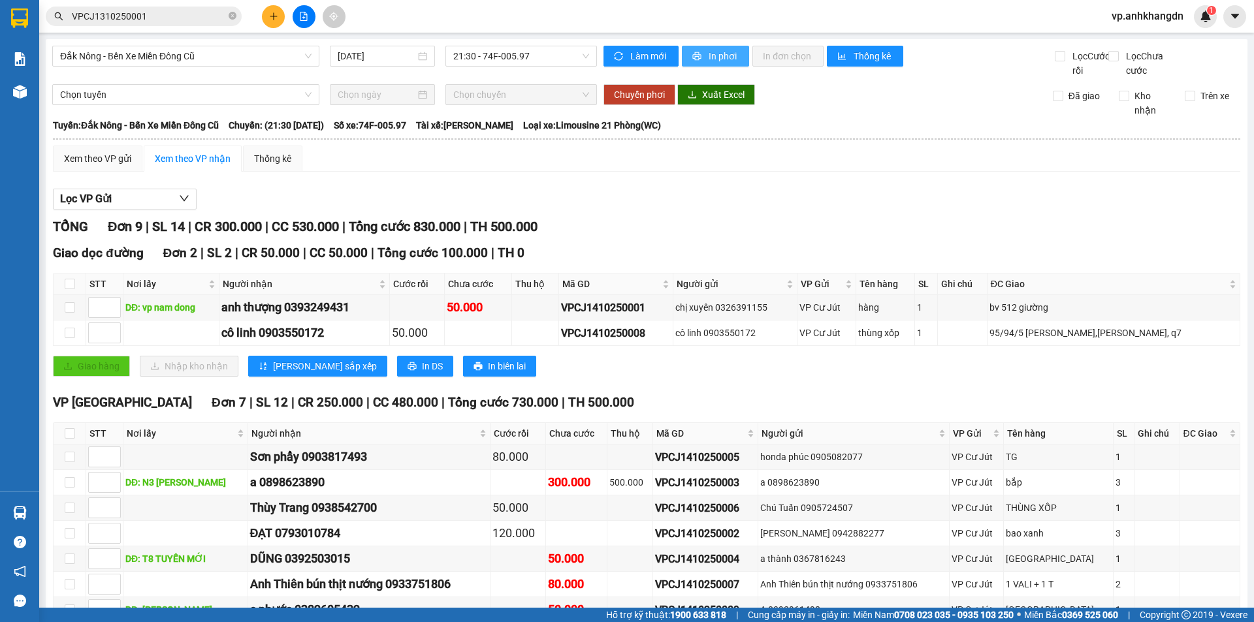
click at [720, 53] on span "In phơi" at bounding box center [724, 56] width 30 height 14
click at [274, 24] on button at bounding box center [273, 16] width 23 height 23
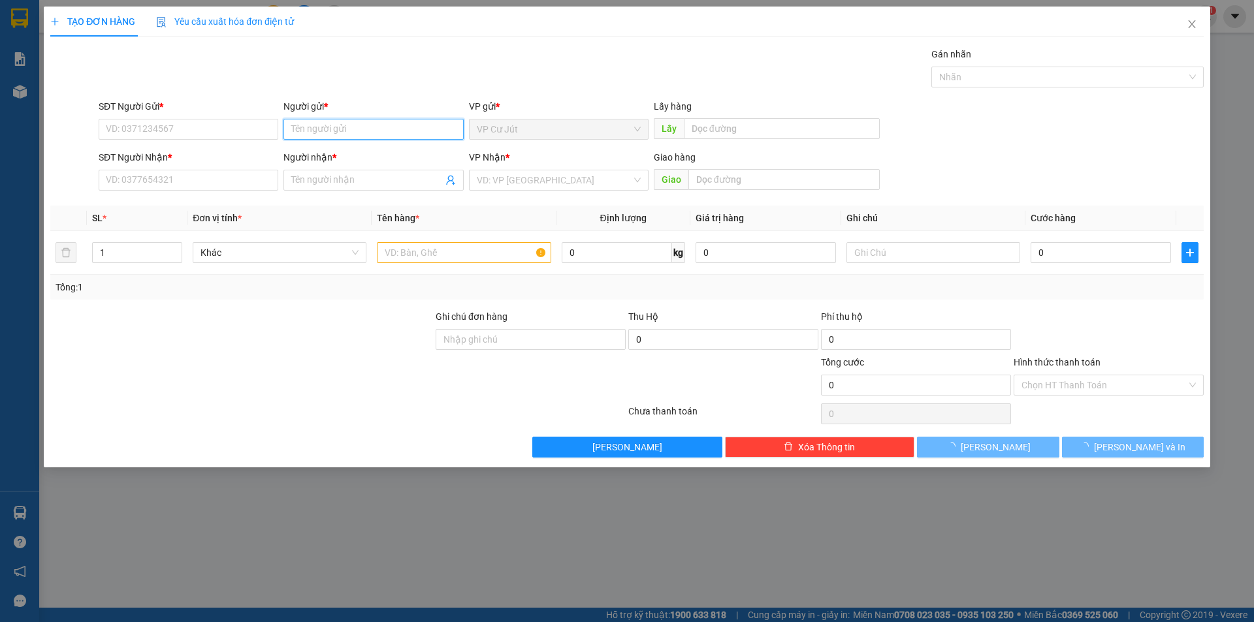
click at [353, 122] on input "Người gửi *" at bounding box center [373, 129] width 180 height 21
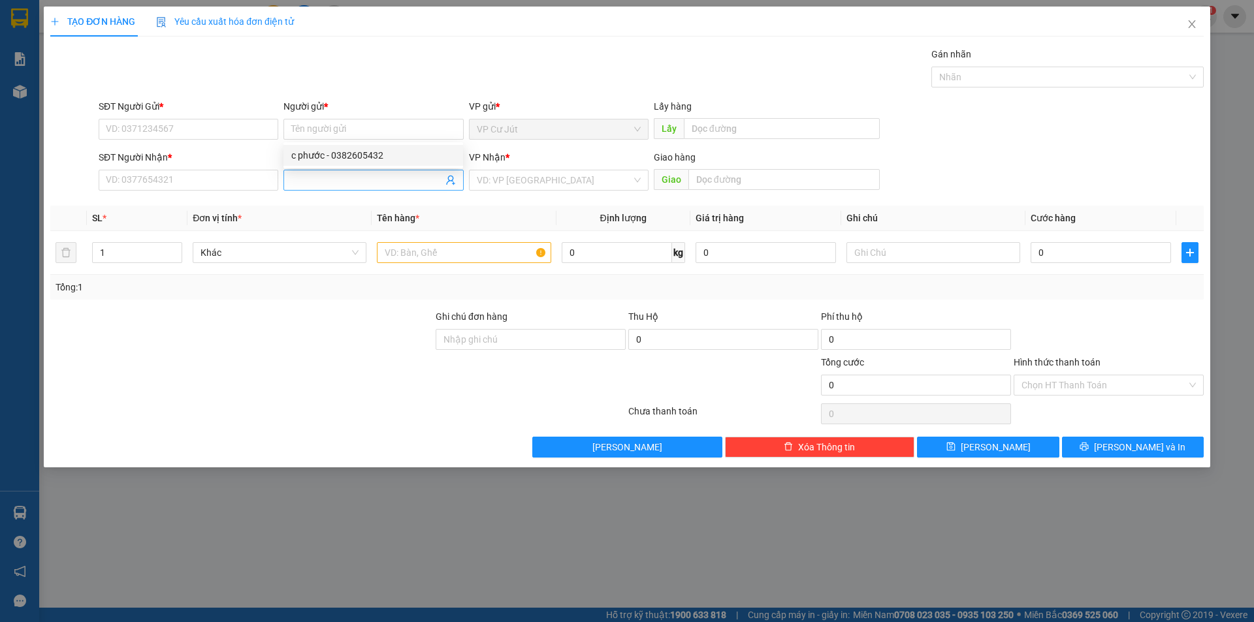
click at [362, 176] on input "Người nhận *" at bounding box center [366, 180] width 151 height 14
type input "a TUẤN"
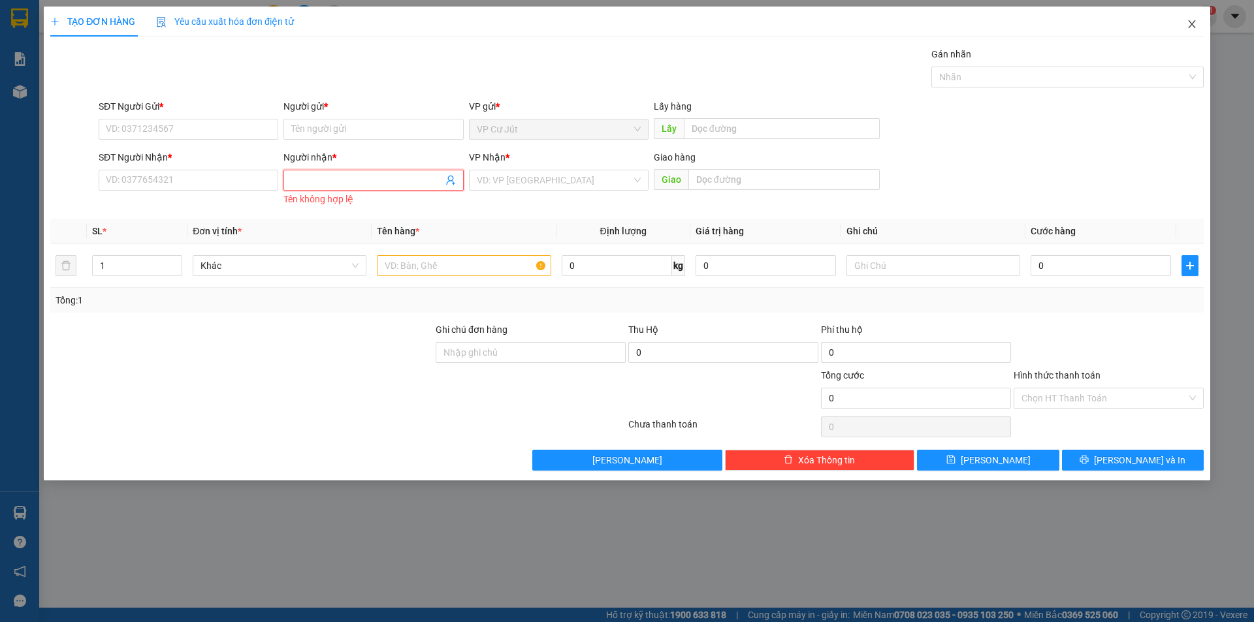
click at [1190, 27] on icon "close" at bounding box center [1191, 24] width 7 height 8
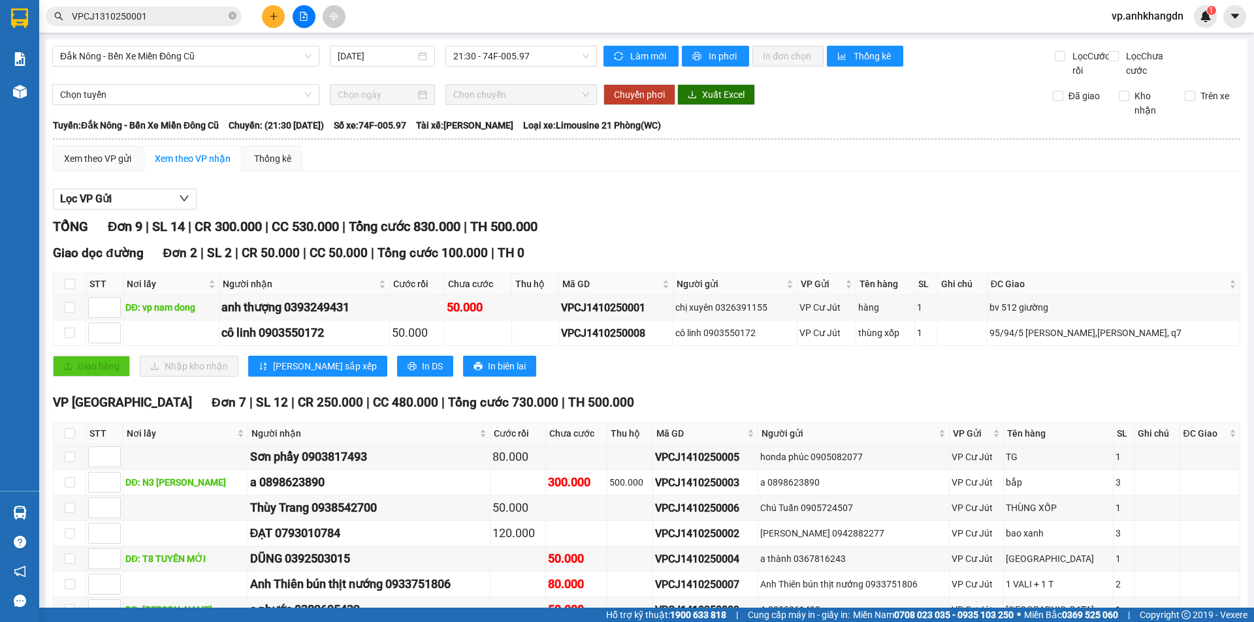
click at [304, 20] on icon "file-add" at bounding box center [303, 16] width 9 height 9
drag, startPoint x: 509, startPoint y: 56, endPoint x: 511, endPoint y: 65, distance: 9.4
click at [510, 57] on span "21:30 - 74F-005.97" at bounding box center [521, 56] width 136 height 20
click at [508, 128] on div "21:30 - 74F-005.97" at bounding box center [501, 124] width 102 height 14
click at [398, 59] on input "[DATE]" at bounding box center [377, 56] width 78 height 14
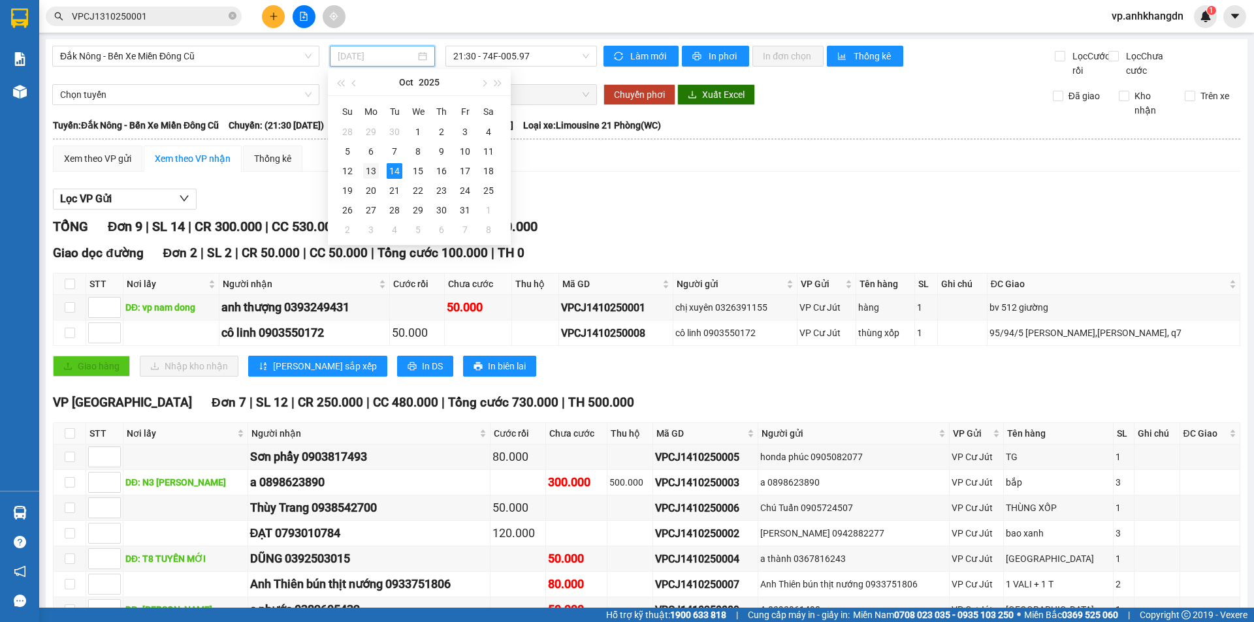
click at [378, 170] on div "13" at bounding box center [371, 171] width 16 height 16
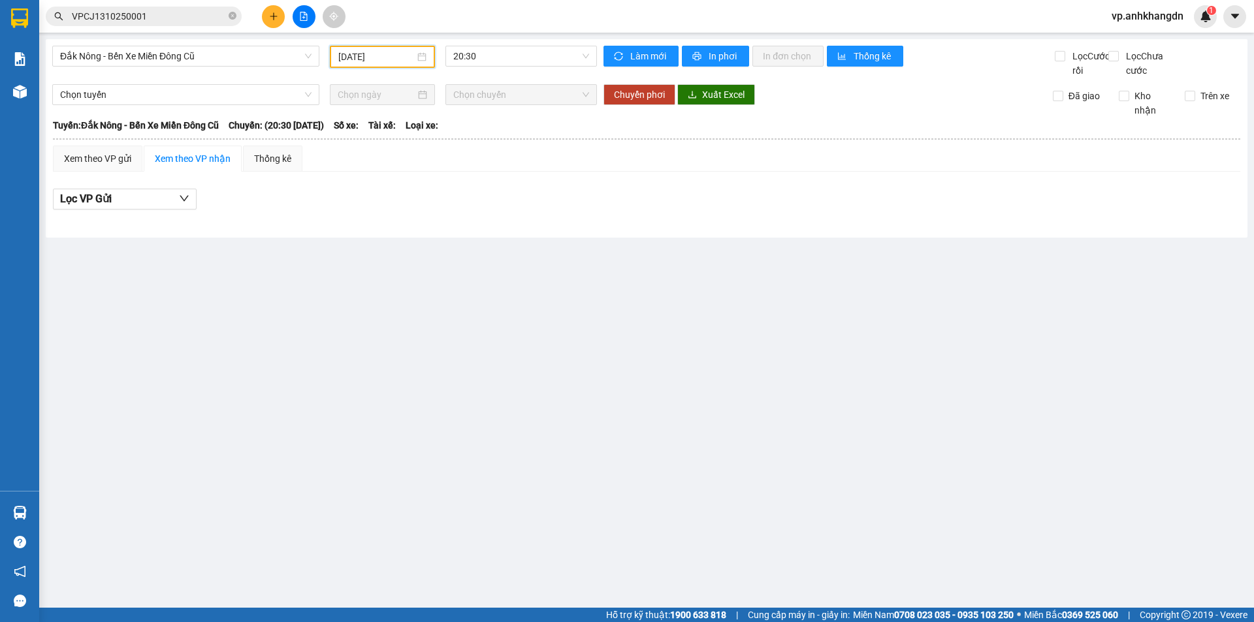
click at [490, 68] on div "Đắk Nông - Bến Xe Miền Đông Cũ [DATE] 20:30" at bounding box center [324, 62] width 545 height 32
click at [492, 66] on div "20:30" at bounding box center [521, 56] width 152 height 21
click at [490, 122] on div "21:30 - 74F-005.74" at bounding box center [504, 124] width 102 height 14
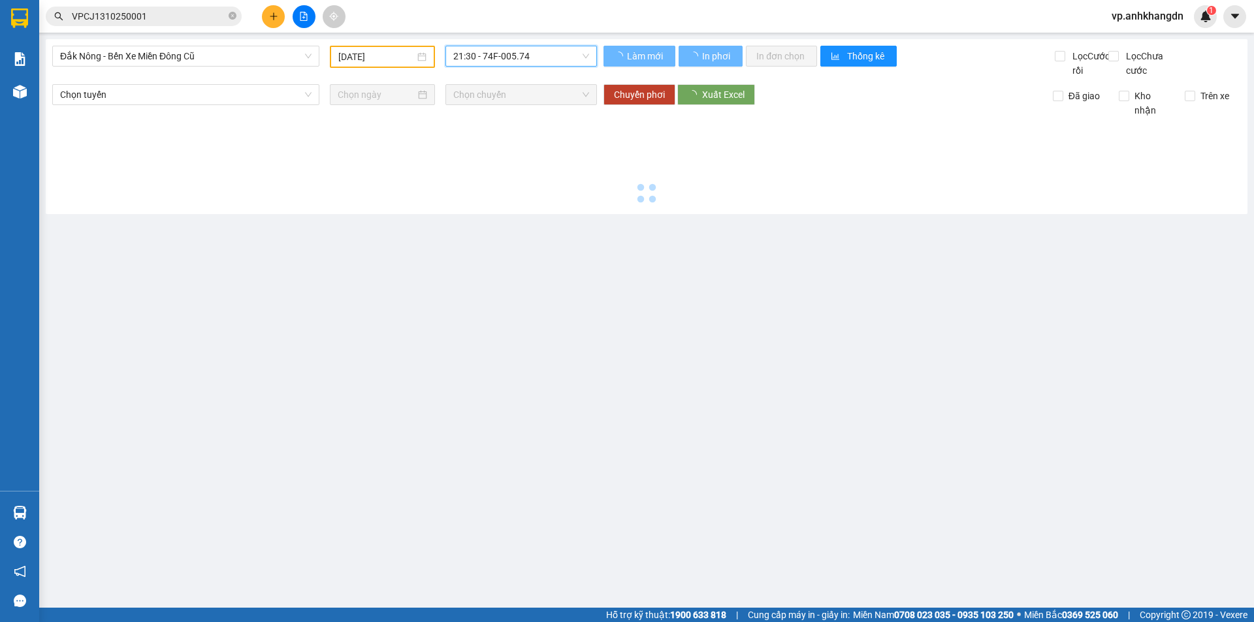
click at [405, 61] on input "[DATE]" at bounding box center [376, 57] width 76 height 14
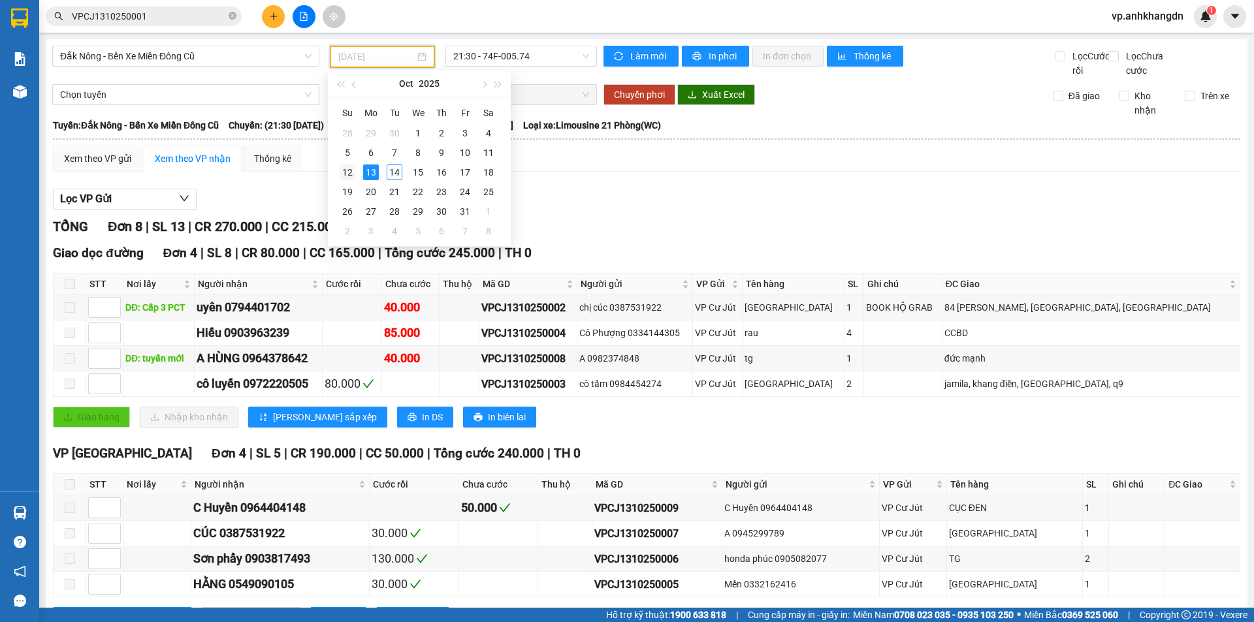
click at [352, 176] on div "12" at bounding box center [348, 173] width 16 height 16
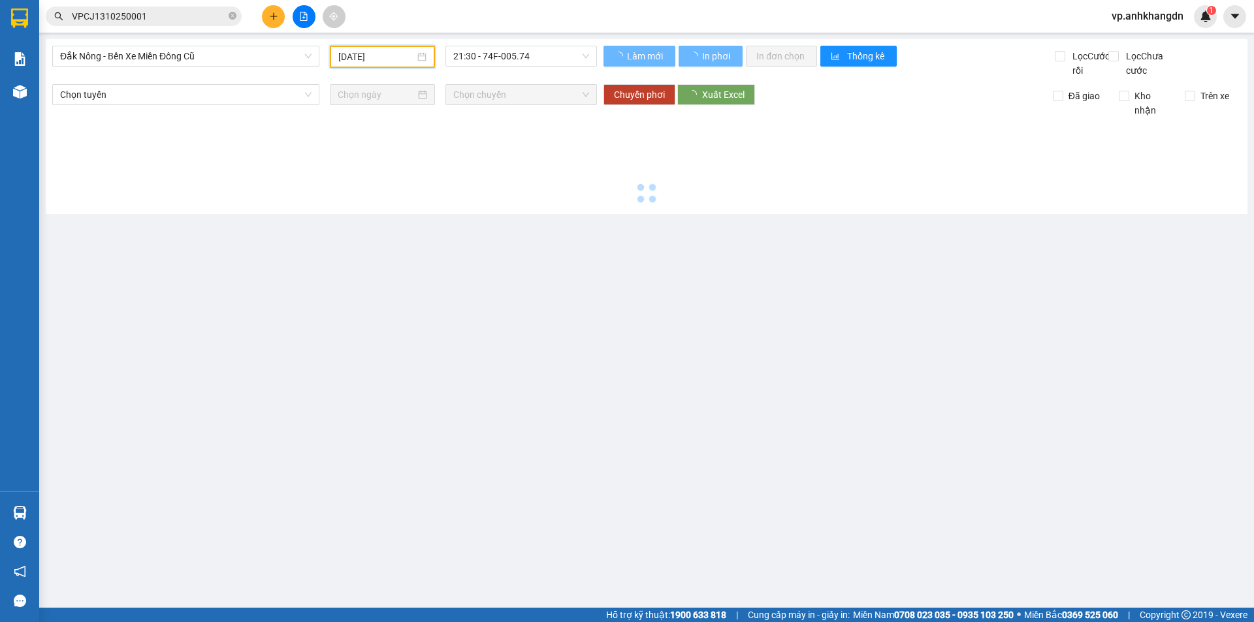
type input "[DATE]"
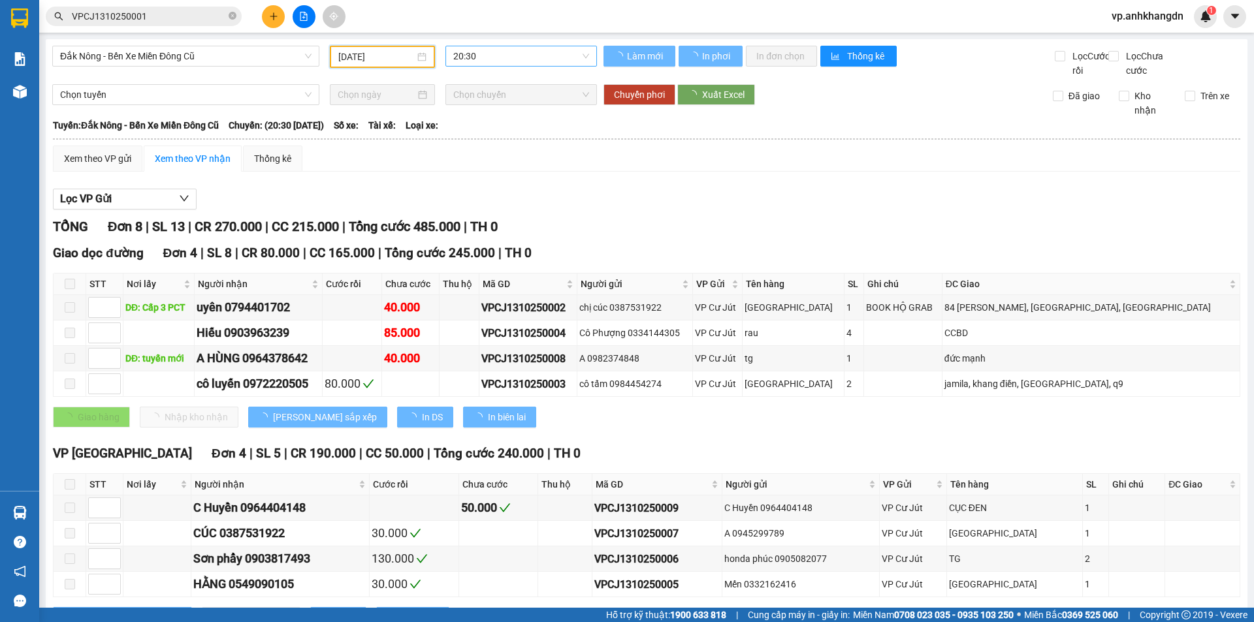
click at [491, 63] on span "20:30" at bounding box center [521, 56] width 136 height 20
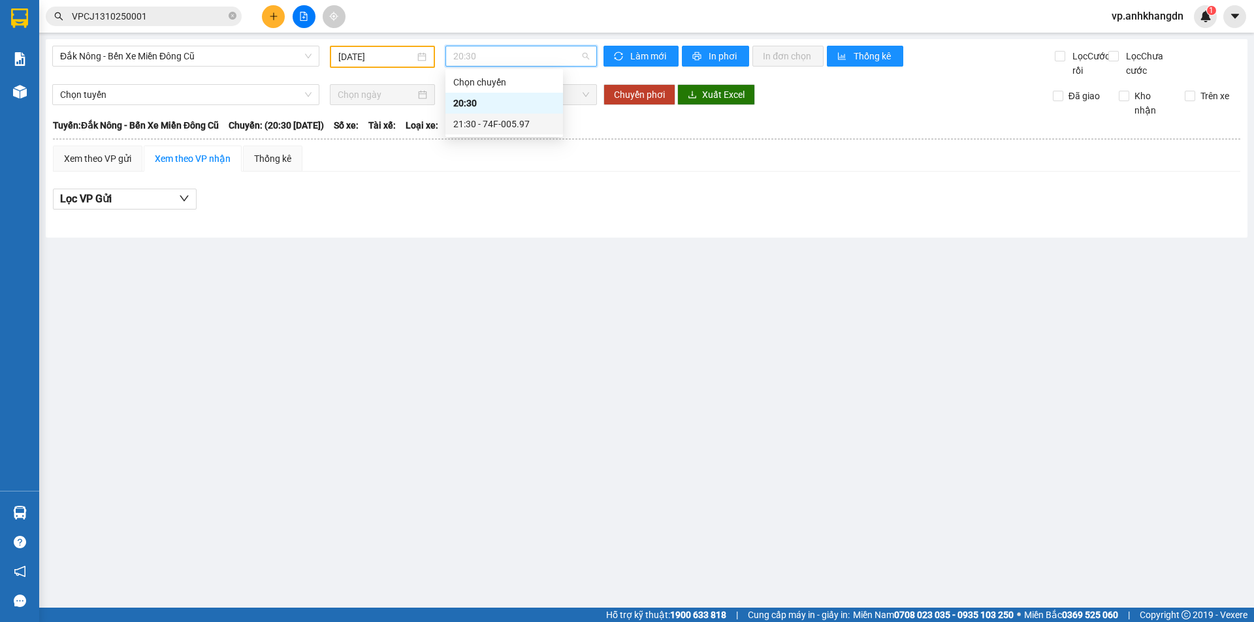
click at [493, 120] on div "21:30 - 74F-005.97" at bounding box center [504, 124] width 102 height 14
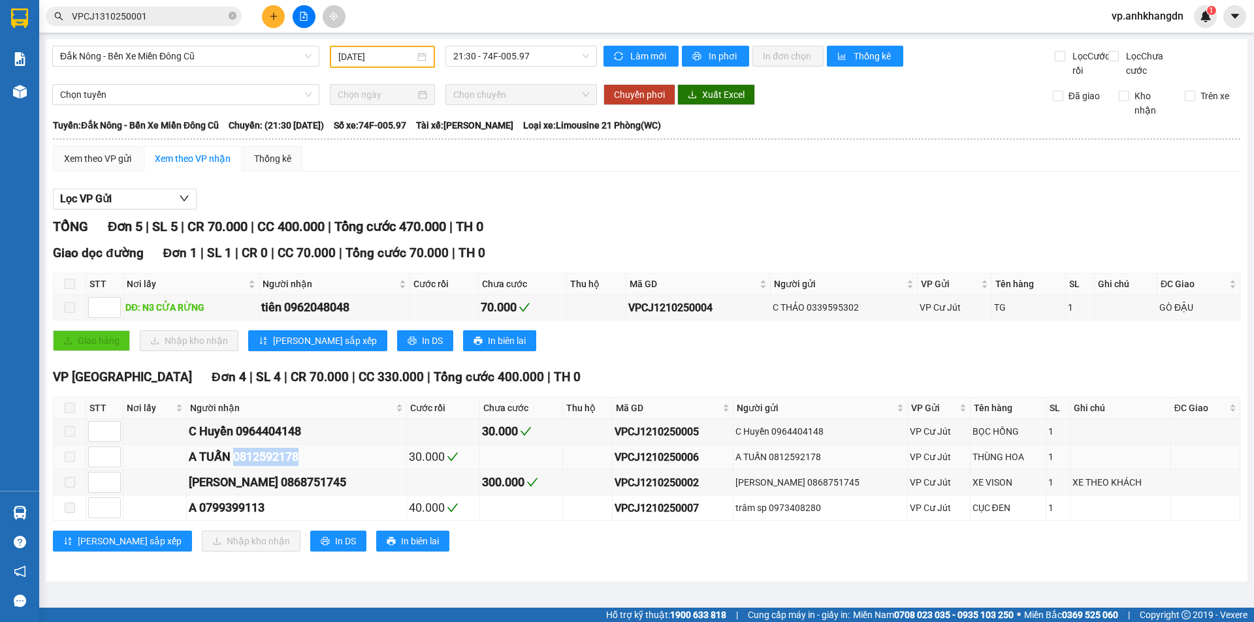
drag, startPoint x: 315, startPoint y: 468, endPoint x: 239, endPoint y: 470, distance: 76.5
click at [239, 466] on div "A TUẤN 0812592178" at bounding box center [297, 457] width 216 height 18
copy div "0812592178"
click at [275, 16] on icon "plus" at bounding box center [273, 16] width 7 height 1
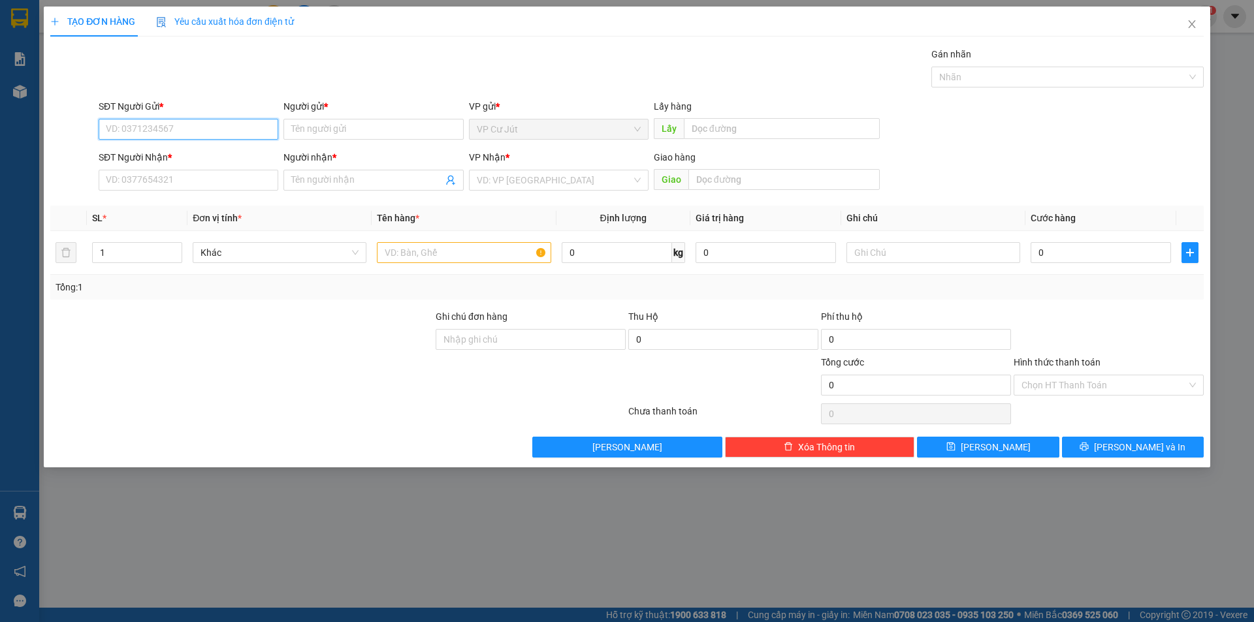
click at [206, 121] on input "SĐT Người Gửi *" at bounding box center [189, 129] width 180 height 21
paste input "0812592178"
type input "0812592178"
click at [199, 151] on div "0812592178 - A TUẤN" at bounding box center [188, 155] width 164 height 14
type input "A TUẤN"
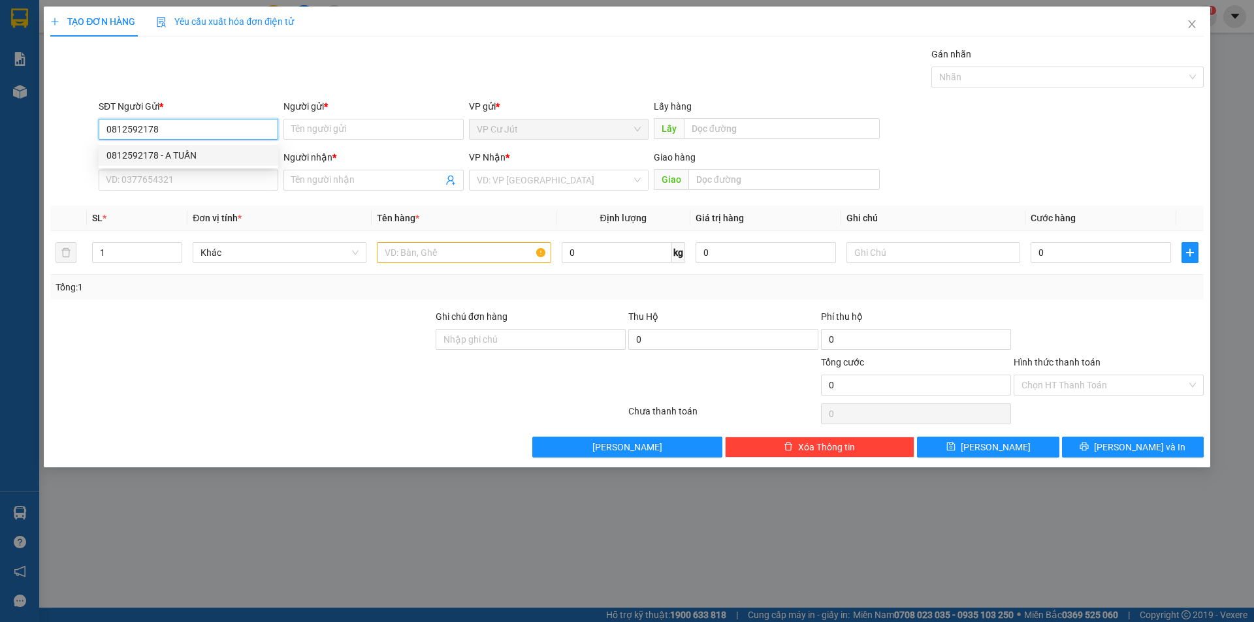
type input "0812592178"
type input "A TUẤN"
type input "30.000"
type input "0812592178"
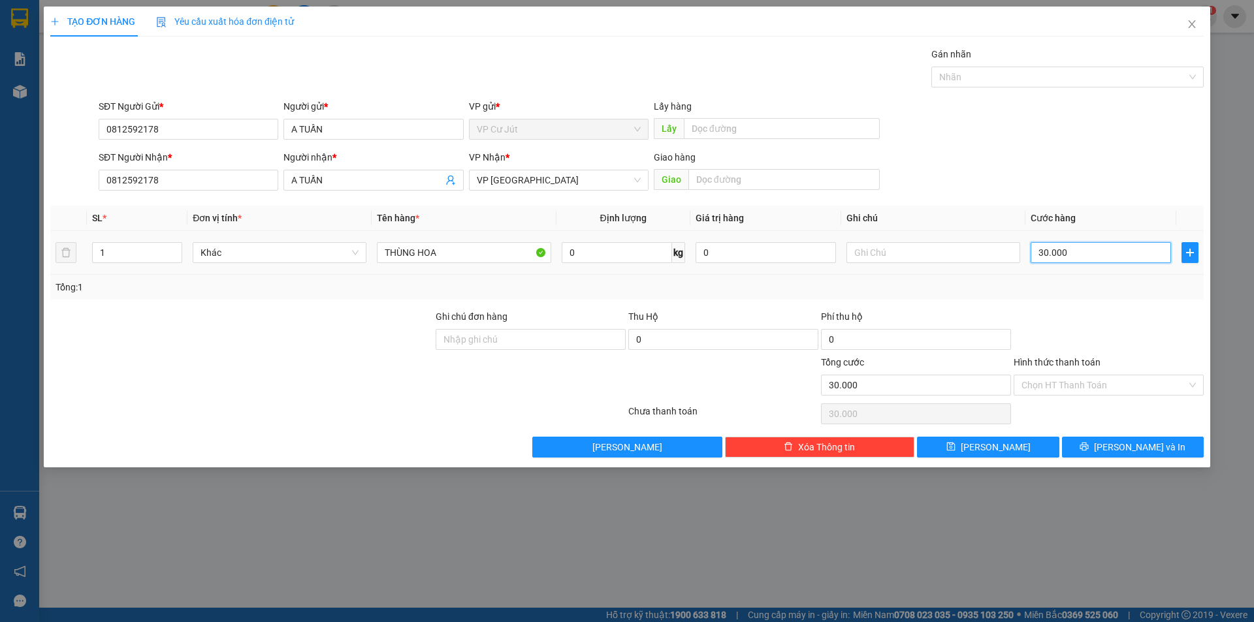
click at [1105, 248] on input "30.000" at bounding box center [1101, 252] width 140 height 21
type input "0"
type input "40"
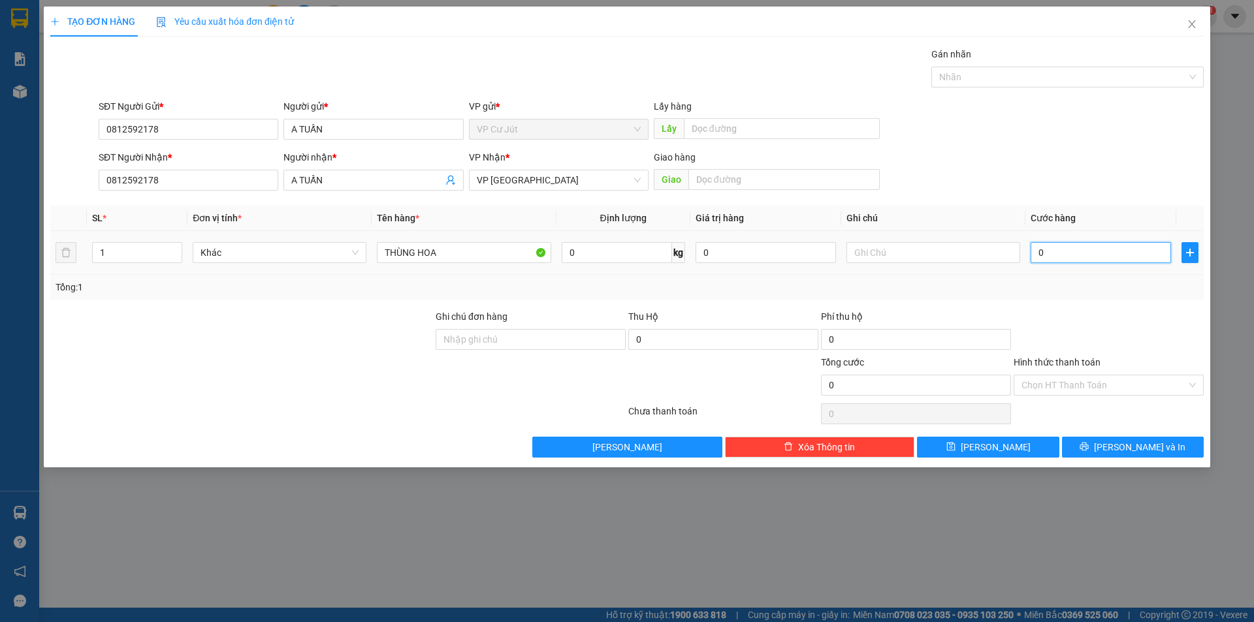
type input "40"
type input "400"
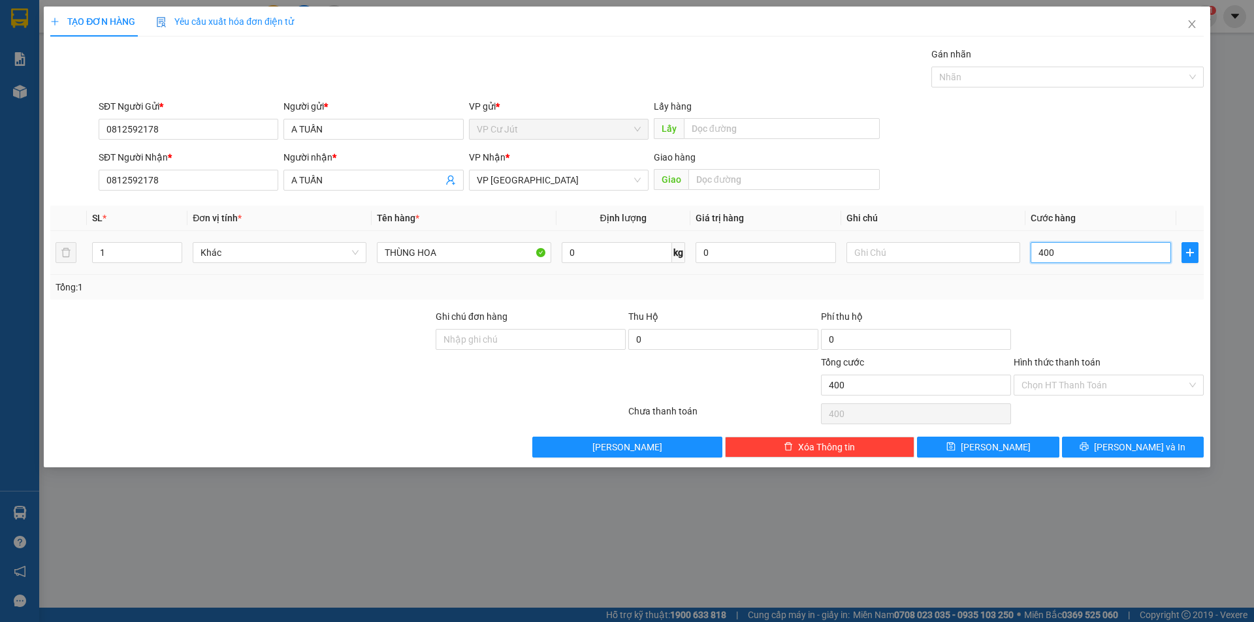
type input "4.000"
type input "40.000"
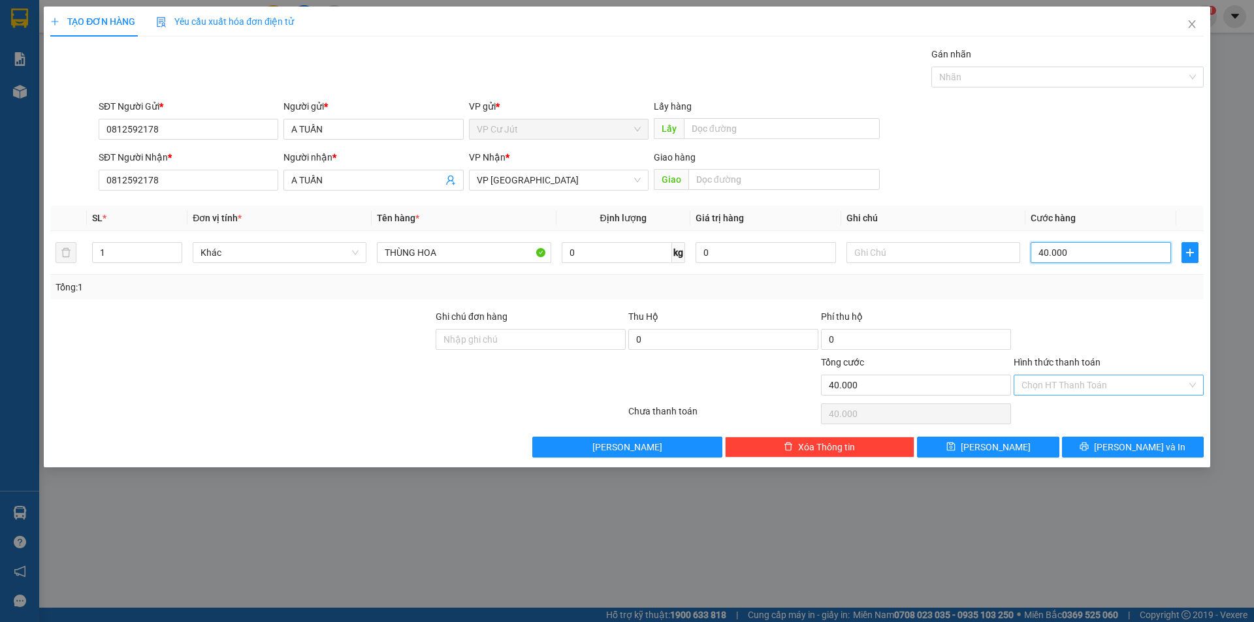
type input "40.000"
click at [1097, 387] on input "Hình thức thanh toán" at bounding box center [1104, 386] width 165 height 20
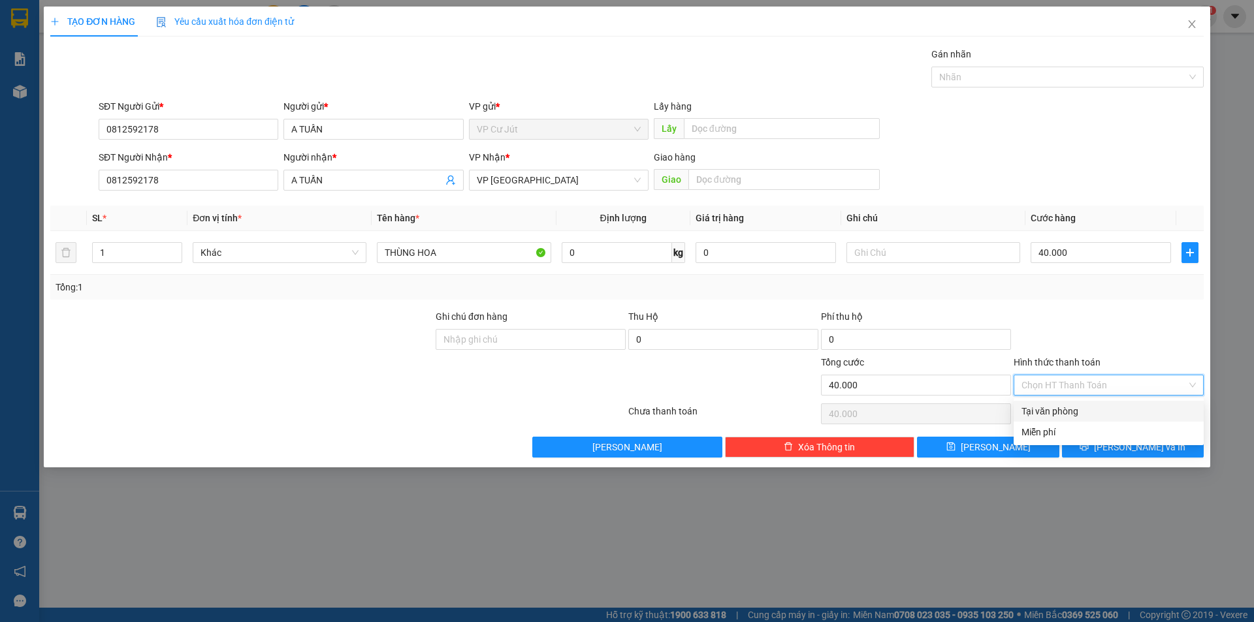
click at [1090, 410] on div "Tại văn phòng" at bounding box center [1109, 411] width 174 height 14
type input "0"
click at [1099, 352] on div at bounding box center [1108, 333] width 193 height 46
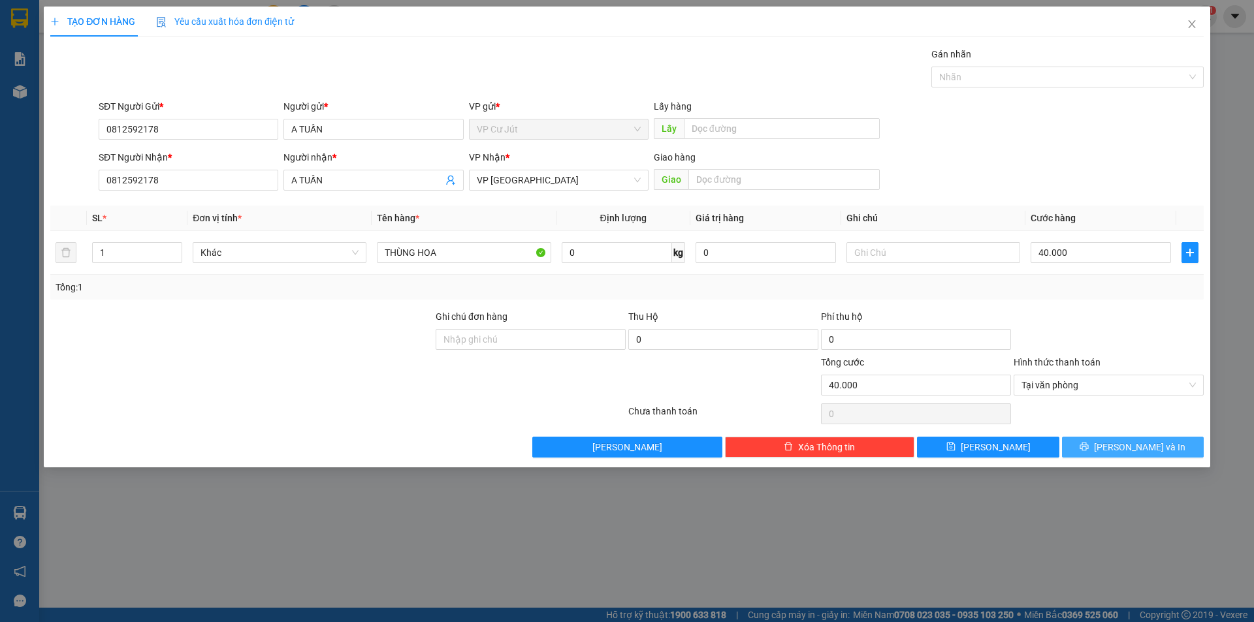
drag, startPoint x: 1113, startPoint y: 447, endPoint x: 376, endPoint y: 347, distance: 744.3
click at [1089, 447] on icon "printer" at bounding box center [1084, 446] width 9 height 9
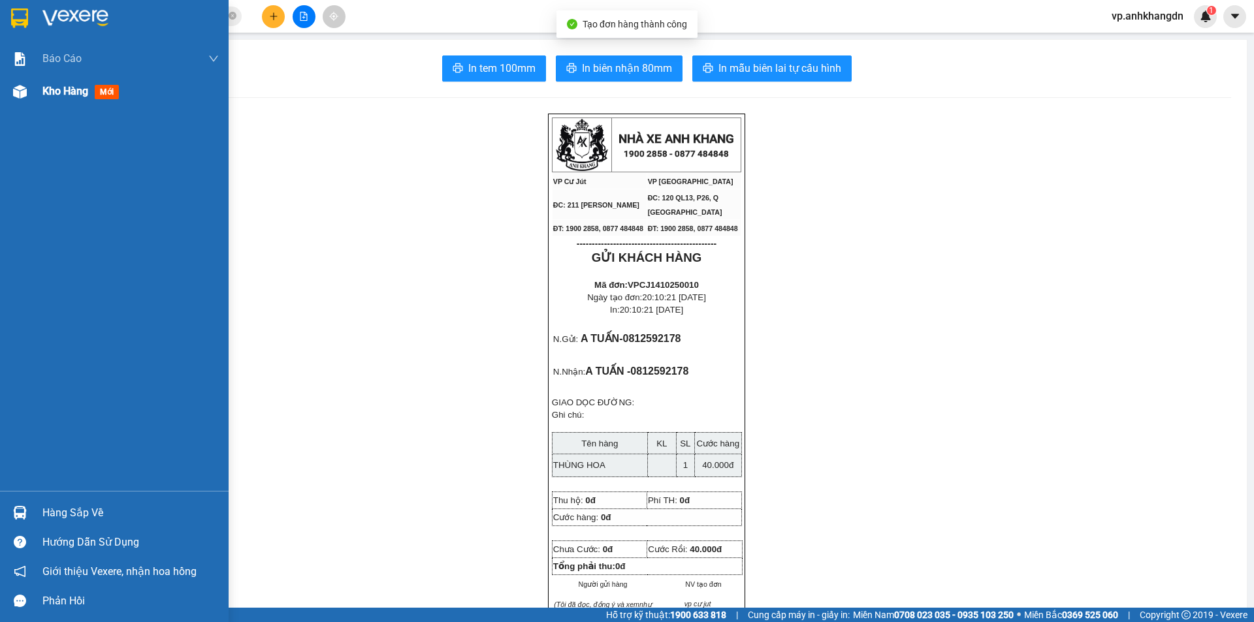
click at [30, 90] on div at bounding box center [19, 91] width 23 height 23
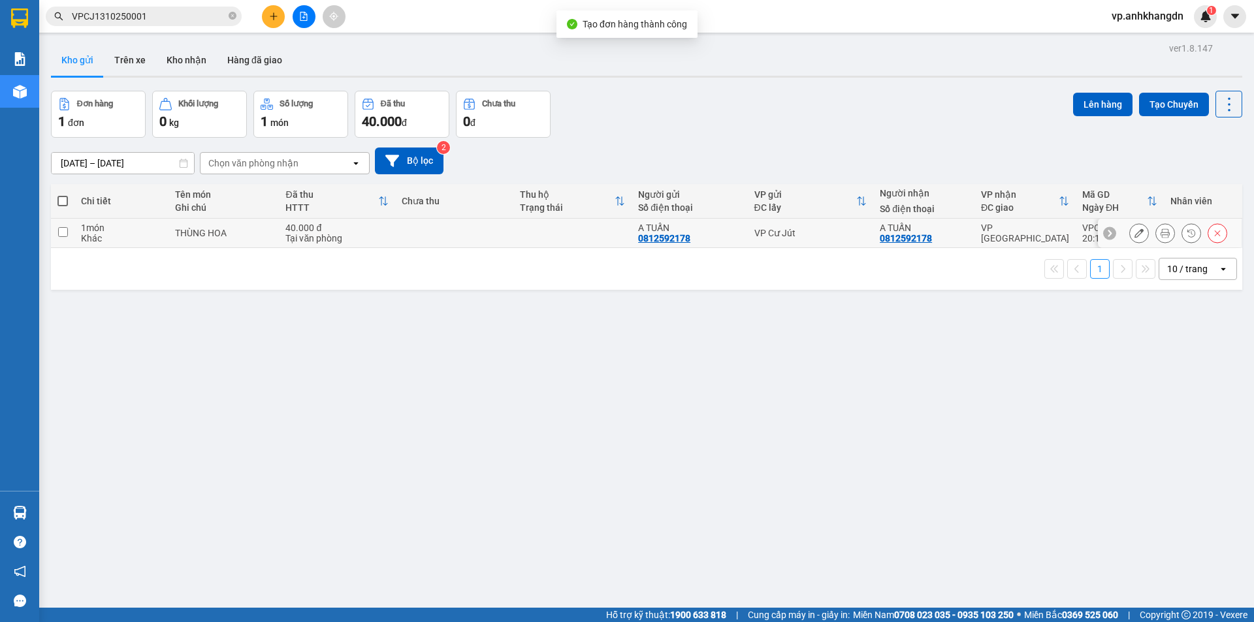
click at [447, 240] on td at bounding box center [454, 233] width 118 height 29
checkbox input "true"
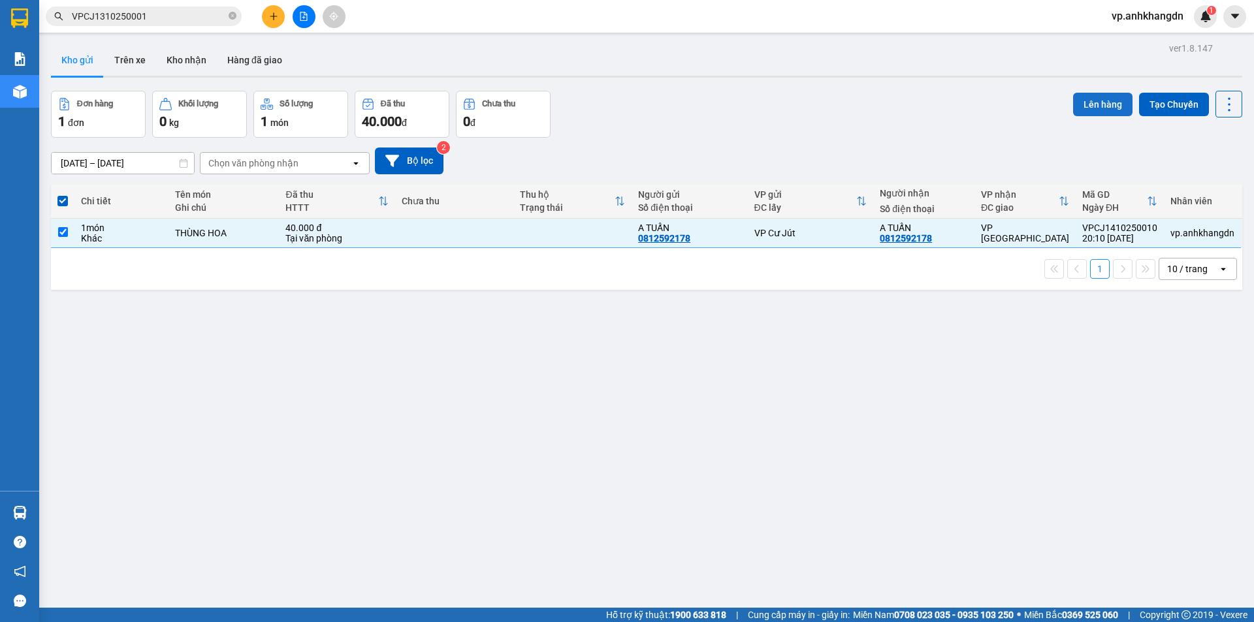
click at [1086, 102] on button "Lên hàng" at bounding box center [1102, 105] width 59 height 24
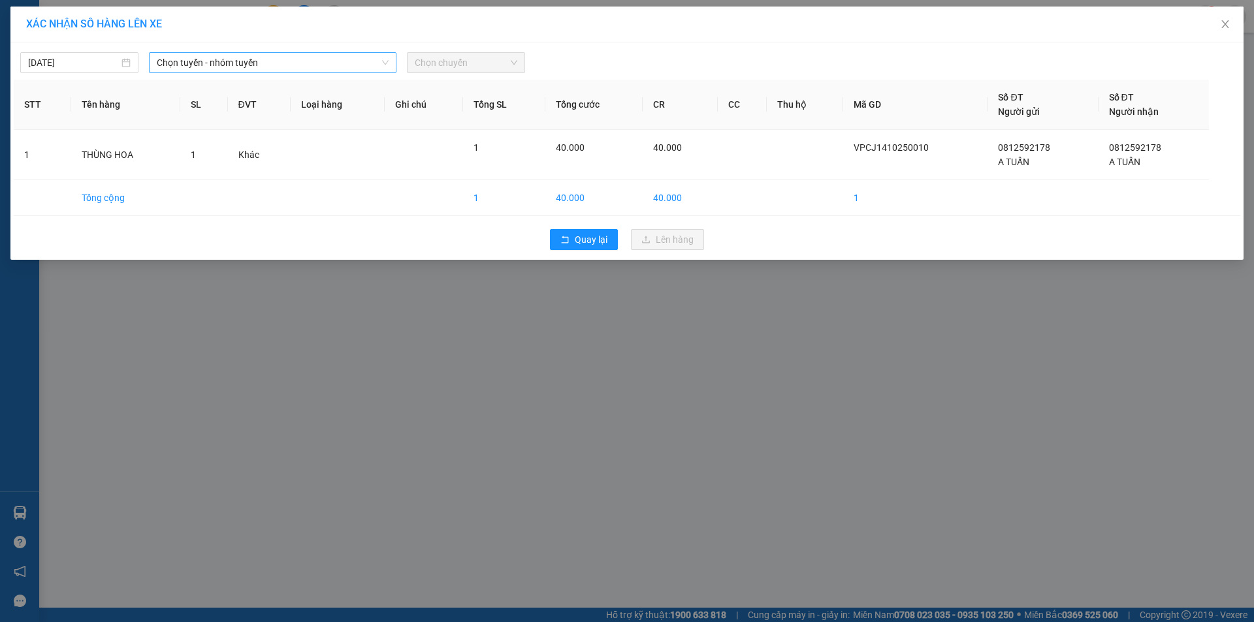
click at [265, 67] on span "Chọn tuyến - nhóm tuyến" at bounding box center [273, 63] width 232 height 20
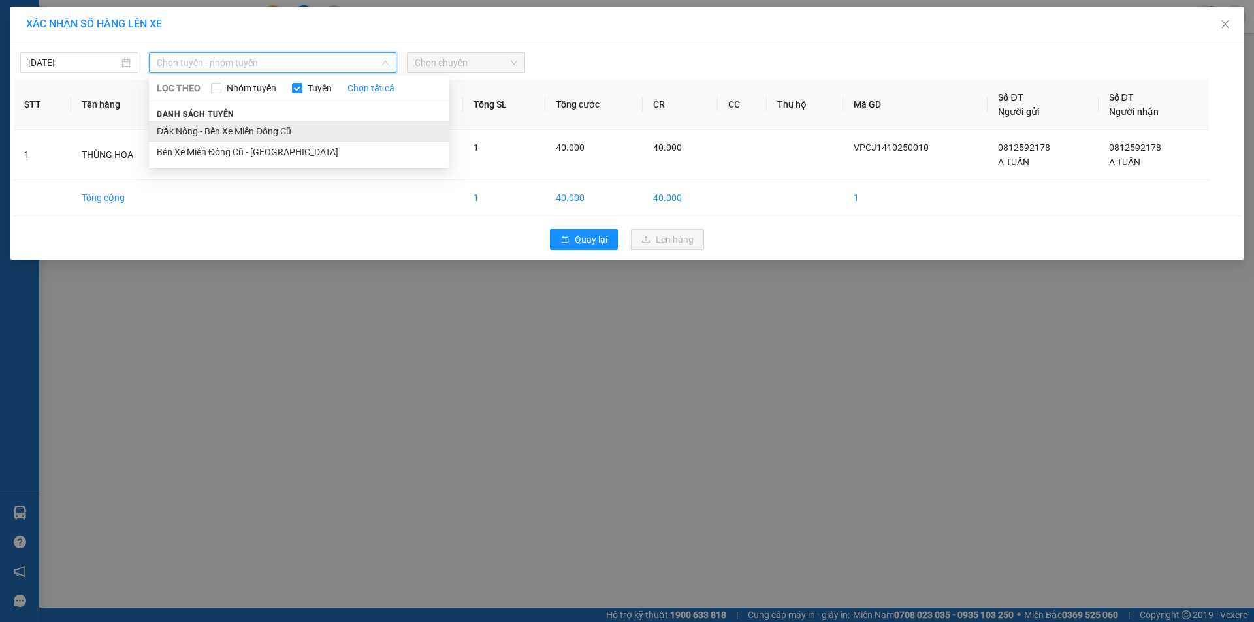
click at [229, 125] on li "Đắk Nông - Bến Xe Miền Đông Cũ" at bounding box center [299, 131] width 300 height 21
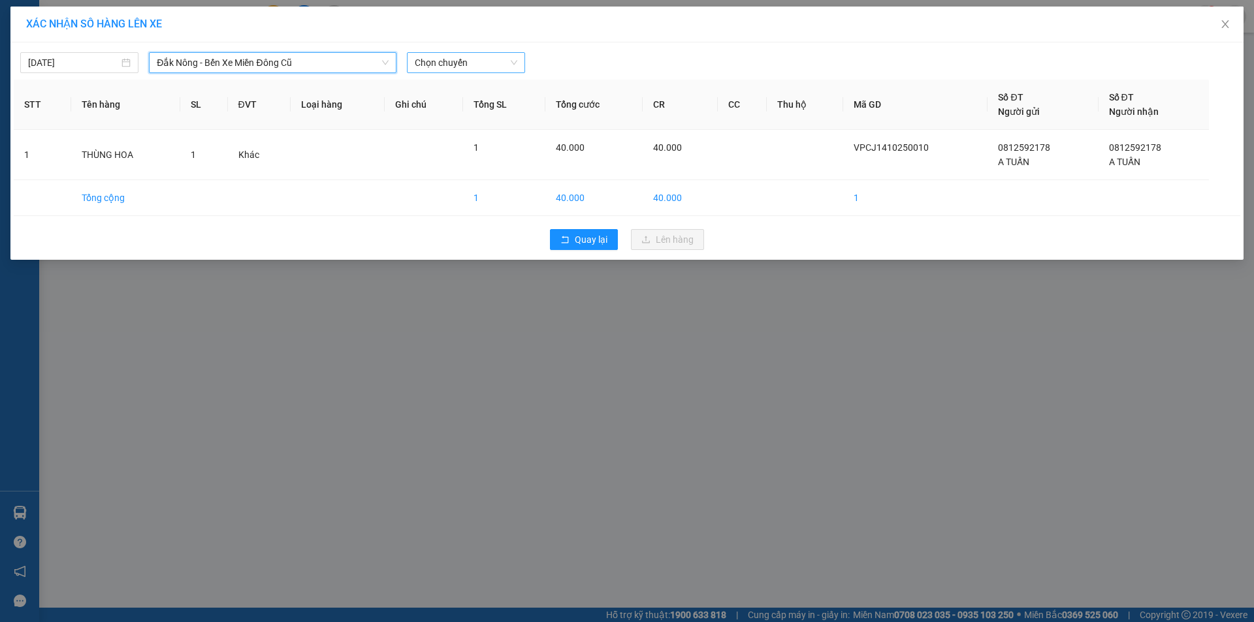
click at [467, 59] on span "Chọn chuyến" at bounding box center [466, 63] width 103 height 20
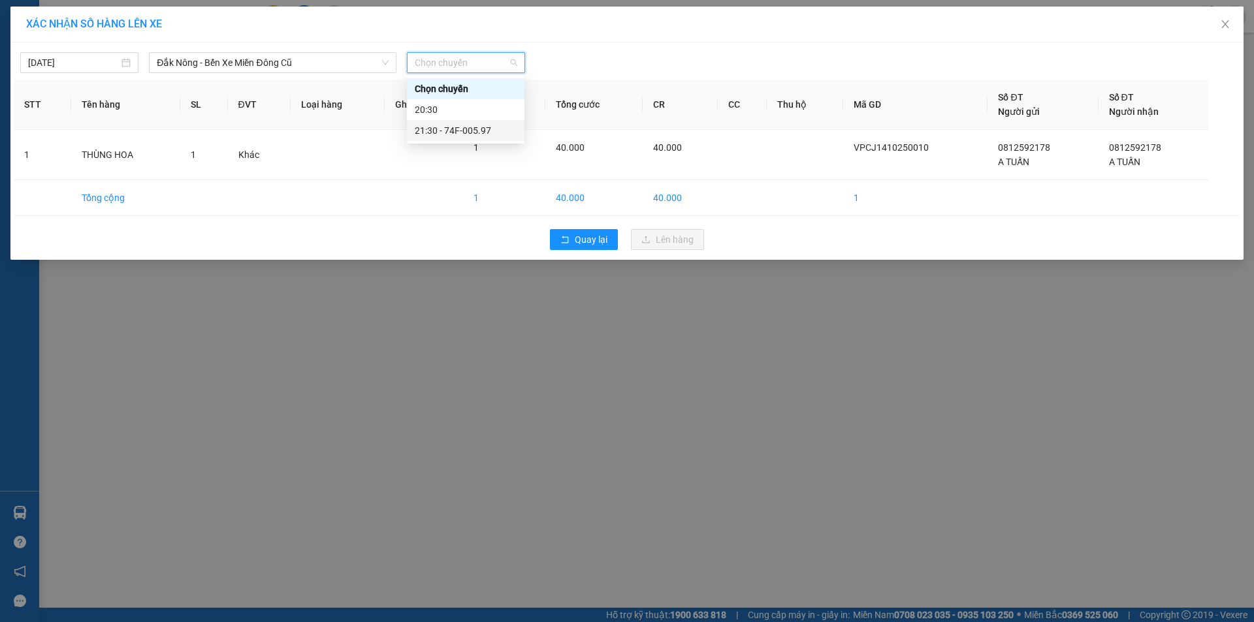
click at [466, 122] on div "21:30 - 74F-005.97" at bounding box center [466, 130] width 118 height 21
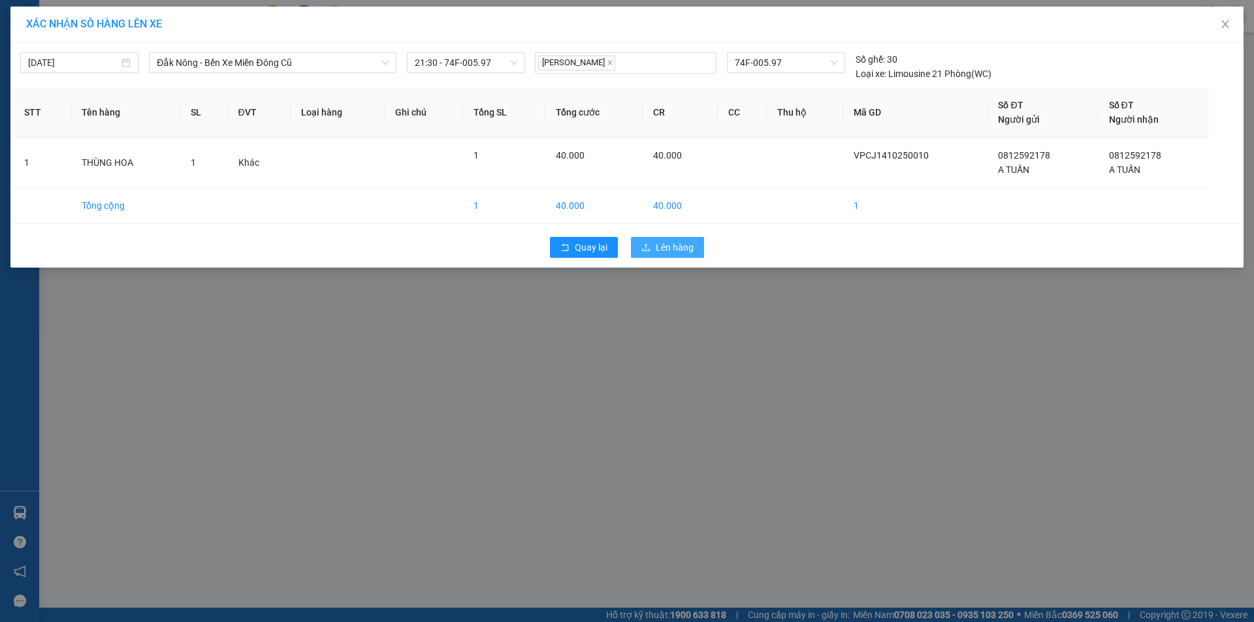
click at [679, 255] on button "Lên hàng" at bounding box center [667, 247] width 73 height 21
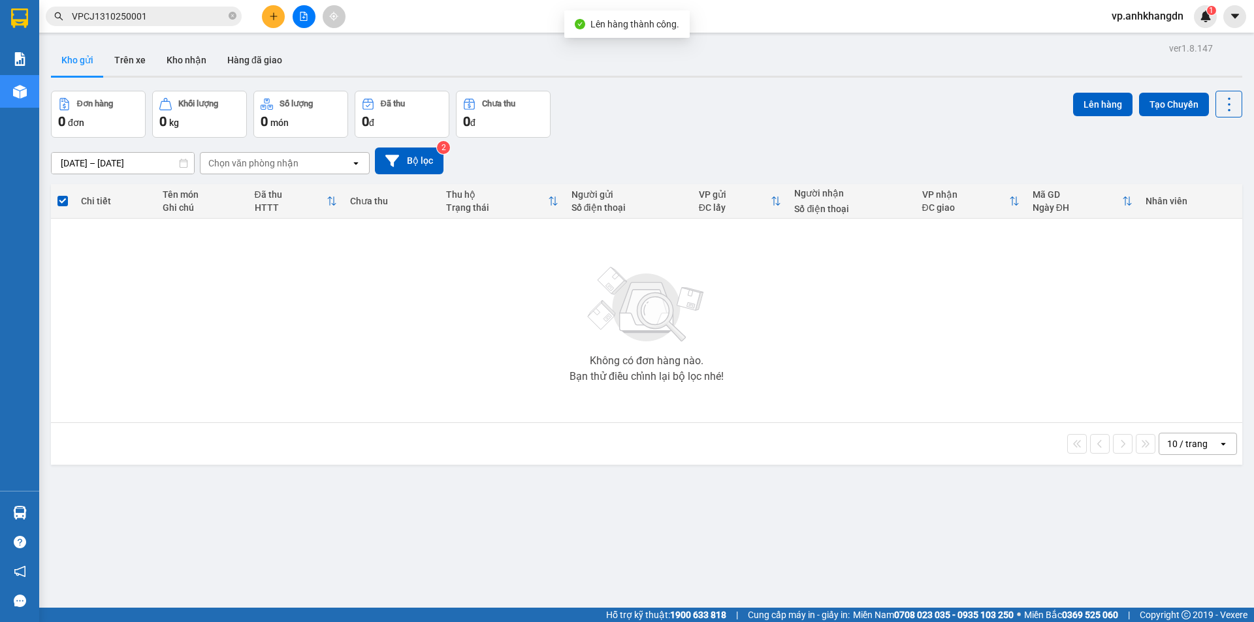
click at [308, 27] on button at bounding box center [304, 16] width 23 height 23
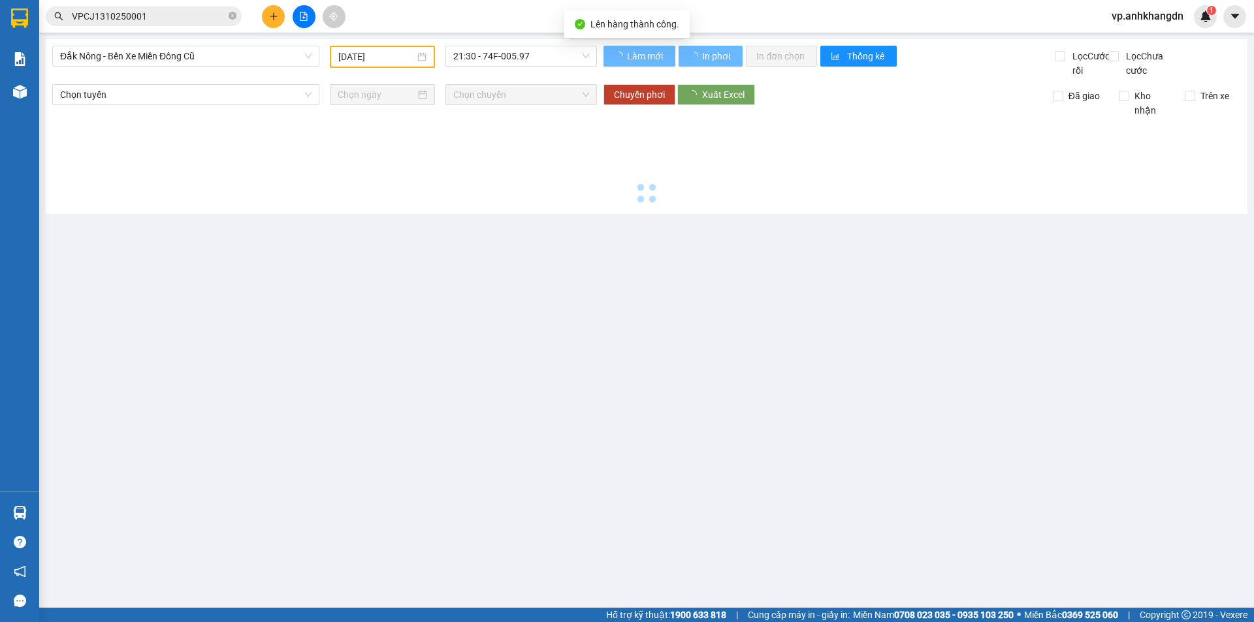
type input "[DATE]"
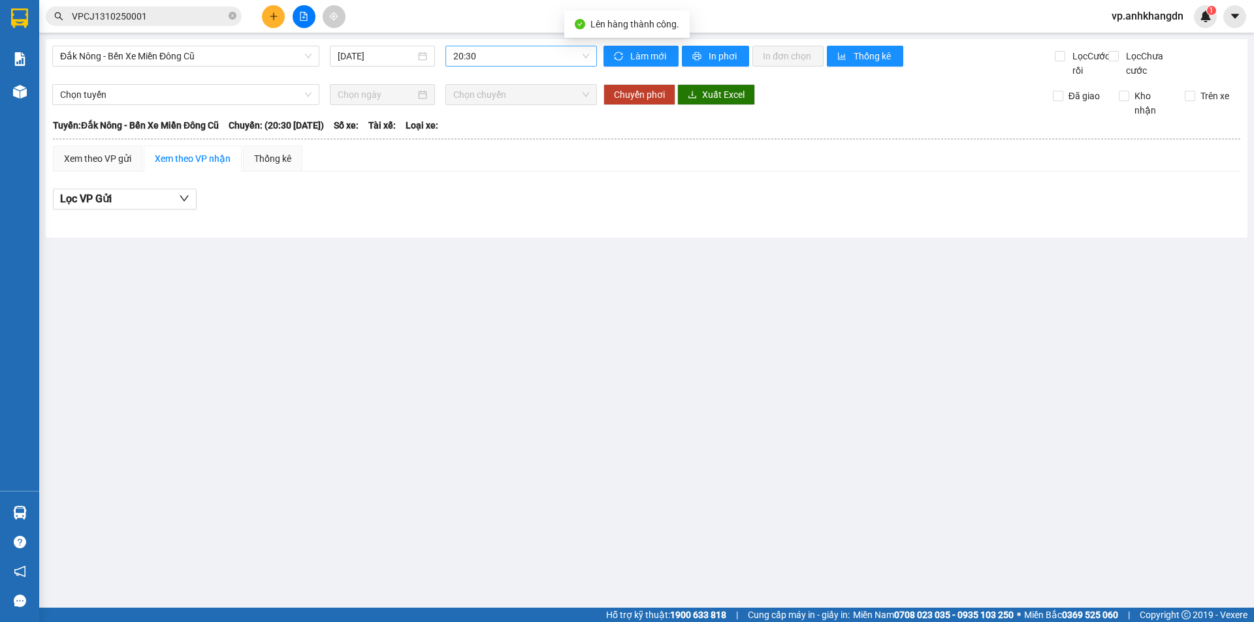
click at [548, 63] on span "20:30" at bounding box center [521, 56] width 136 height 20
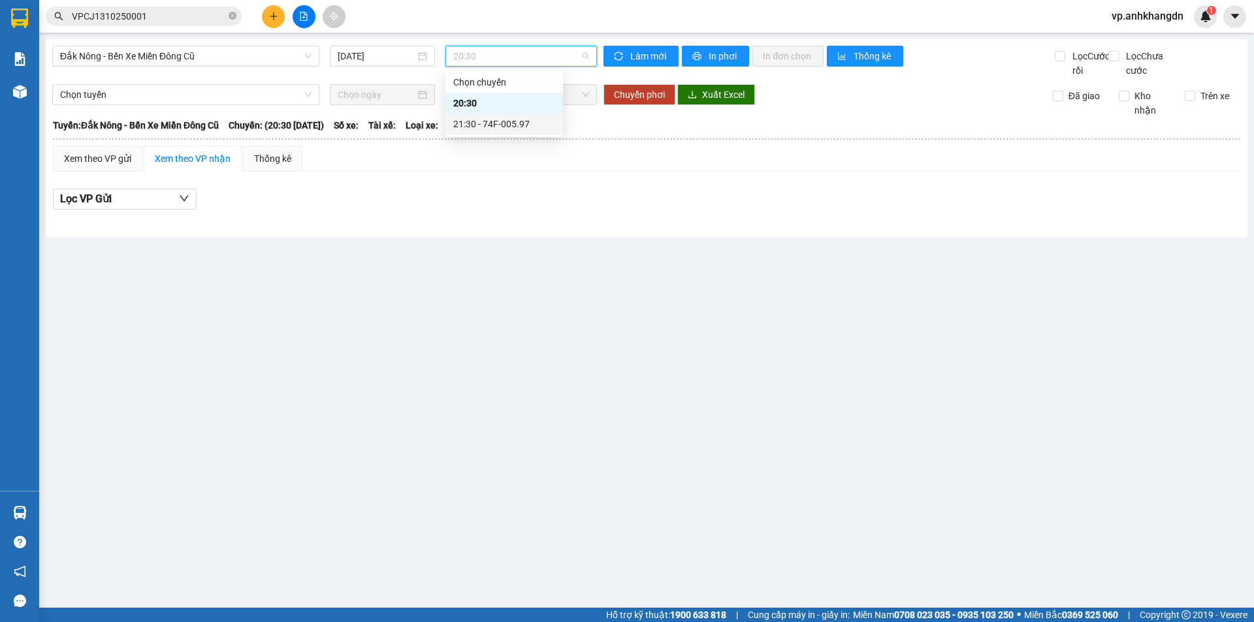
click at [519, 134] on div "21:30 - 74F-005.97" at bounding box center [504, 124] width 118 height 21
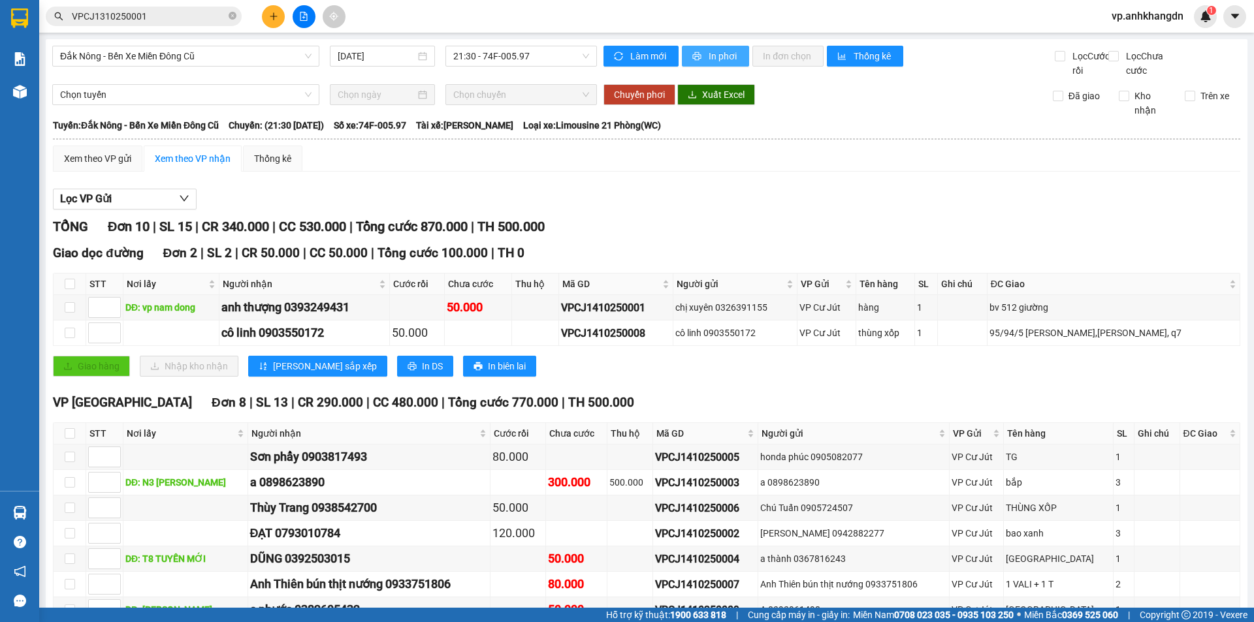
click at [722, 61] on span "In phơi" at bounding box center [724, 56] width 30 height 14
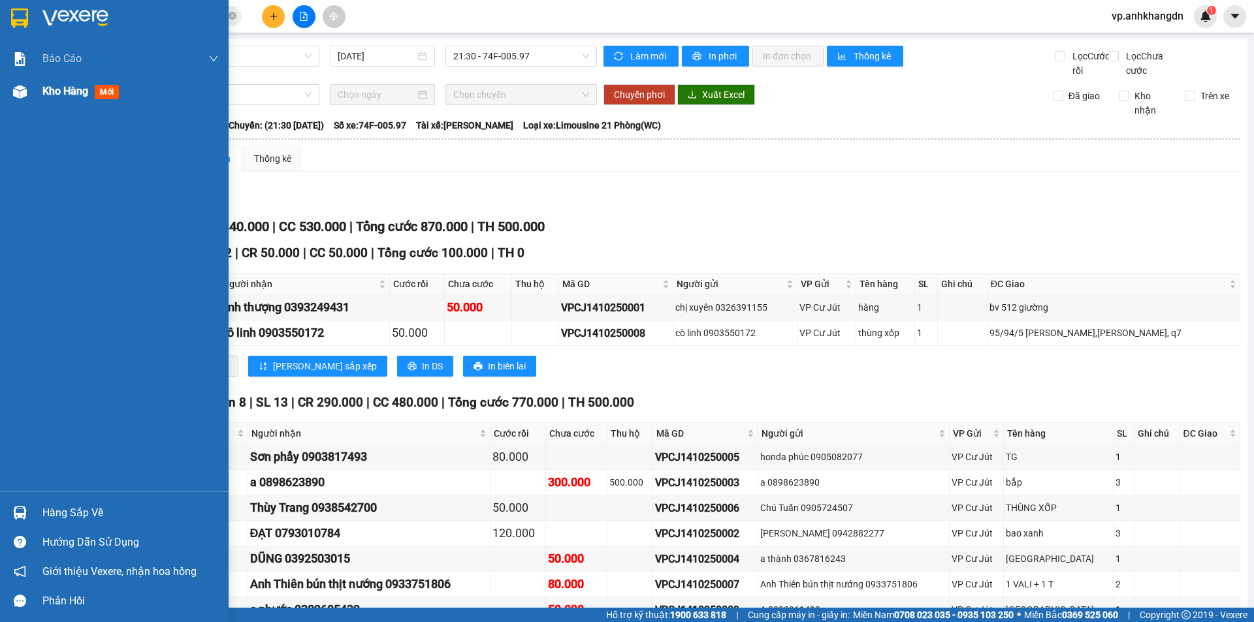
click at [37, 95] on div "Kho hàng mới" at bounding box center [114, 91] width 229 height 33
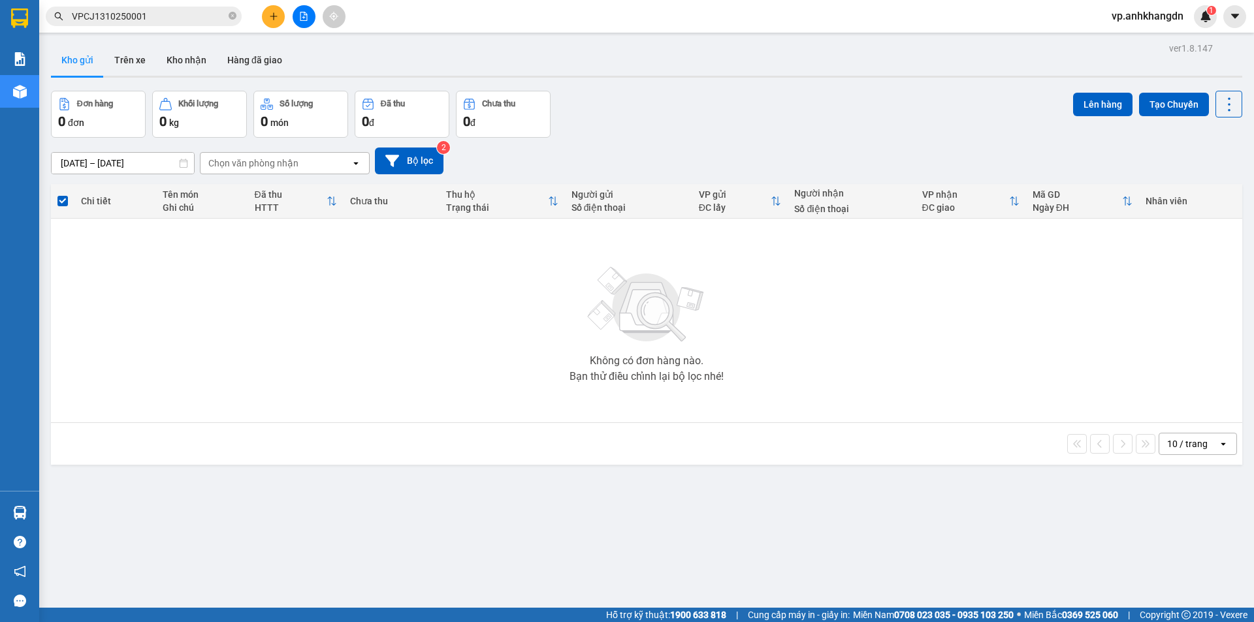
click at [695, 122] on div "Đơn hàng 0 đơn Khối lượng 0 kg Số lượng 0 món Đã thu 0 đ Chưa thu 0 đ Lên hàng …" at bounding box center [646, 114] width 1191 height 47
